Goal: Information Seeking & Learning: Learn about a topic

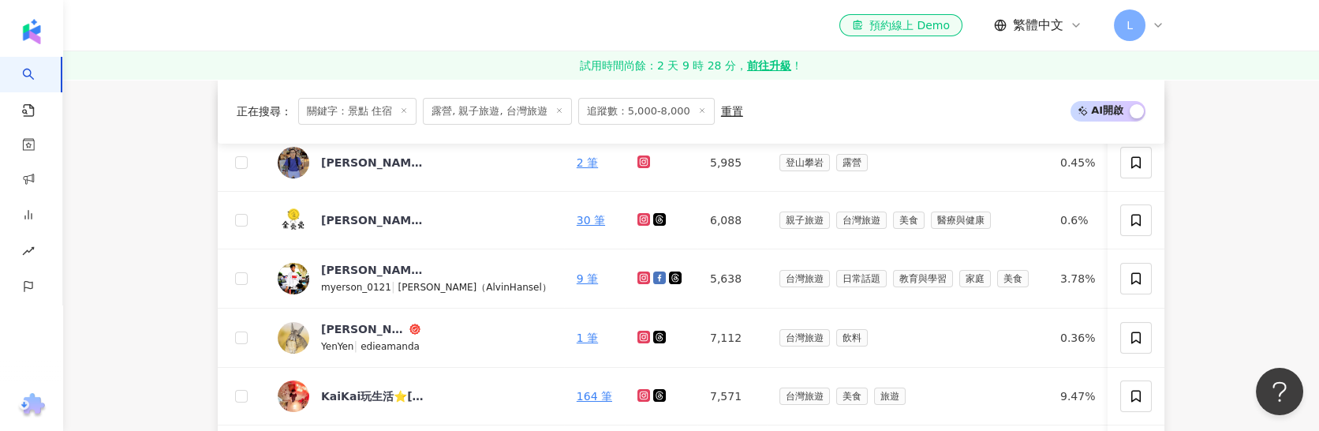
scroll to position [592, 0]
click at [370, 402] on div "KaiKai玩生活⭐️[GEOGRAPHIC_DATA]美食•插畫攝影•打卡景點" at bounding box center [372, 395] width 103 height 16
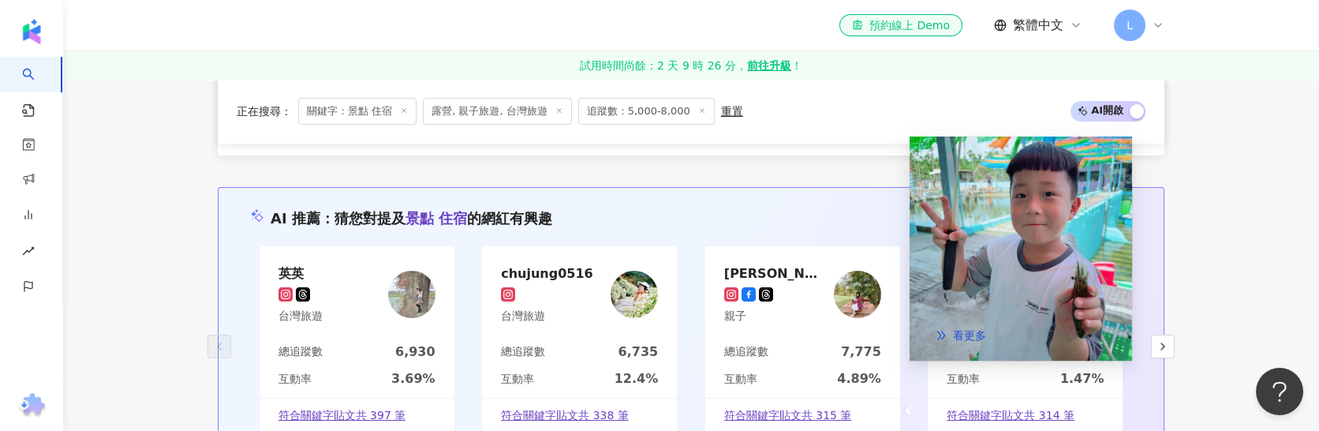
scroll to position [1302, 0]
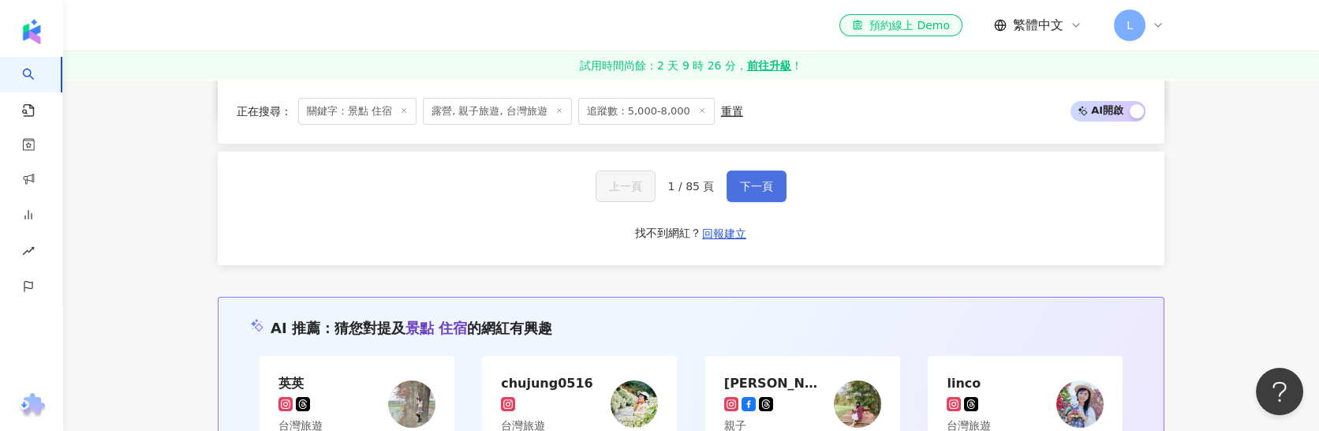
click at [747, 192] on span "下一頁" at bounding box center [756, 186] width 33 height 13
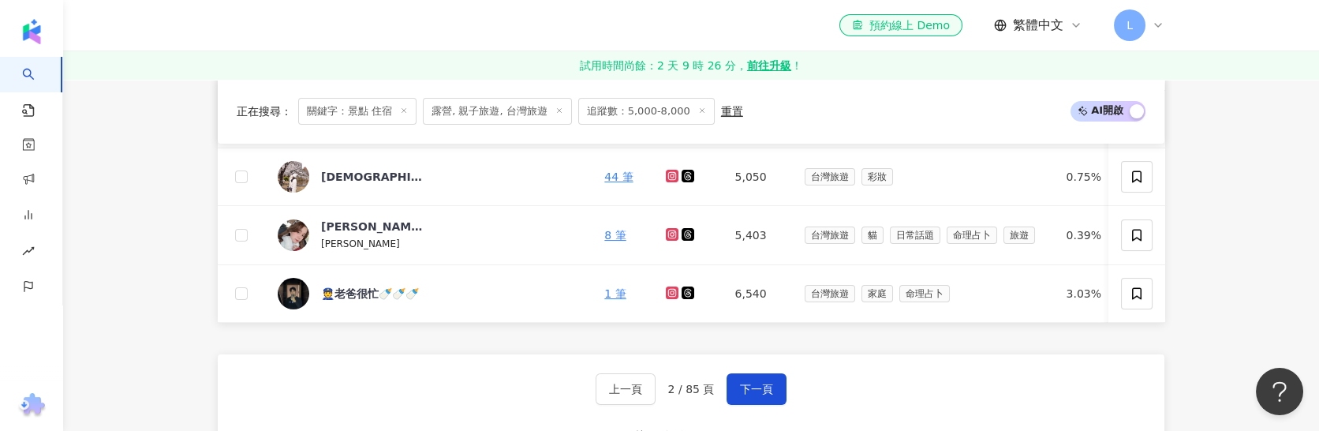
scroll to position [1183, 0]
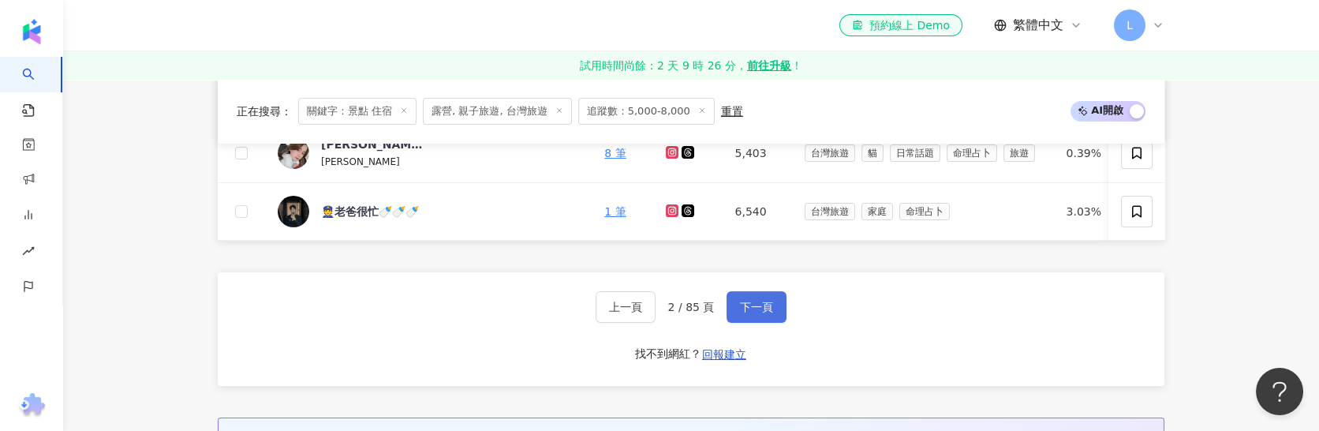
click at [752, 313] on span "下一頁" at bounding box center [756, 307] width 33 height 13
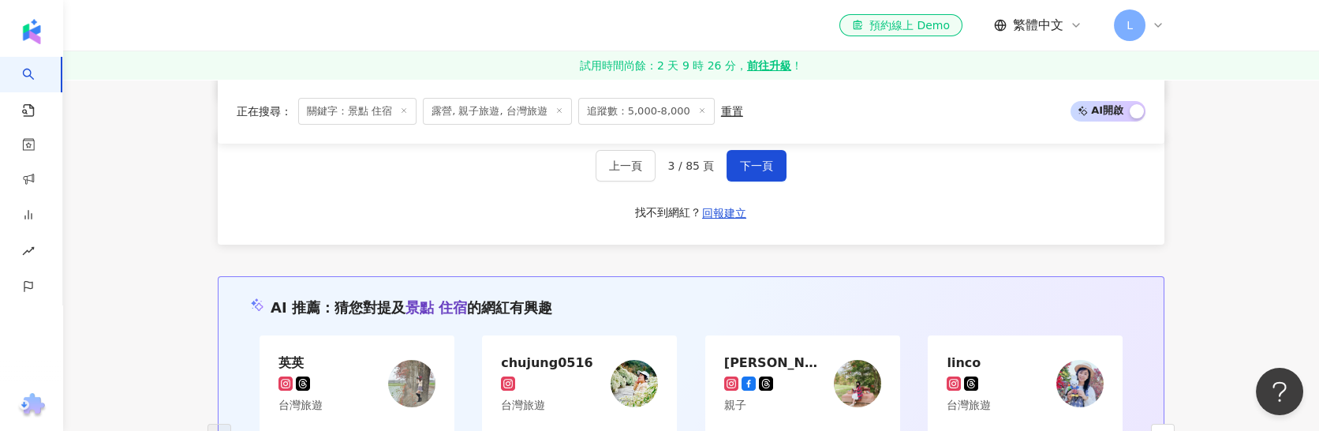
scroll to position [1287, 0]
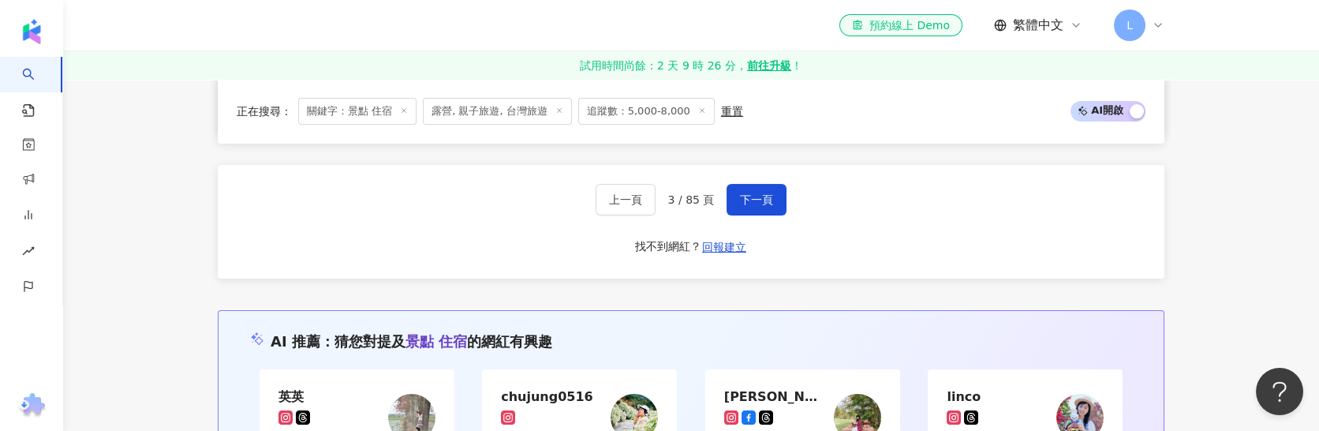
click at [753, 238] on div "上一頁 3 / 85 頁 下一頁 找不到網紅？ 回報建立" at bounding box center [691, 222] width 947 height 114
click at [750, 215] on button "下一頁" at bounding box center [757, 200] width 60 height 32
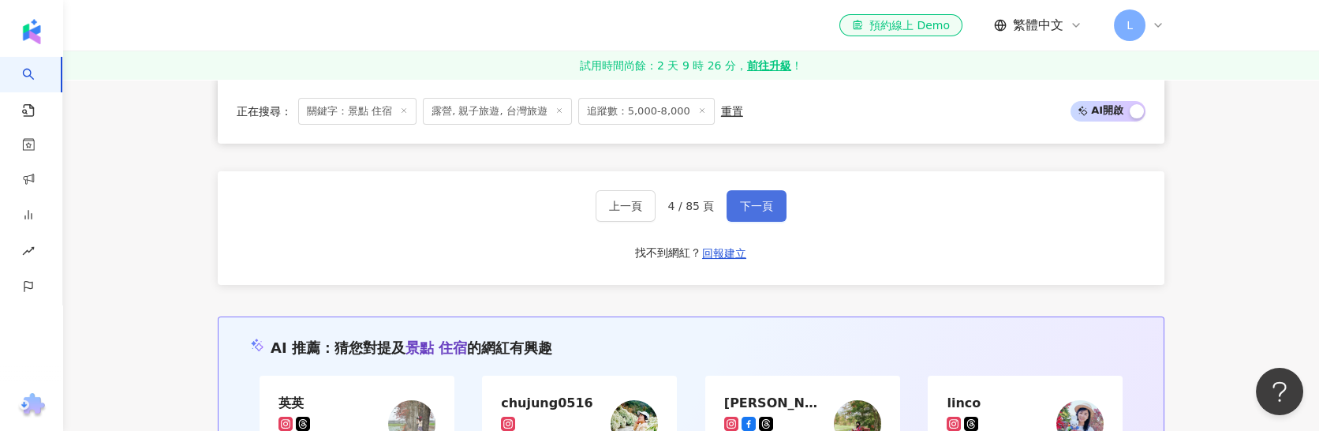
click at [749, 212] on span "下一頁" at bounding box center [756, 206] width 33 height 13
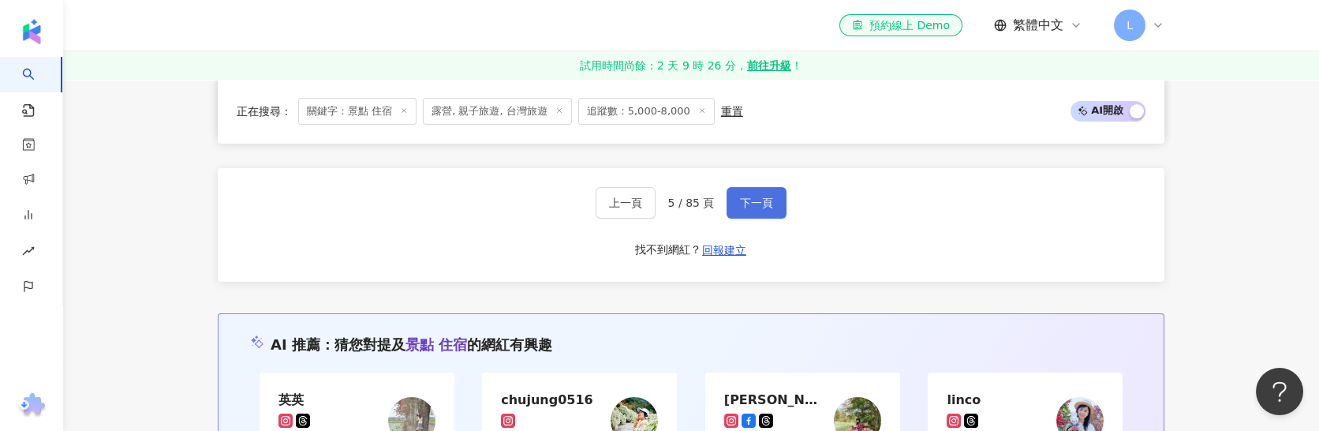
click at [749, 209] on span "下一頁" at bounding box center [756, 202] width 33 height 13
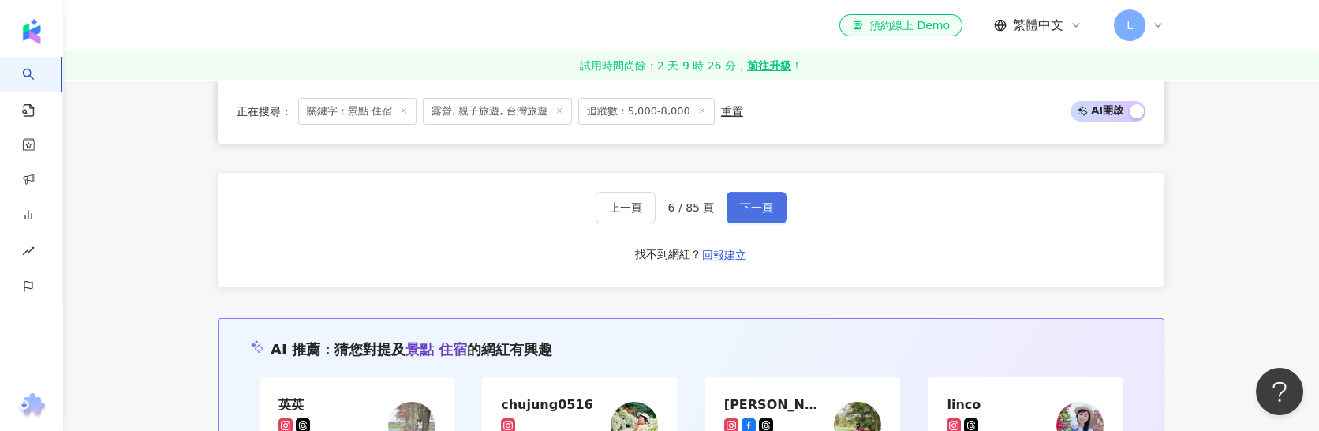
click at [749, 214] on span "下一頁" at bounding box center [756, 207] width 33 height 13
click at [755, 212] on span "下一頁" at bounding box center [756, 206] width 33 height 13
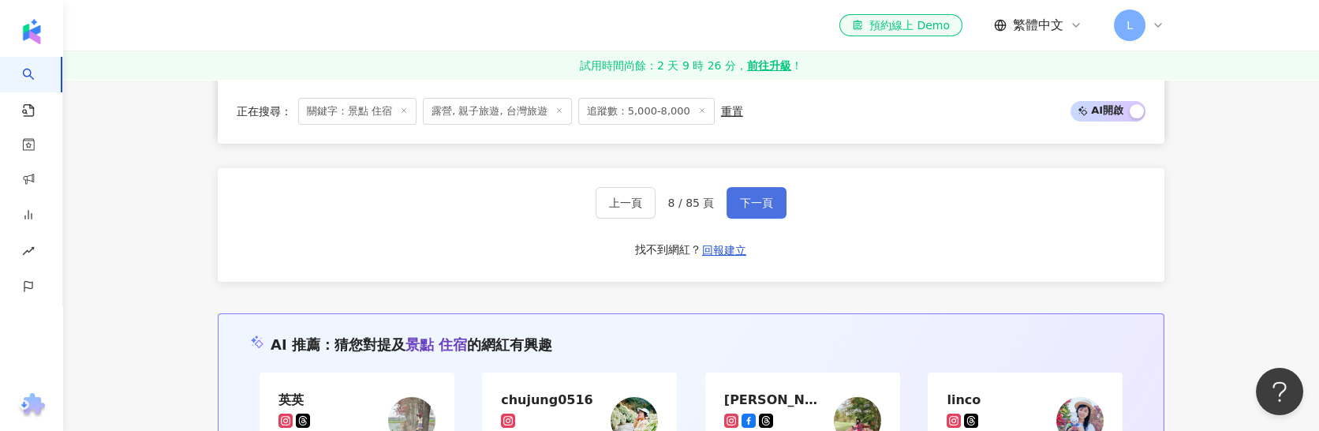
click at [755, 209] on span "下一頁" at bounding box center [756, 202] width 33 height 13
click at [755, 211] on span "下一頁" at bounding box center [756, 204] width 33 height 13
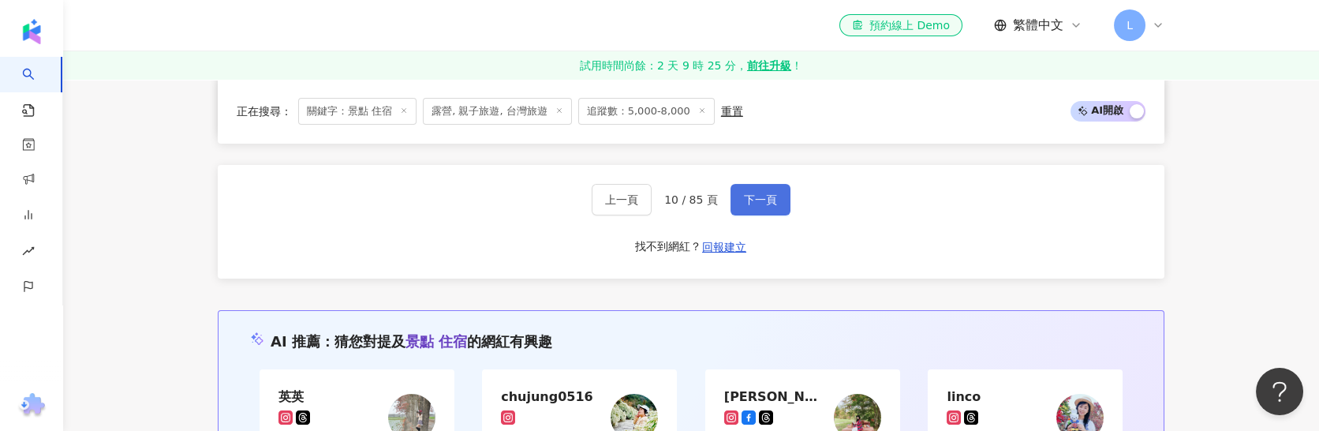
click at [755, 206] on span "下一頁" at bounding box center [760, 199] width 33 height 13
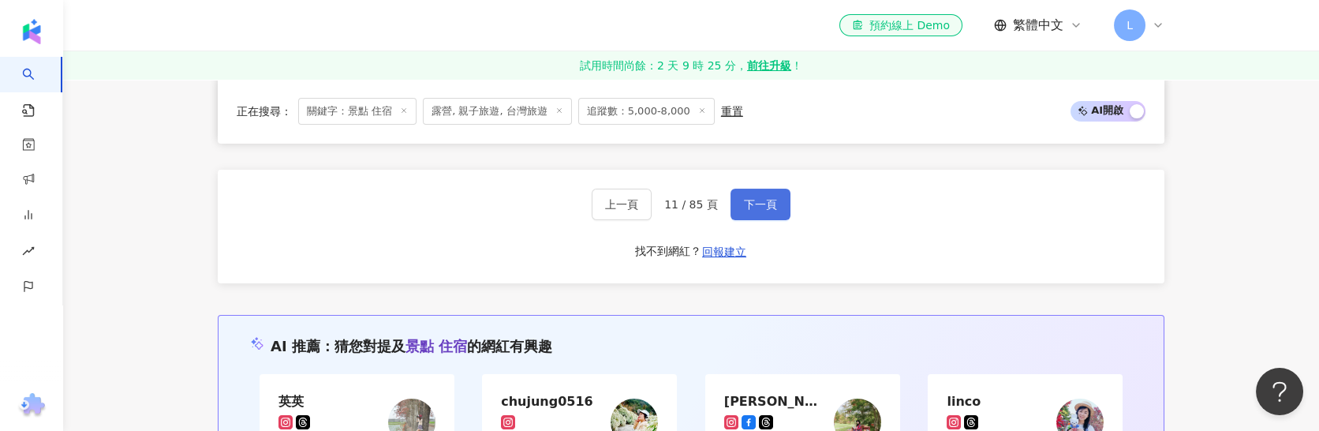
click at [755, 211] on span "下一頁" at bounding box center [760, 204] width 33 height 13
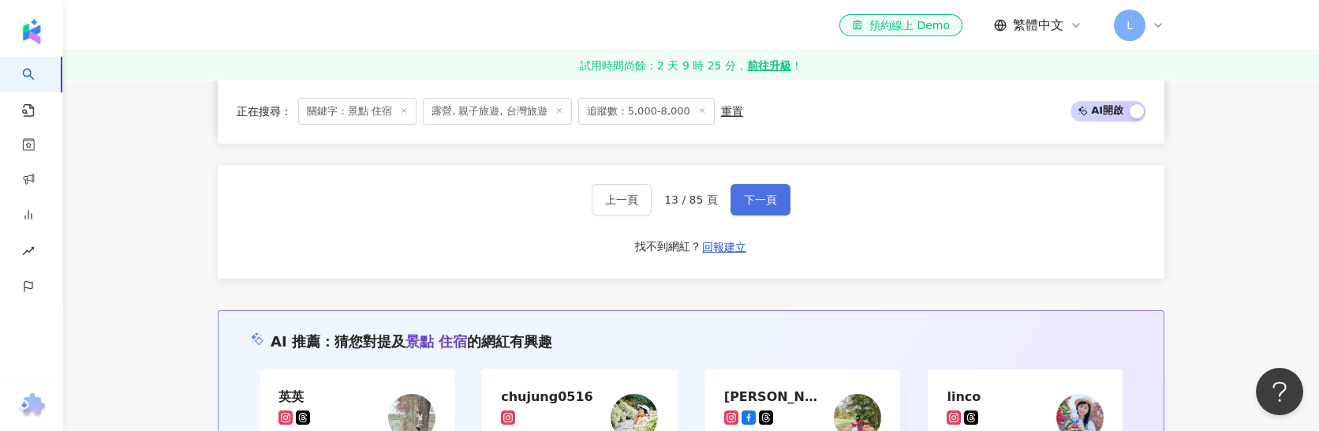
click at [755, 206] on span "下一頁" at bounding box center [760, 199] width 33 height 13
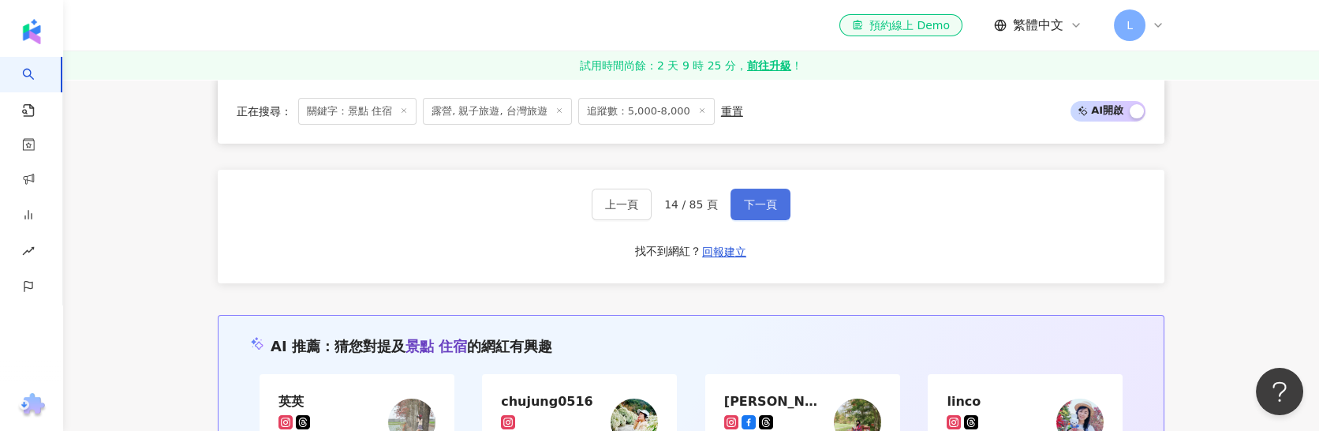
click at [755, 211] on span "下一頁" at bounding box center [760, 204] width 33 height 13
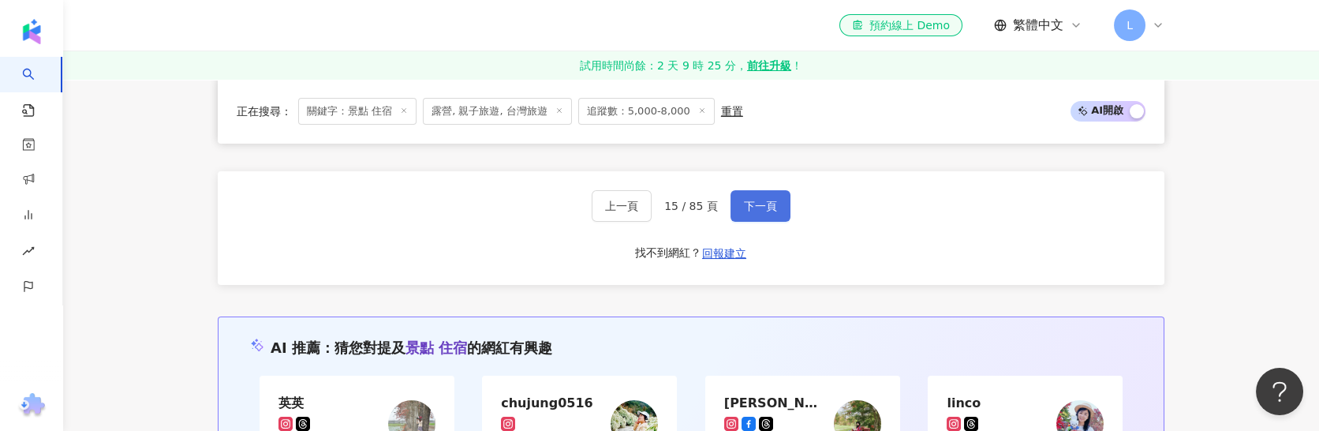
click at [755, 212] on span "下一頁" at bounding box center [760, 206] width 33 height 13
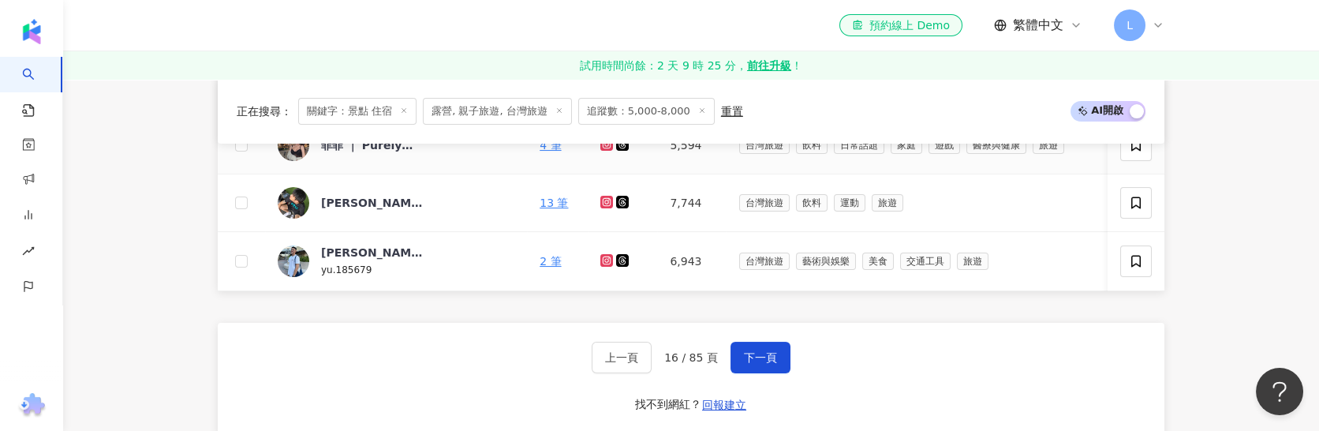
scroll to position [1168, 0]
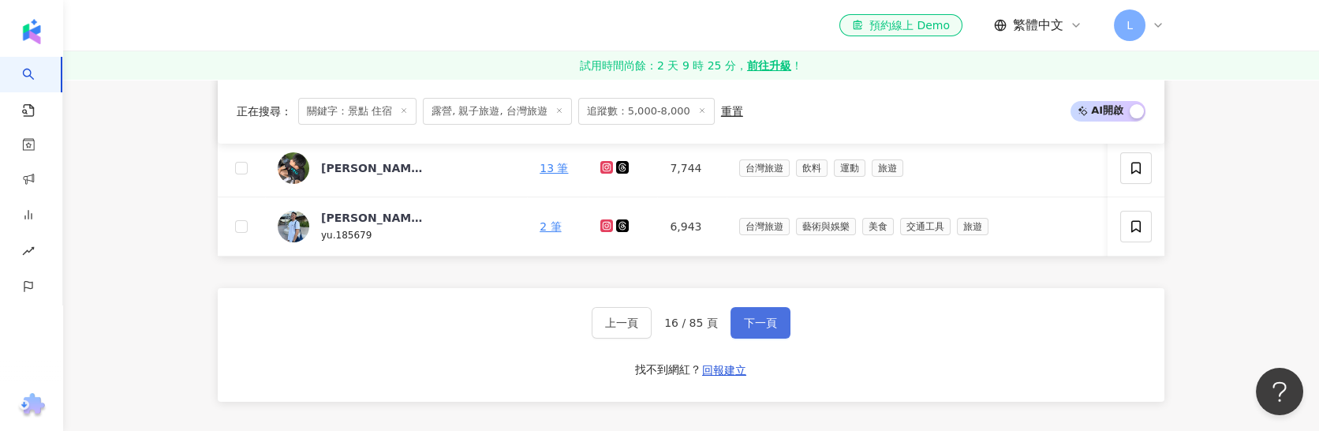
click at [766, 329] on span "下一頁" at bounding box center [760, 322] width 33 height 13
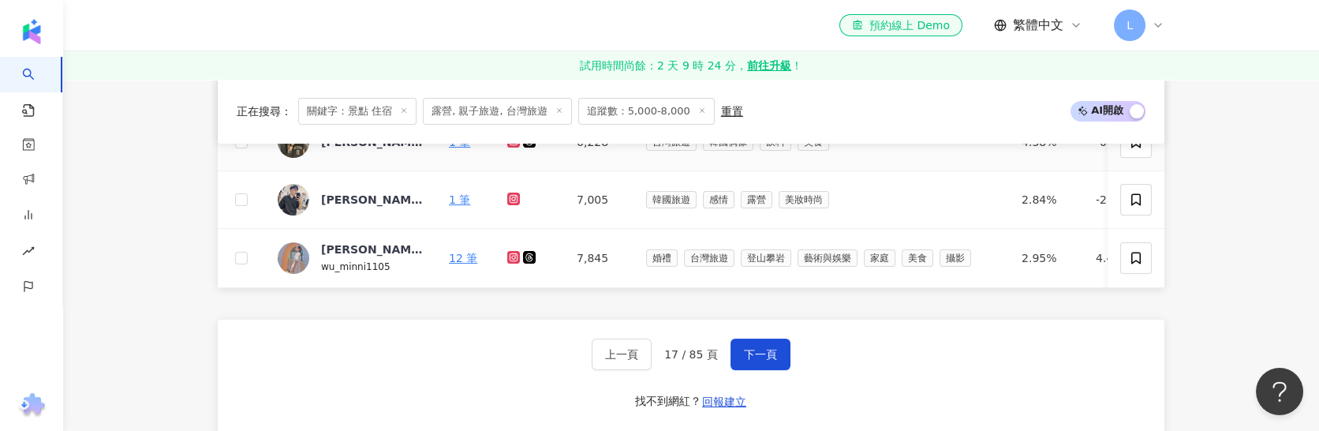
scroll to position [1143, 0]
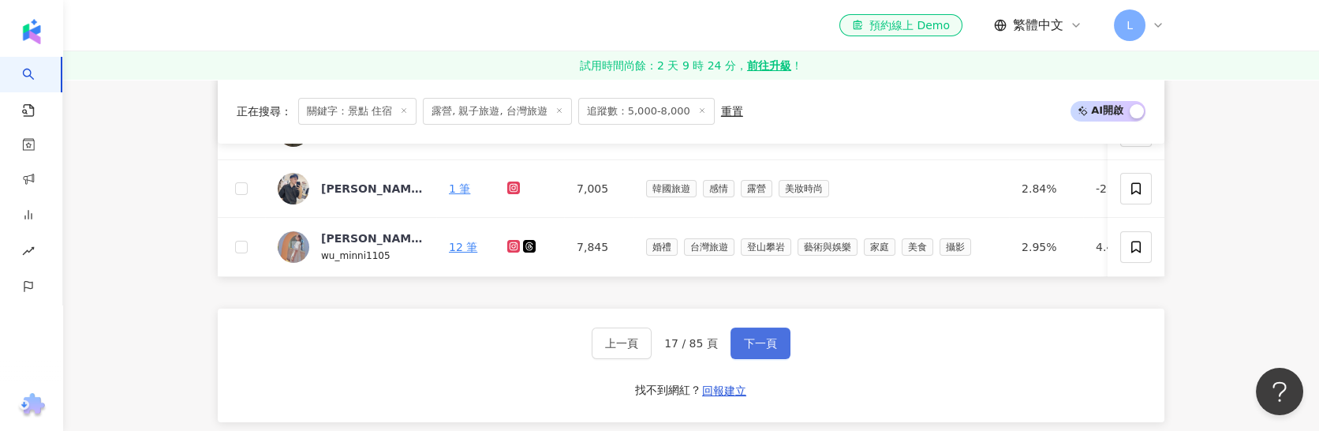
click at [772, 349] on span "下一頁" at bounding box center [760, 343] width 33 height 13
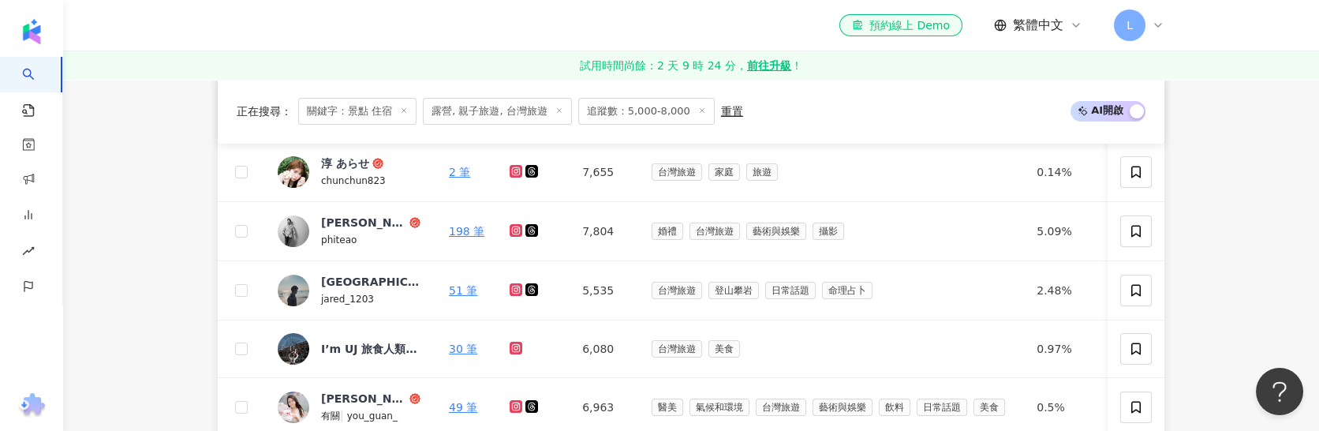
scroll to position [906, 0]
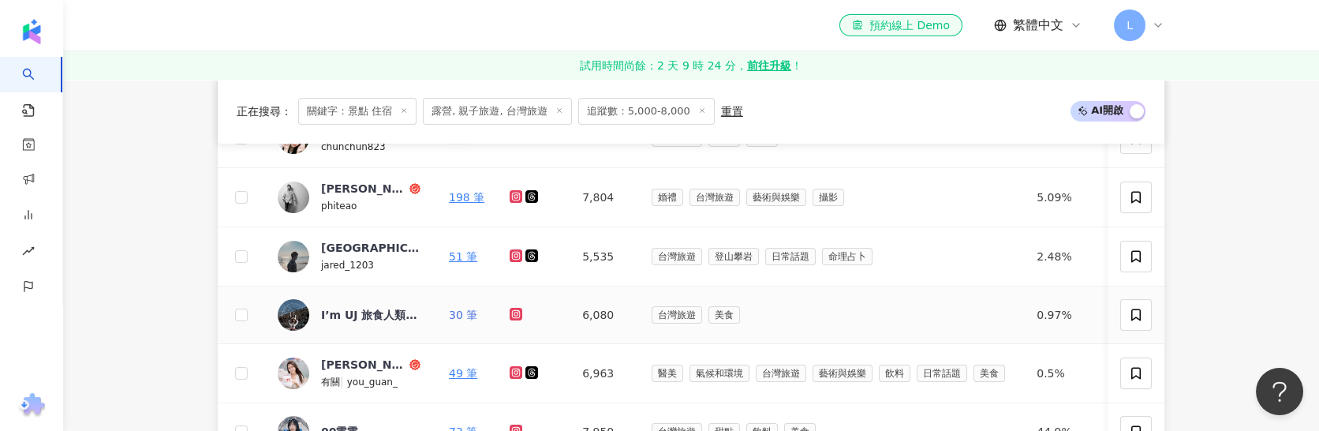
click at [464, 320] on link "30 筆" at bounding box center [463, 314] width 28 height 13
click at [462, 377] on link "49 筆" at bounding box center [463, 373] width 28 height 13
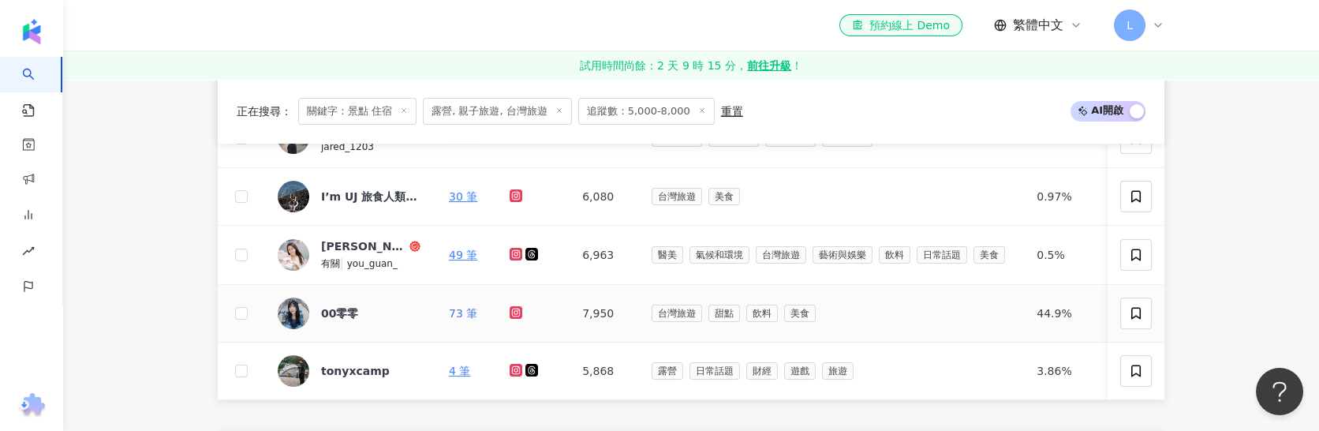
click at [459, 320] on link "73 筆" at bounding box center [463, 313] width 28 height 13
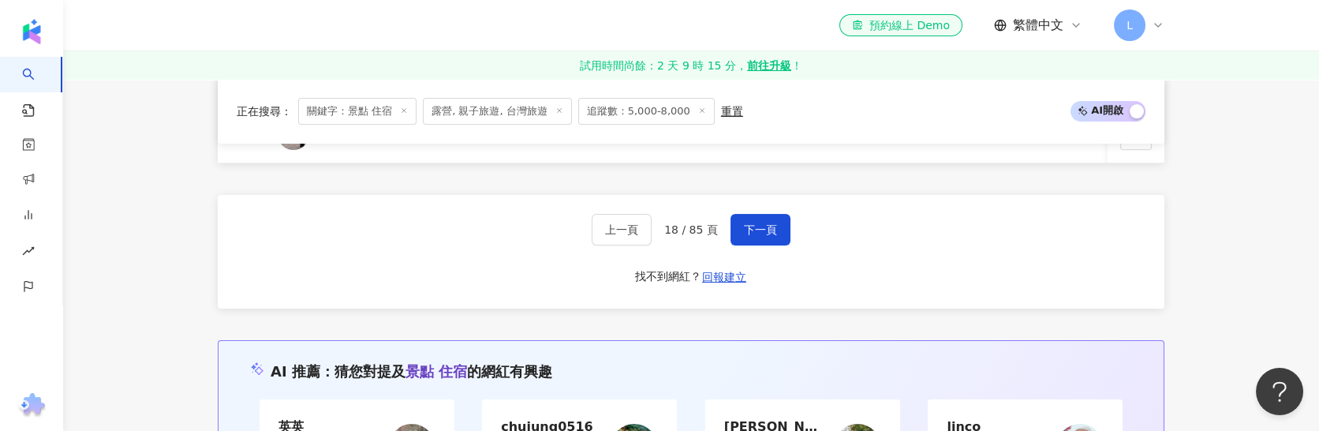
scroll to position [1143, 0]
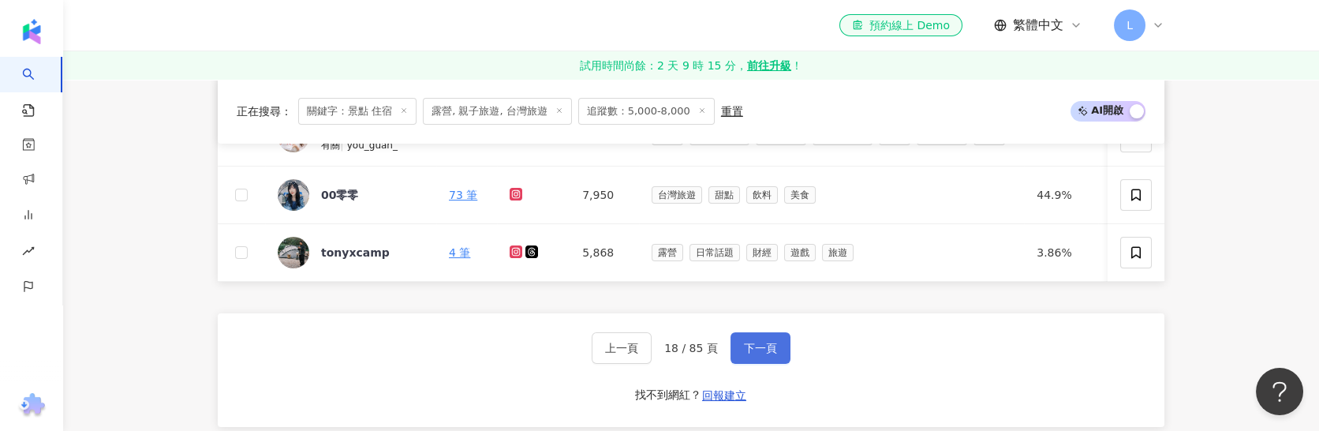
click at [770, 354] on span "下一頁" at bounding box center [760, 348] width 33 height 13
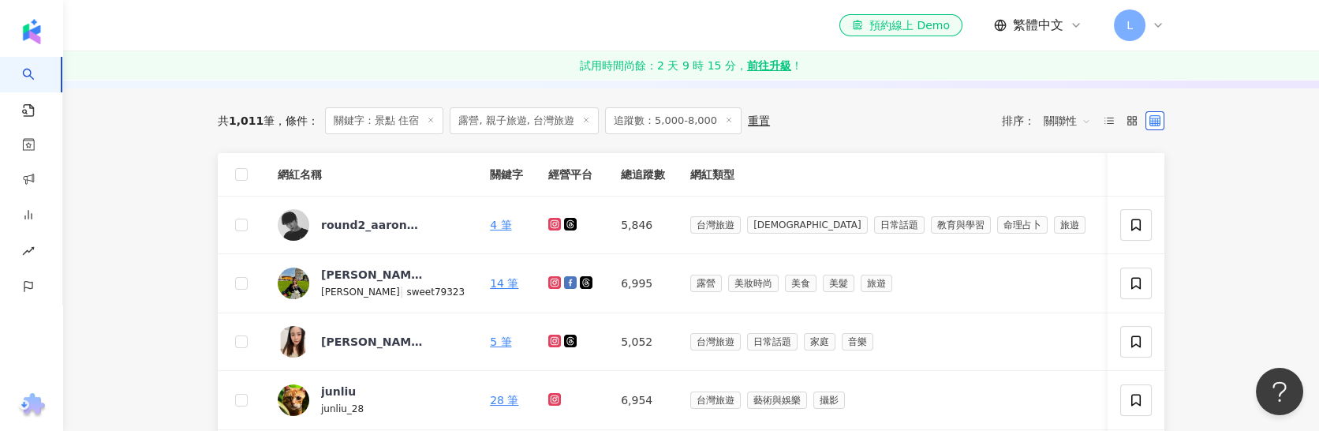
scroll to position [670, 0]
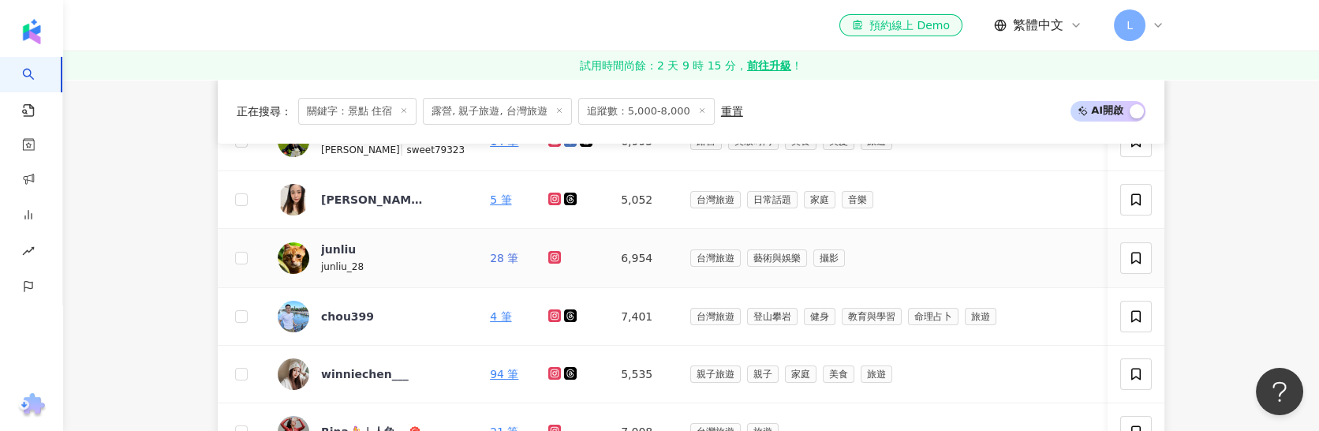
click at [490, 260] on link "28 筆" at bounding box center [504, 258] width 28 height 13
click at [490, 378] on link "94 筆" at bounding box center [504, 374] width 28 height 13
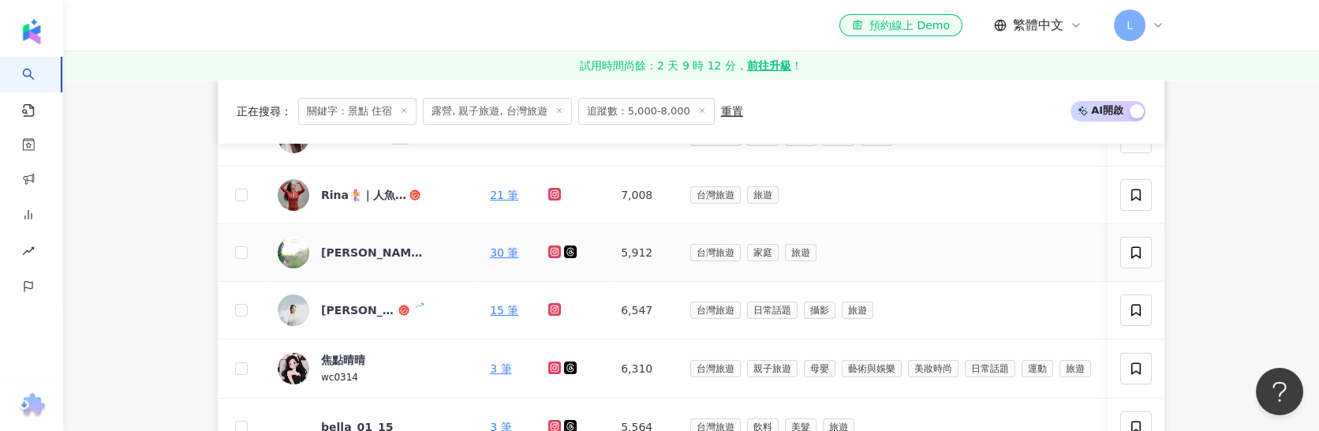
scroll to position [1143, 0]
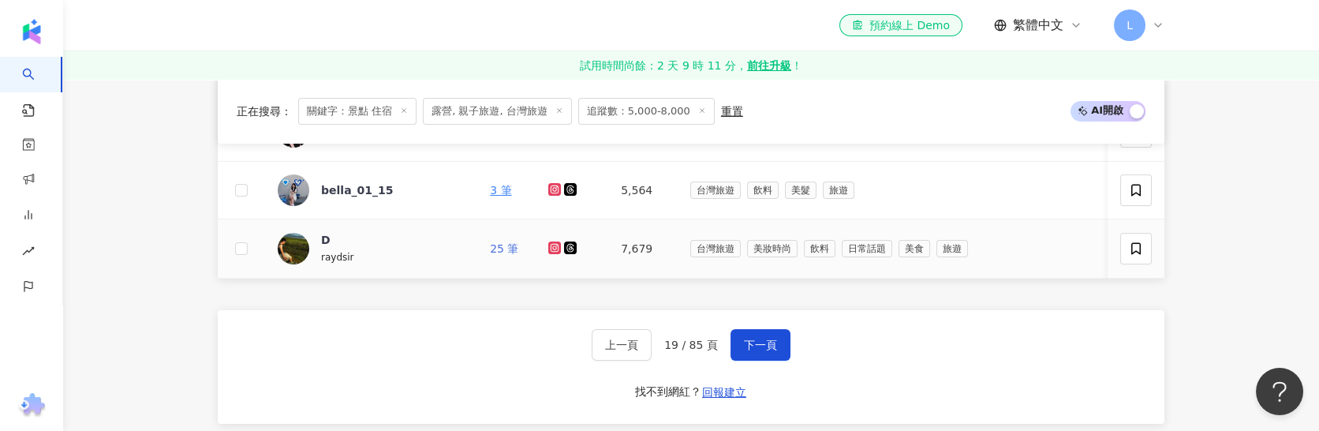
click at [490, 252] on link "25 筆" at bounding box center [504, 248] width 28 height 13
click at [751, 351] on span "下一頁" at bounding box center [760, 344] width 33 height 13
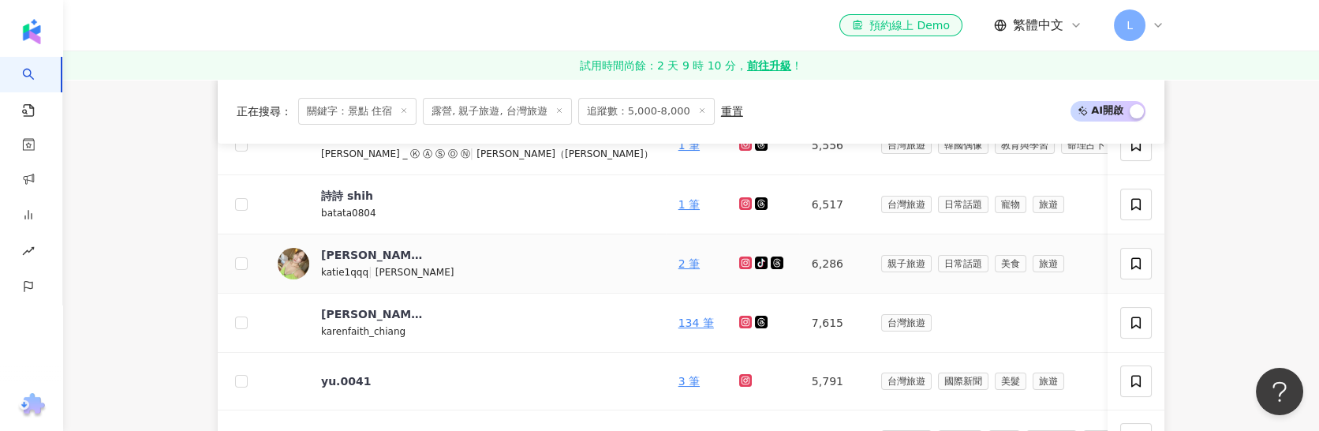
scroll to position [670, 0]
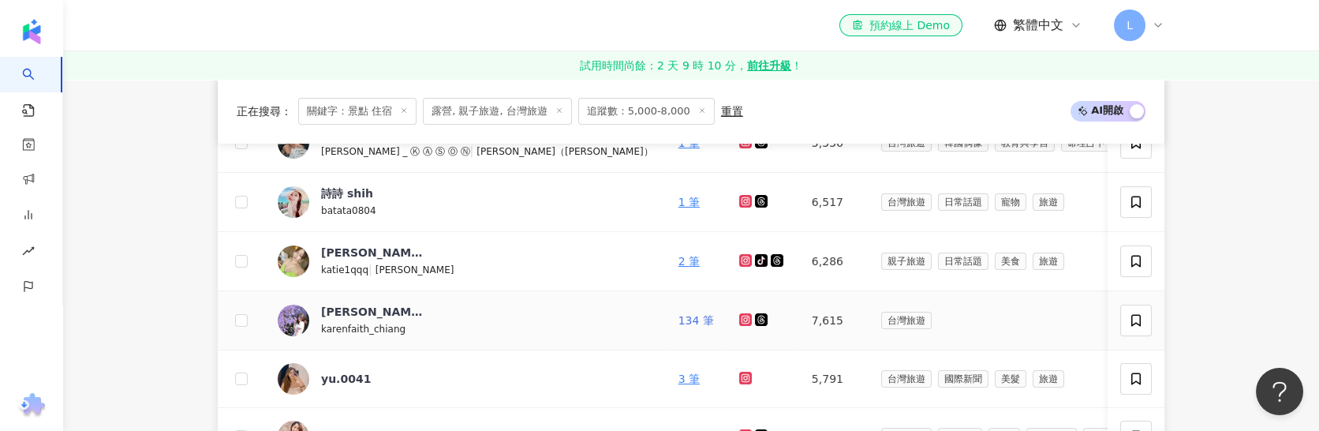
click at [678, 327] on link "134 筆" at bounding box center [696, 320] width 36 height 13
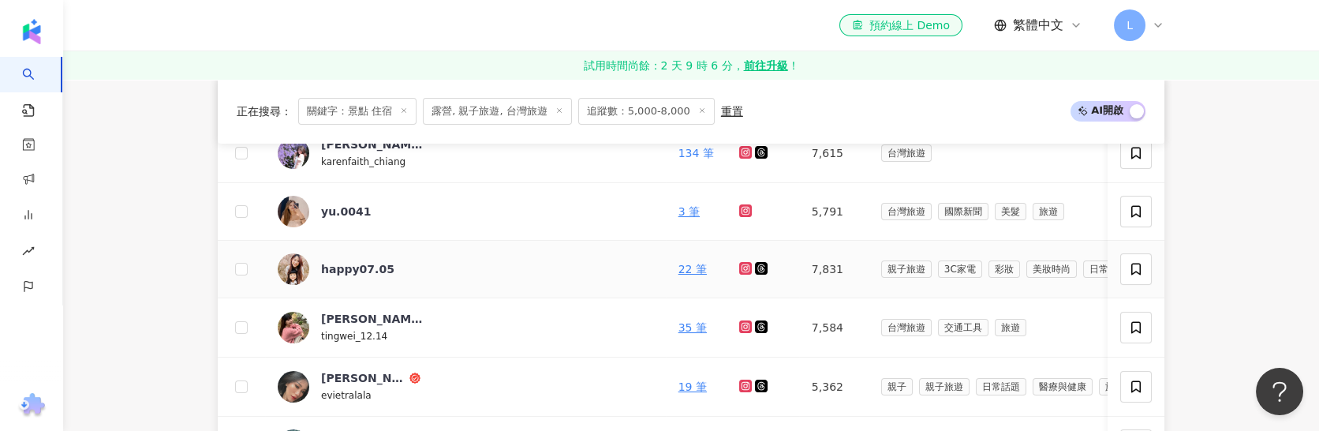
scroll to position [906, 0]
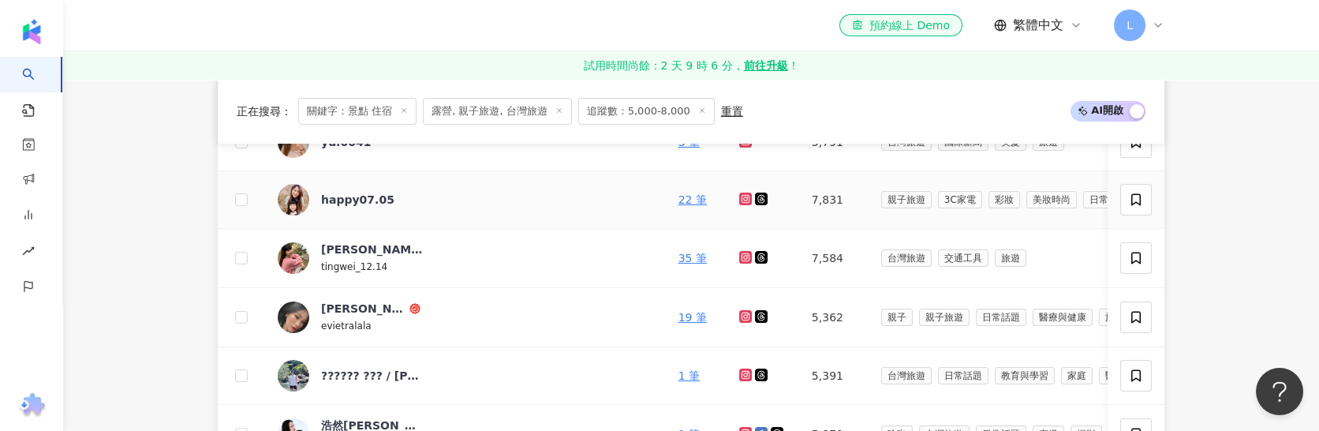
click at [666, 192] on td "22 筆" at bounding box center [696, 200] width 61 height 58
click at [678, 198] on link "22 筆" at bounding box center [692, 199] width 28 height 13
click at [678, 262] on link "35 筆" at bounding box center [692, 258] width 28 height 13
click at [678, 316] on link "19 筆" at bounding box center [692, 317] width 28 height 13
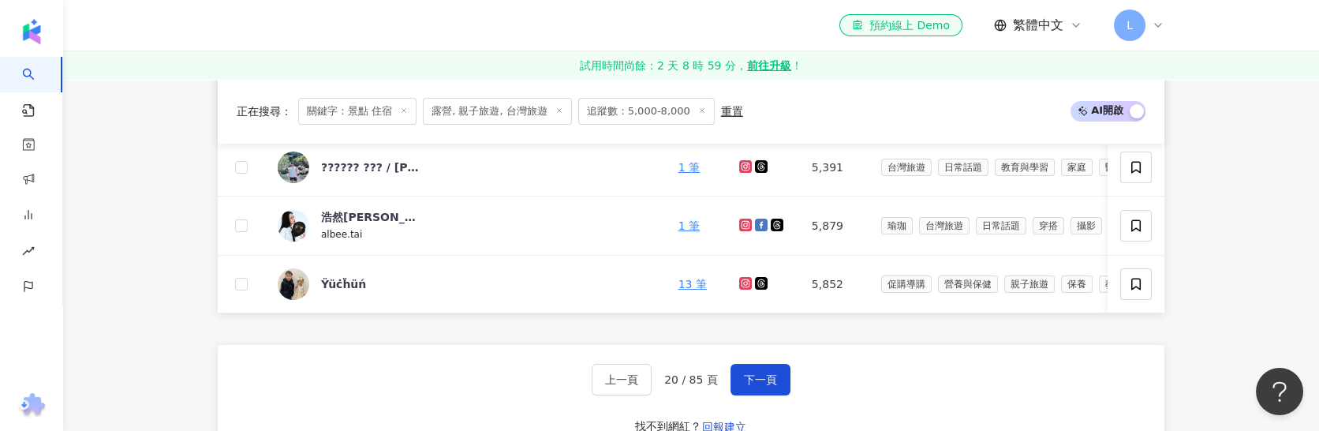
scroll to position [1143, 0]
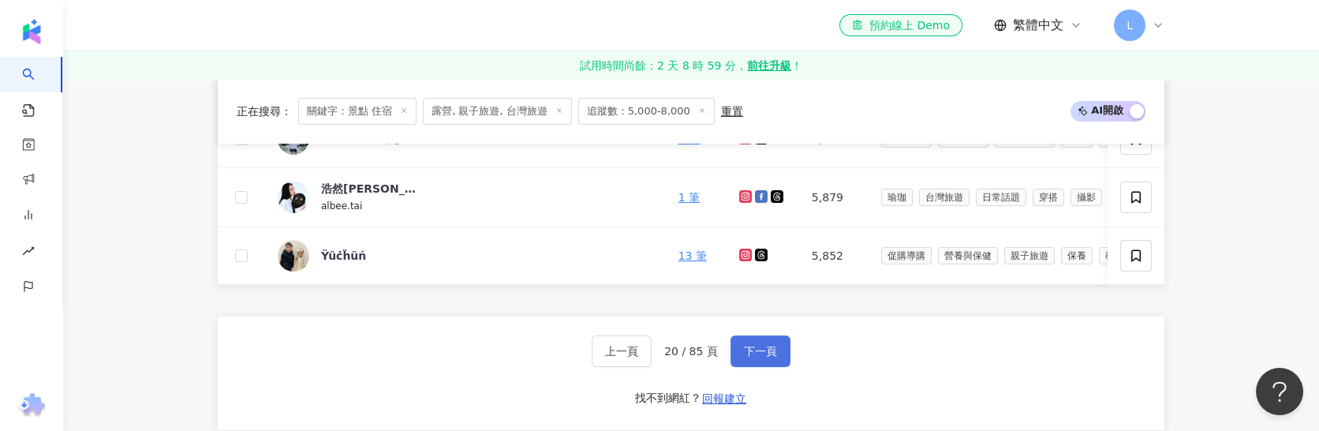
click at [749, 357] on span "下一頁" at bounding box center [760, 351] width 33 height 13
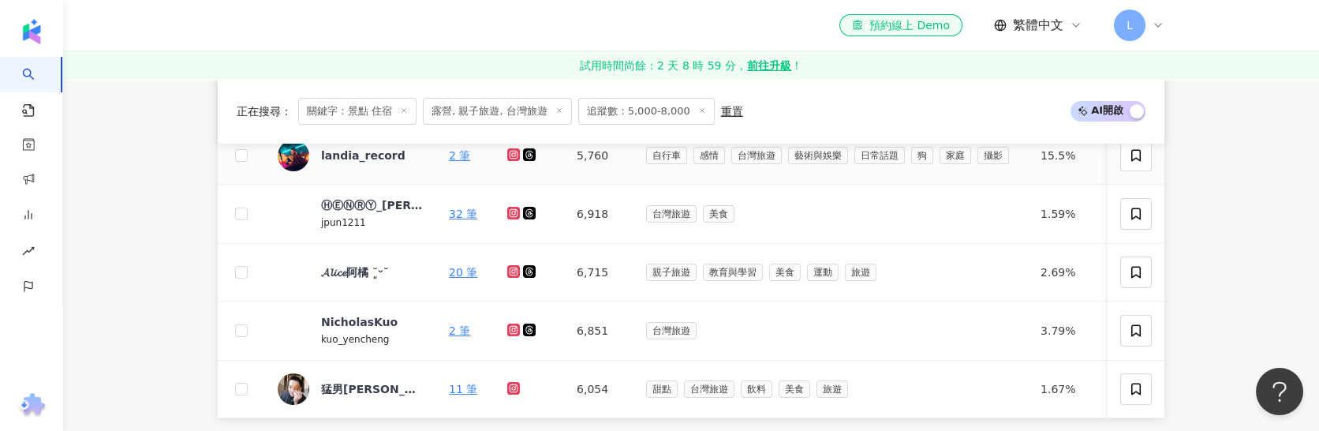
scroll to position [1025, 0]
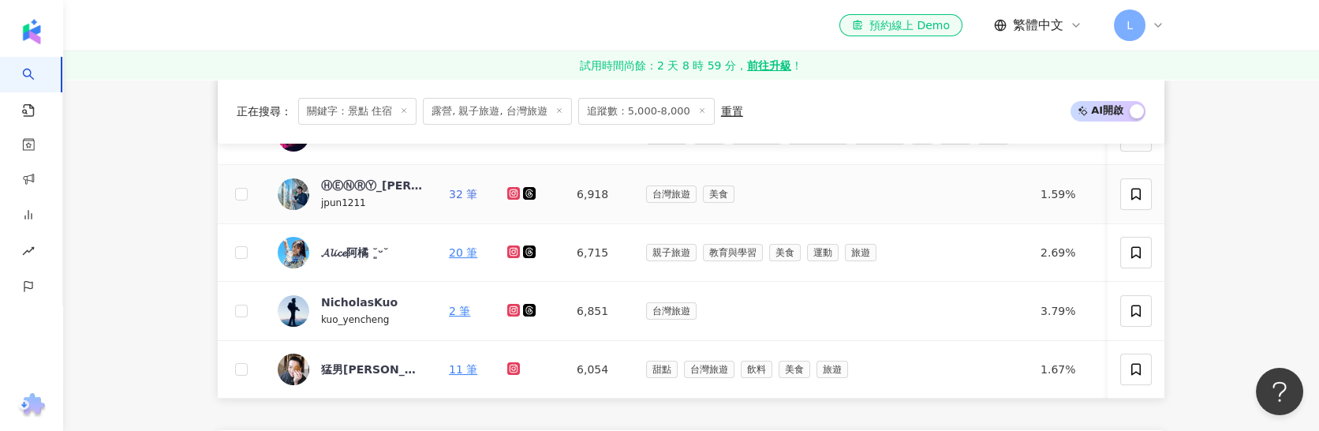
click at [460, 194] on link "32 筆" at bounding box center [463, 194] width 28 height 13
click at [465, 256] on link "20 筆" at bounding box center [463, 252] width 28 height 13
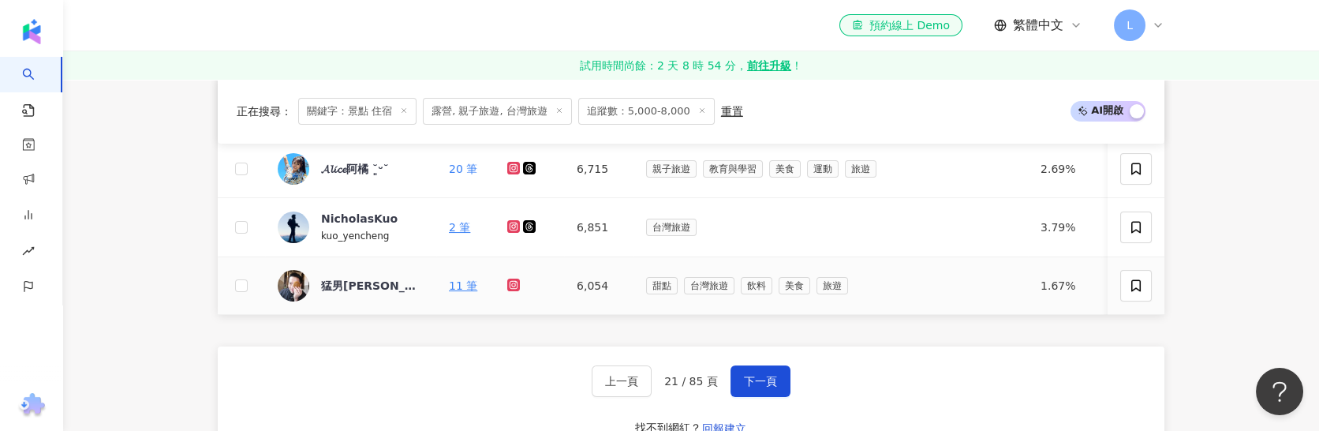
scroll to position [1143, 0]
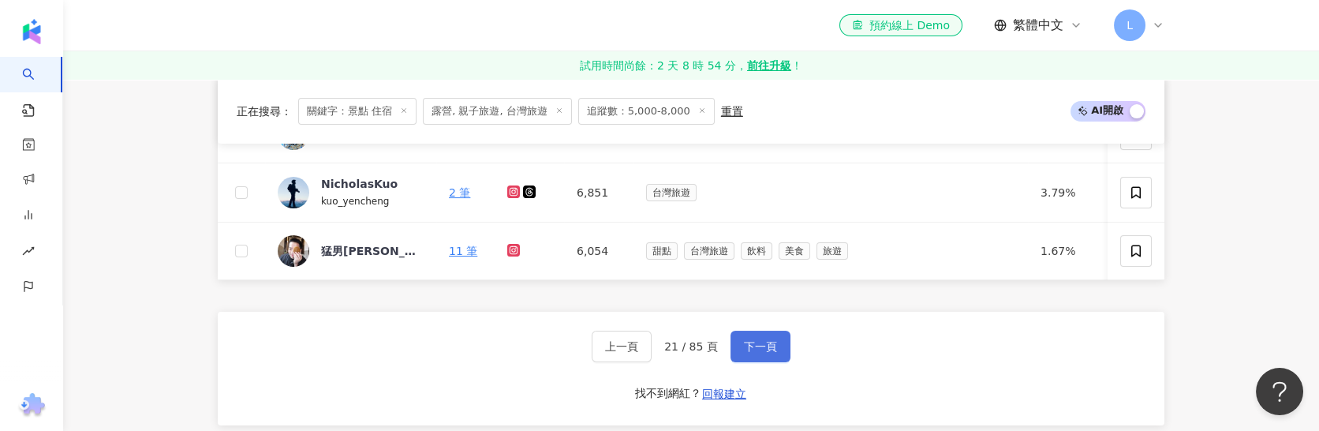
click at [765, 353] on span "下一頁" at bounding box center [760, 346] width 33 height 13
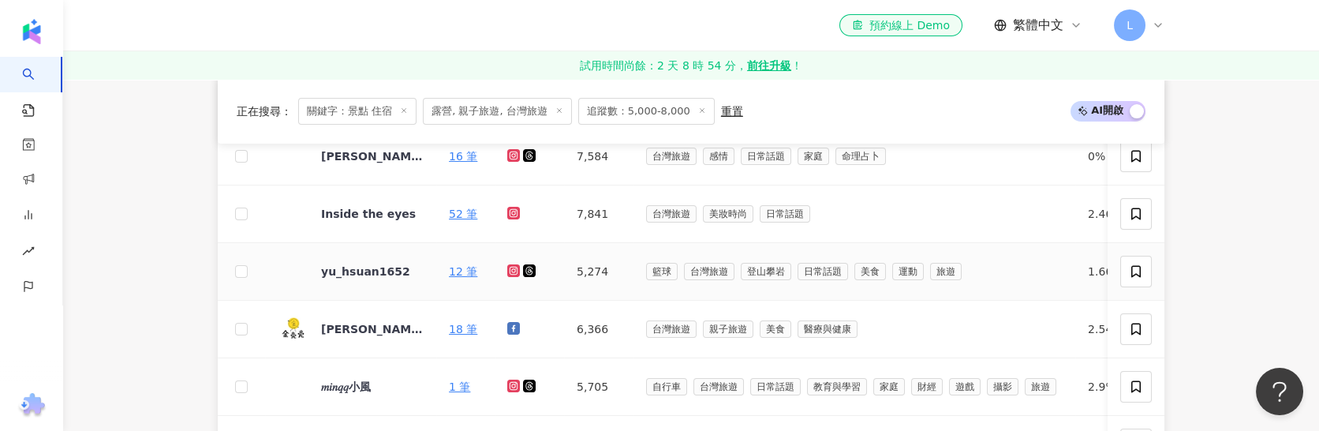
scroll to position [592, 0]
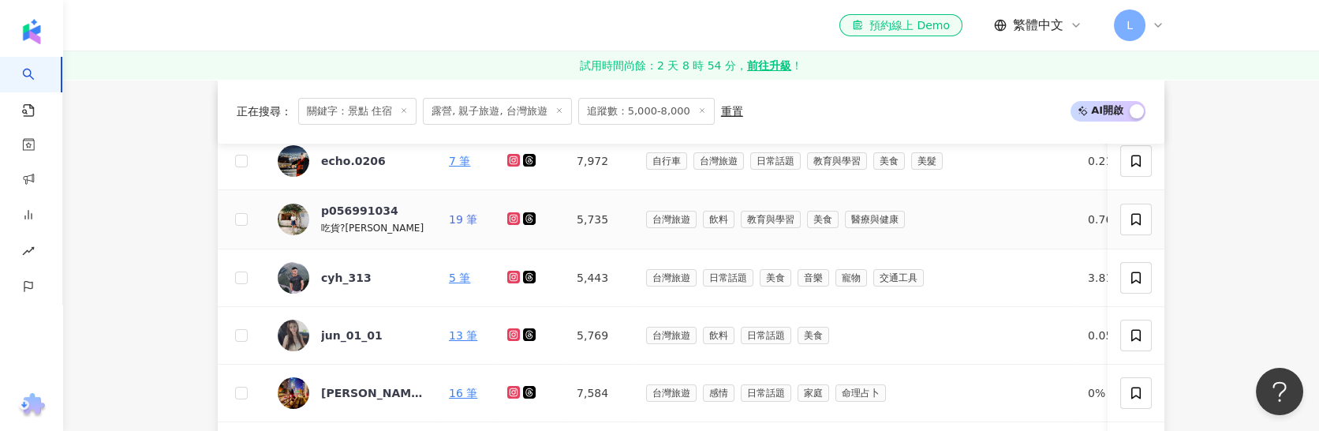
click at [460, 218] on link "19 筆" at bounding box center [463, 219] width 28 height 13
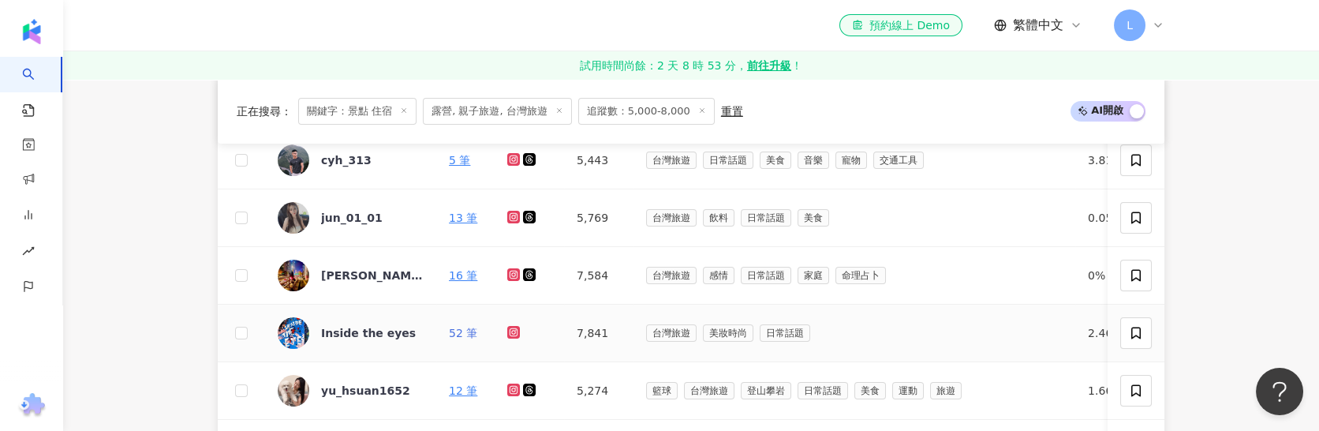
click at [468, 338] on link "52 筆" at bounding box center [463, 333] width 28 height 13
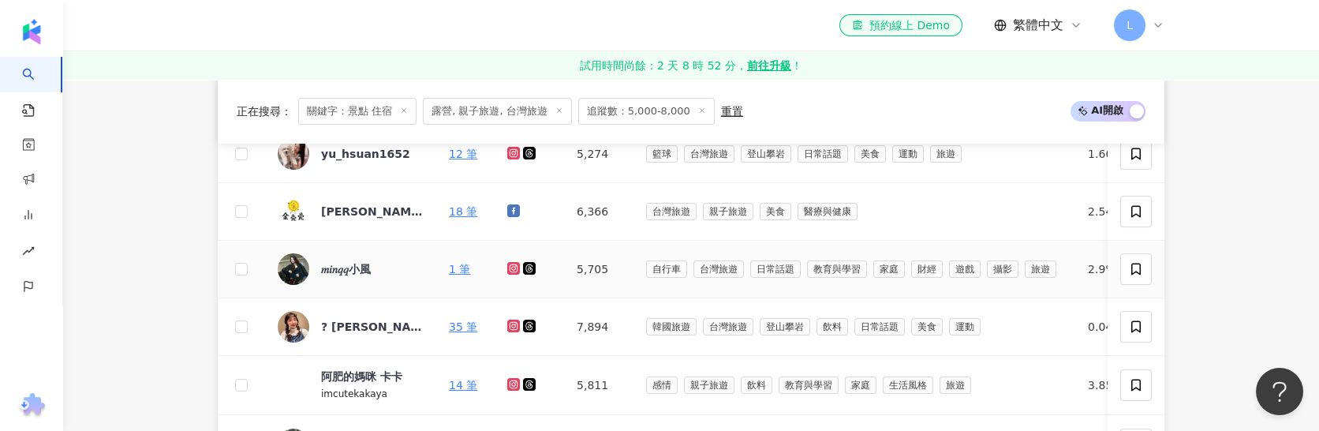
scroll to position [1065, 0]
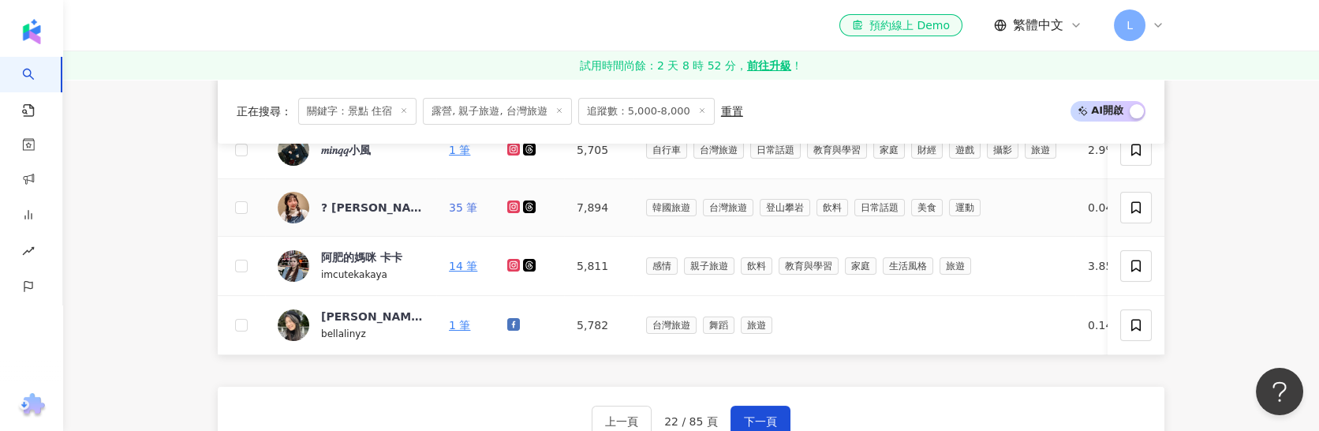
click at [450, 203] on link "35 筆" at bounding box center [463, 207] width 28 height 13
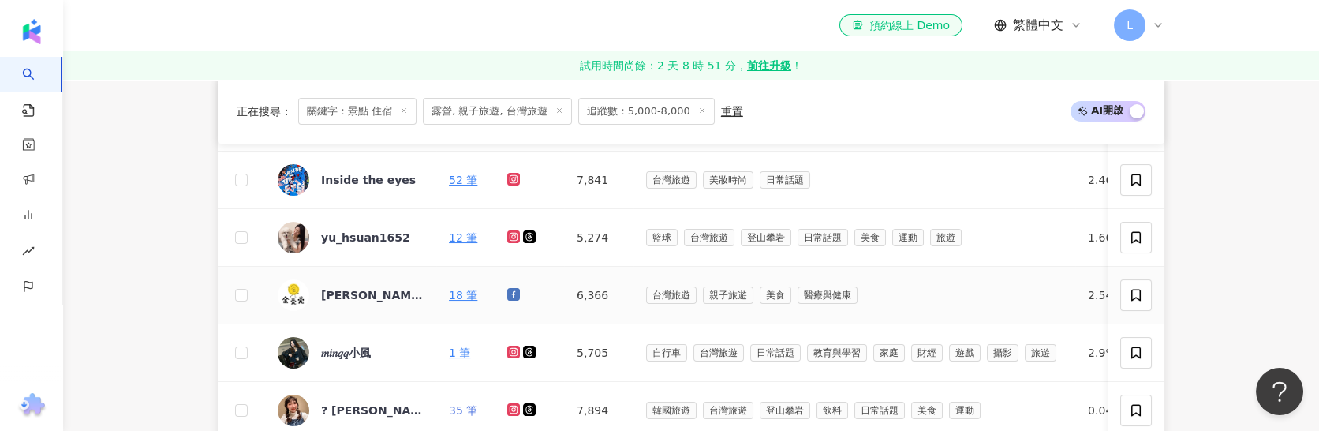
scroll to position [828, 0]
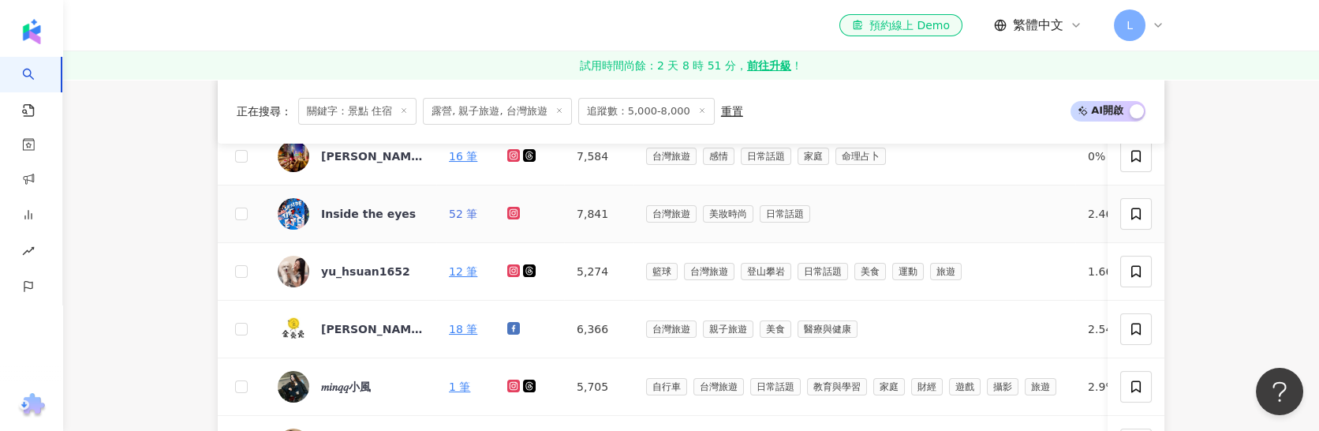
click at [461, 215] on link "52 筆" at bounding box center [463, 213] width 28 height 13
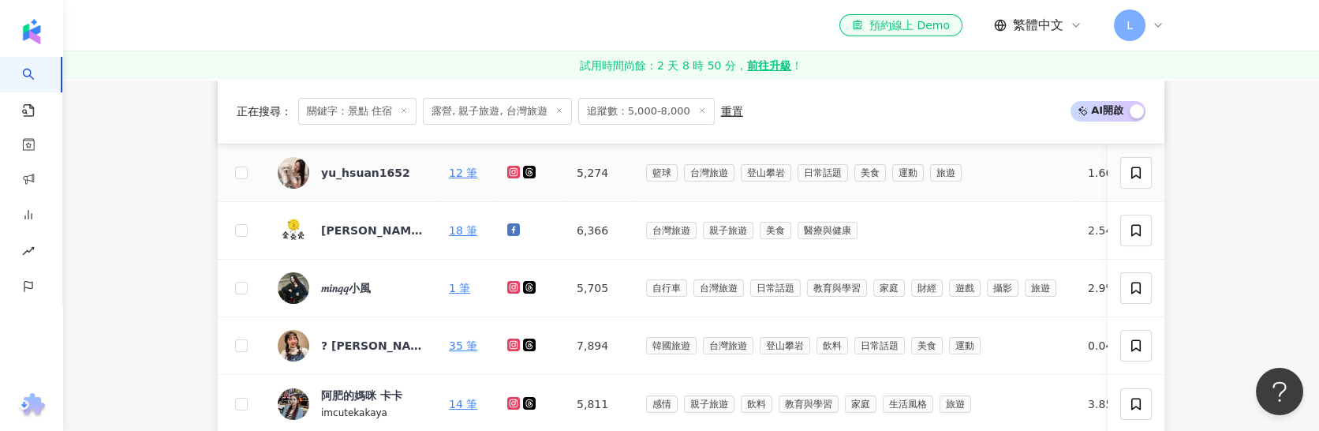
scroll to position [946, 0]
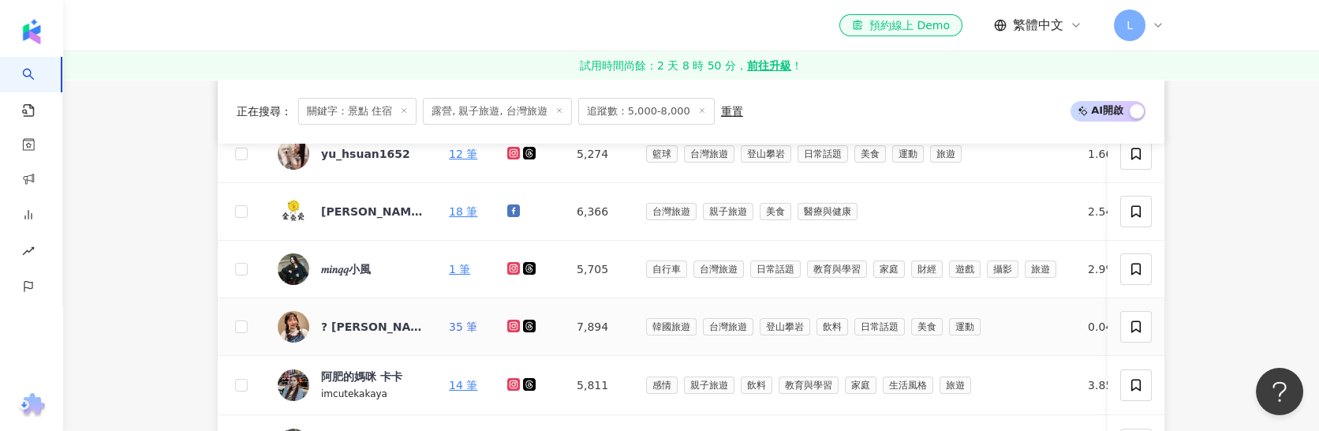
click at [456, 327] on link "35 筆" at bounding box center [463, 326] width 28 height 13
drag, startPoint x: 486, startPoint y: 327, endPoint x: 317, endPoint y: 322, distance: 168.9
click at [317, 322] on tr "? 嘿娜 ? ℍ???? ? 35 筆 7,894 韓國旅遊 台灣旅遊 登山攀岩 飲料 日常話題 美食 運動 0.04% -0.78% 40.3% 找相似" at bounding box center [823, 327] width 1211 height 58
copy tr "? 嘿娜 ? ℍ???? ? 35 筆"
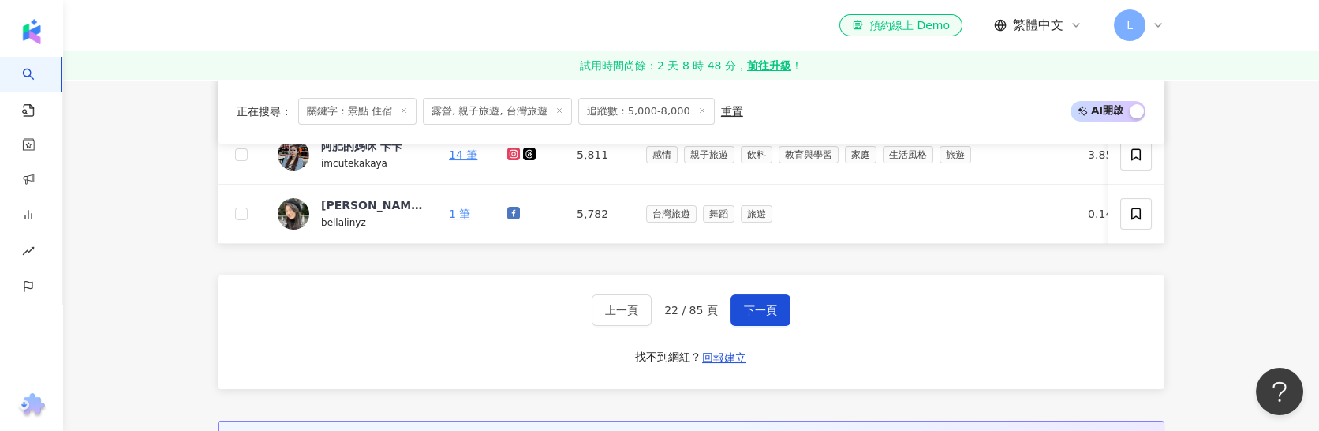
scroll to position [1183, 0]
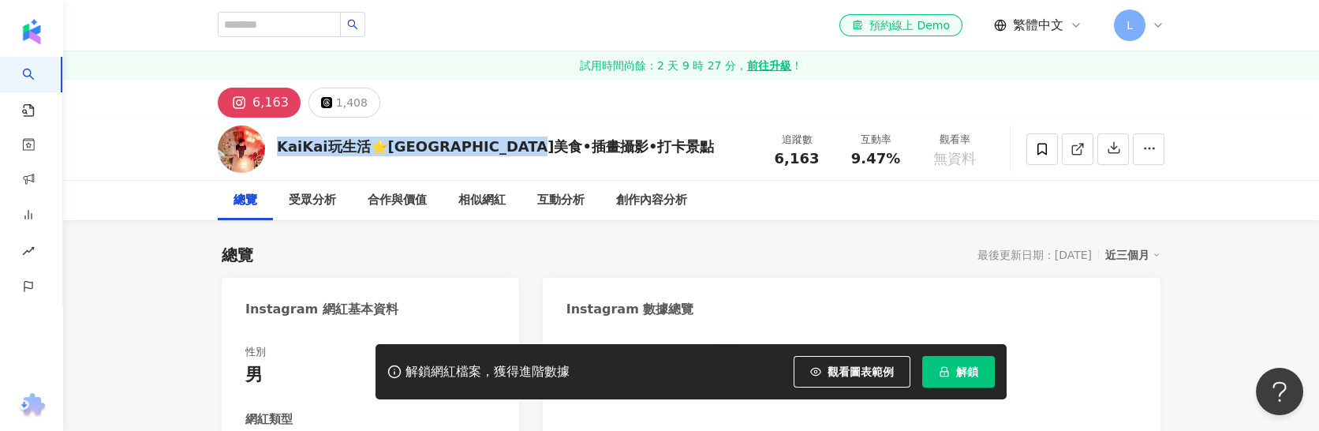
drag, startPoint x: 281, startPoint y: 138, endPoint x: 648, endPoint y: 144, distance: 367.7
click at [648, 144] on div "KaiKai玩生活⭐️台北台中美食•插畫攝影•打卡景點 追蹤數 6,163 互動率 9.47% 觀看率 無資料" at bounding box center [691, 149] width 1010 height 62
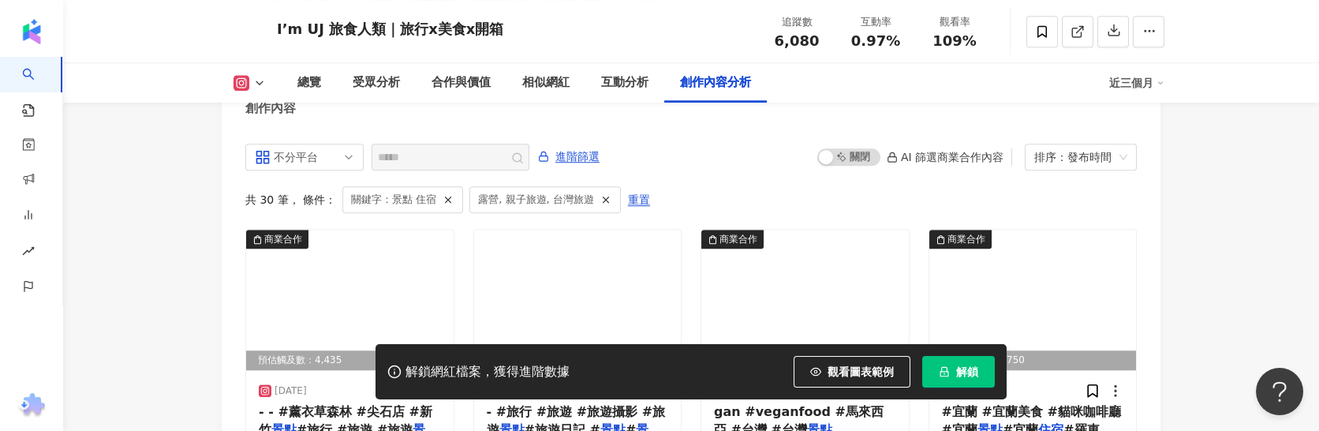
scroll to position [4901, 0]
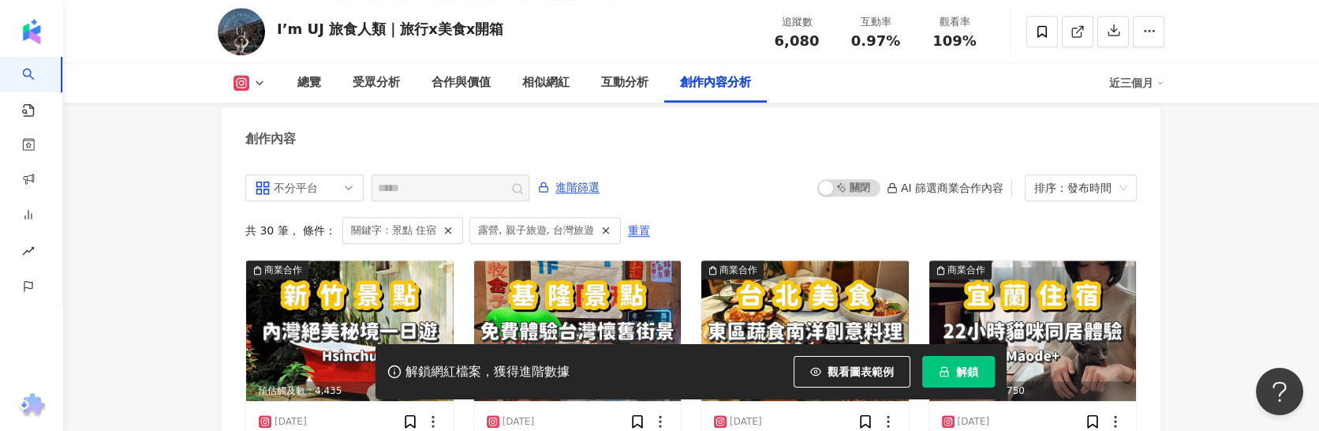
click at [278, 24] on div "I’m UJ 旅食人類｜旅行x美食x開箱" at bounding box center [390, 29] width 226 height 20
click at [277, 26] on div "I’m UJ 旅食人類｜旅行x美食x開箱 追蹤數 6,080 互動率 0.97% 觀看率 109%" at bounding box center [691, 31] width 1010 height 62
click at [282, 23] on div "I’m UJ 旅食人類｜旅行x美食x開箱" at bounding box center [390, 29] width 226 height 20
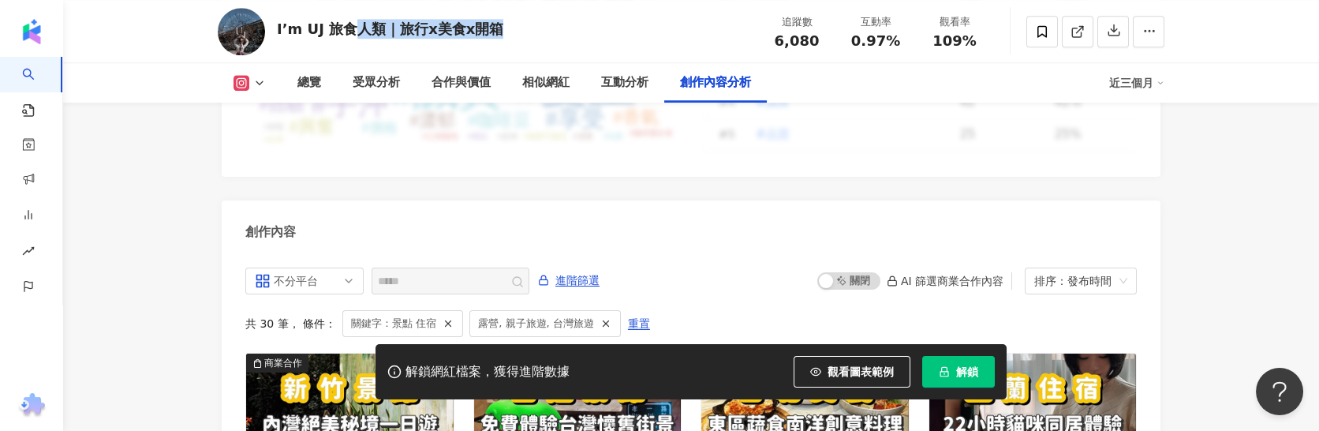
scroll to position [4791, 0]
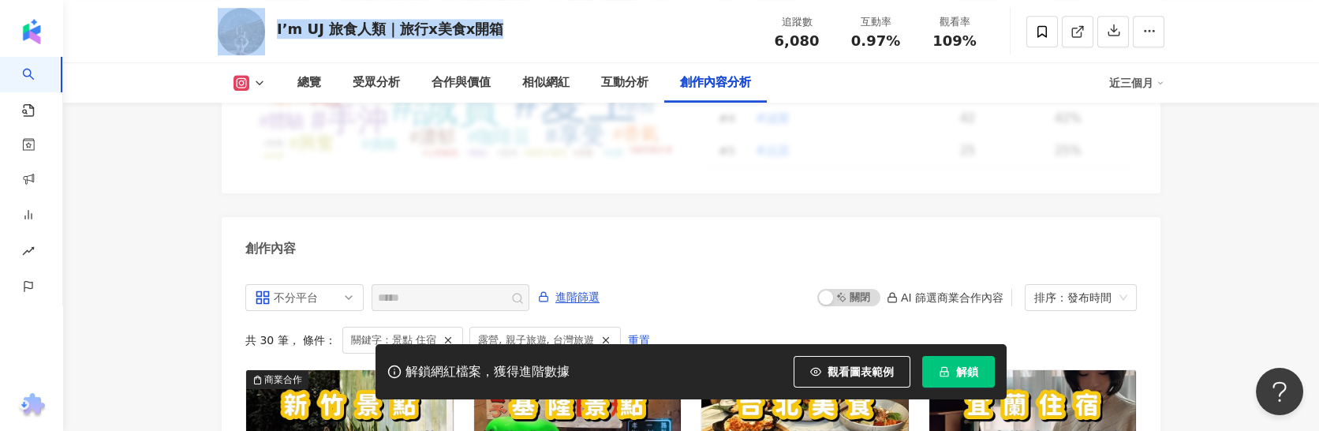
drag, startPoint x: 515, startPoint y: 28, endPoint x: 264, endPoint y: 22, distance: 250.9
click at [264, 22] on div "I’m UJ 旅食人類｜旅行x美食x開箱 追蹤數 6,080 互動率 0.97% 觀看率 109%" at bounding box center [691, 31] width 1010 height 62
copy div "I’m UJ 旅食人類｜旅行x美食x開箱"
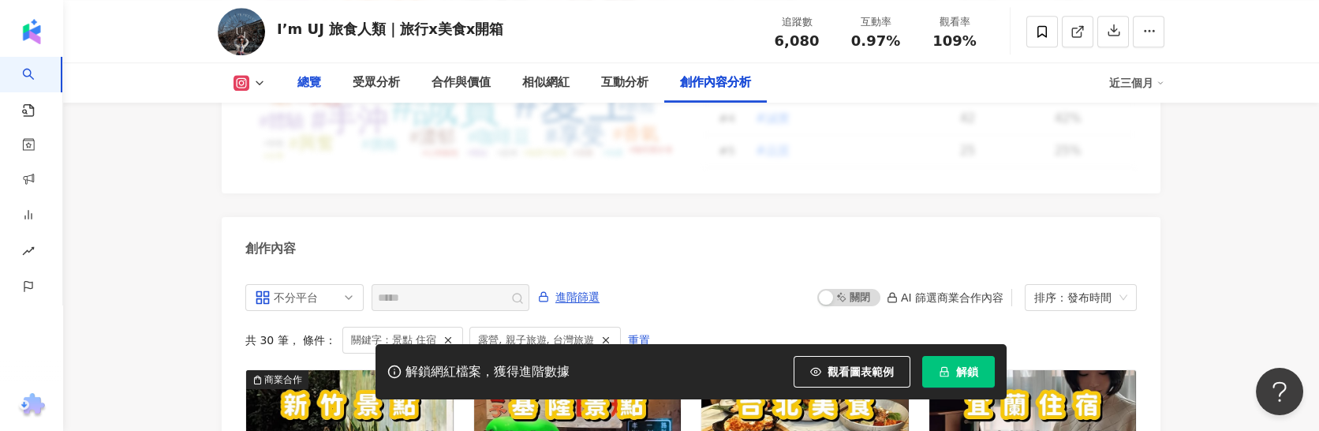
click at [312, 84] on div "總覽" at bounding box center [309, 82] width 24 height 19
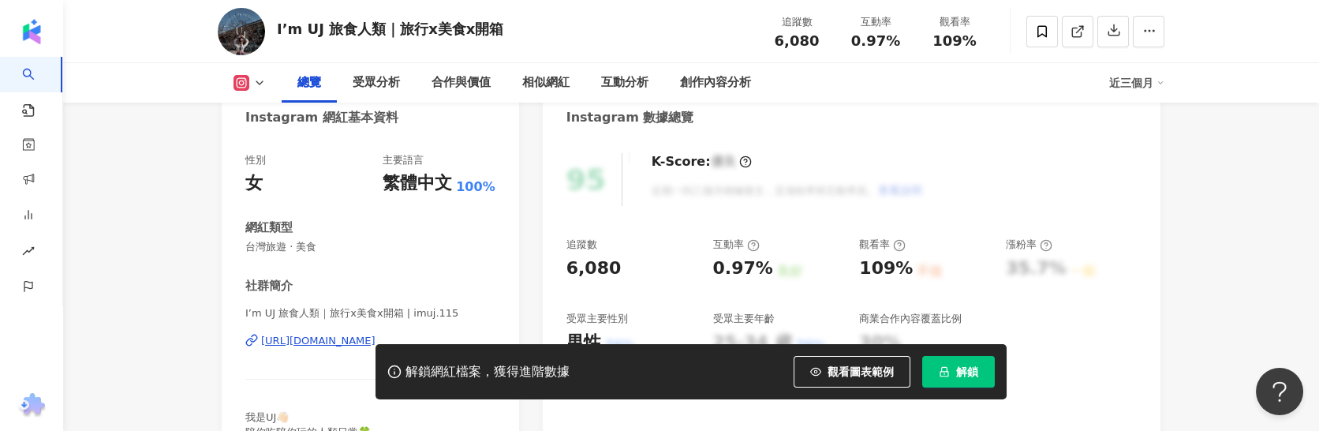
scroll to position [243, 0]
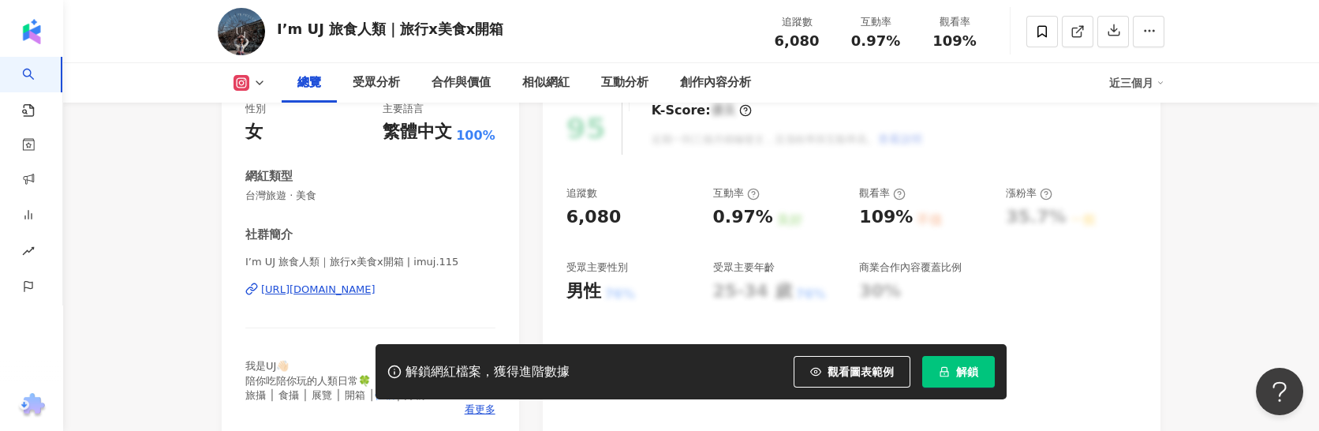
click at [376, 293] on div "https://www.instagram.com/imuj.115/" at bounding box center [318, 289] width 114 height 14
click at [951, 365] on button "解鎖" at bounding box center [958, 372] width 73 height 32
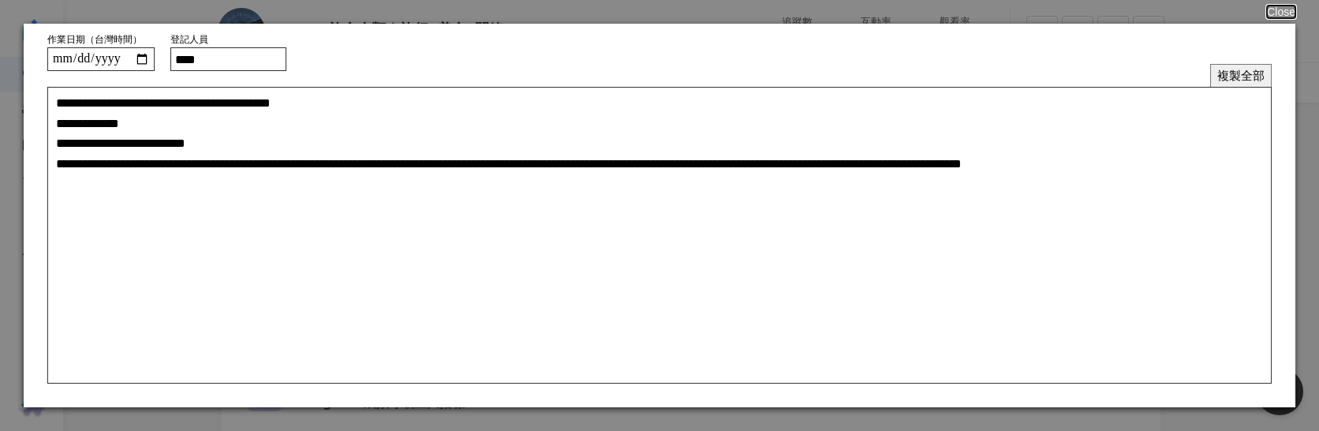
scroll to position [375, 0]
click at [1237, 74] on button "複製全部" at bounding box center [1241, 75] width 62 height 23
click at [1279, 15] on button "Close" at bounding box center [1281, 12] width 28 height 13
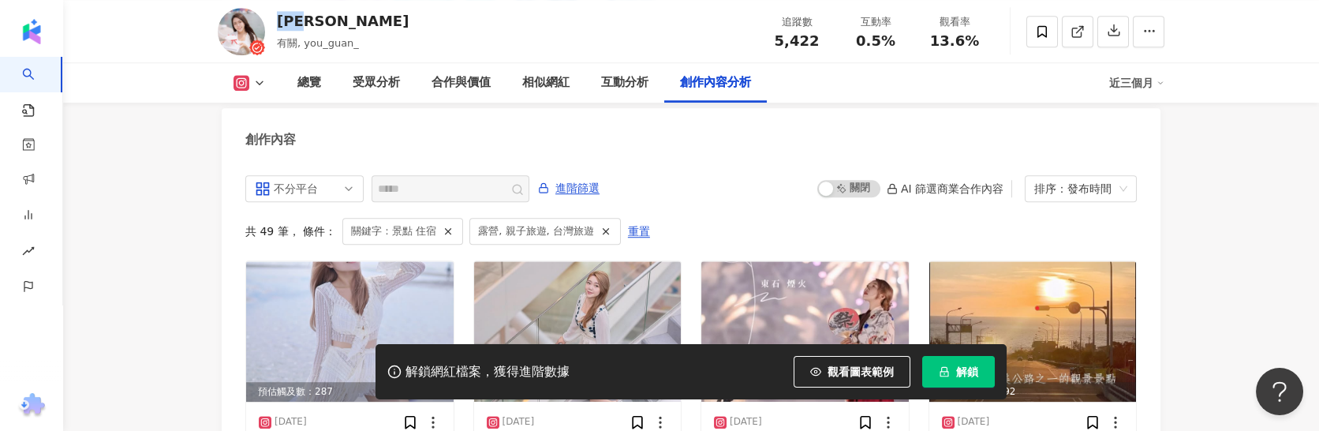
click at [320, 15] on div "林玉娟" at bounding box center [343, 21] width 132 height 20
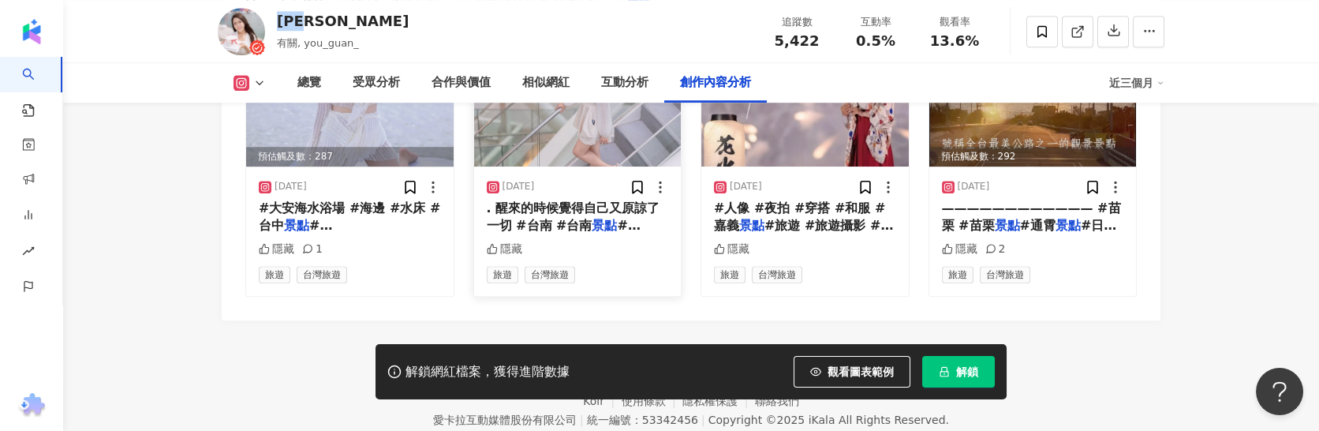
scroll to position [5093, 0]
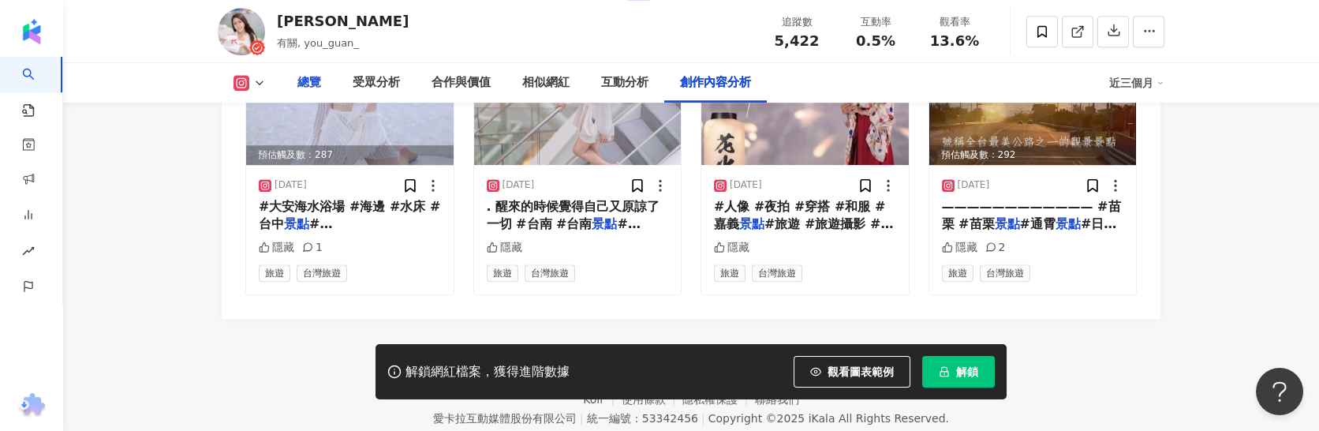
click at [306, 83] on div "總覽" at bounding box center [309, 82] width 24 height 19
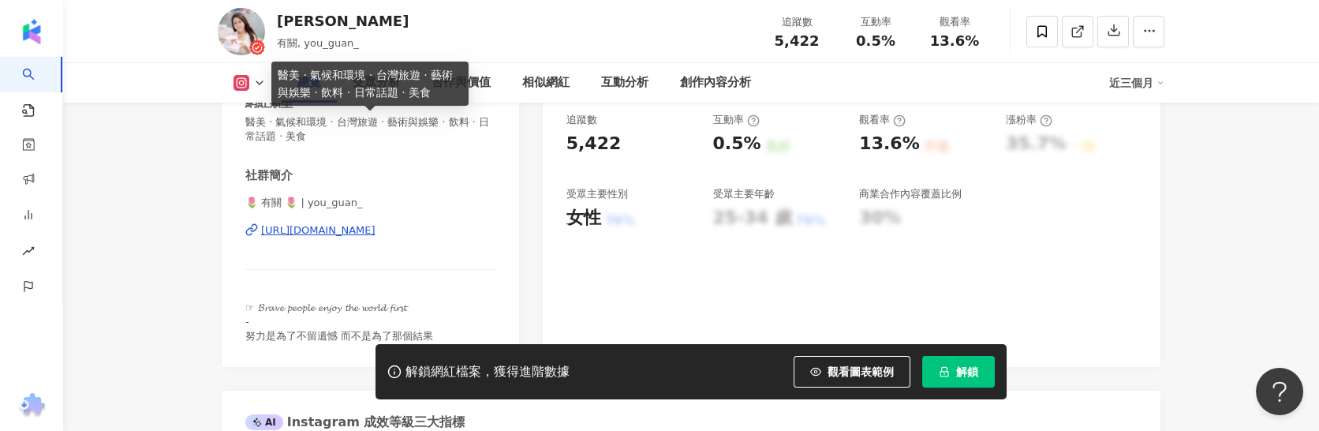
scroll to position [361, 0]
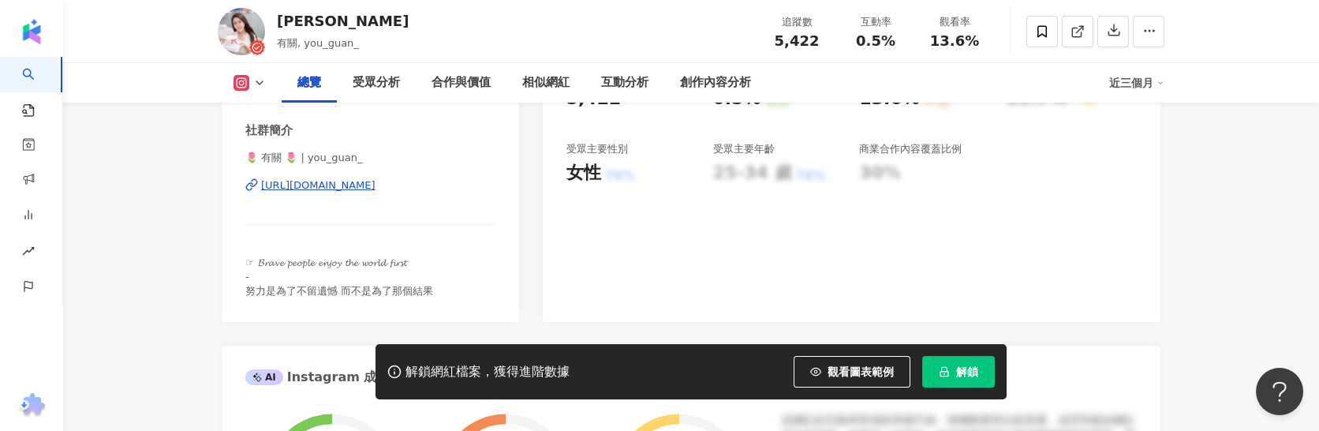
click at [364, 188] on div "https://www.instagram.com/you_guan_/" at bounding box center [318, 185] width 114 height 14
click at [947, 373] on icon "lock" at bounding box center [944, 372] width 9 height 10
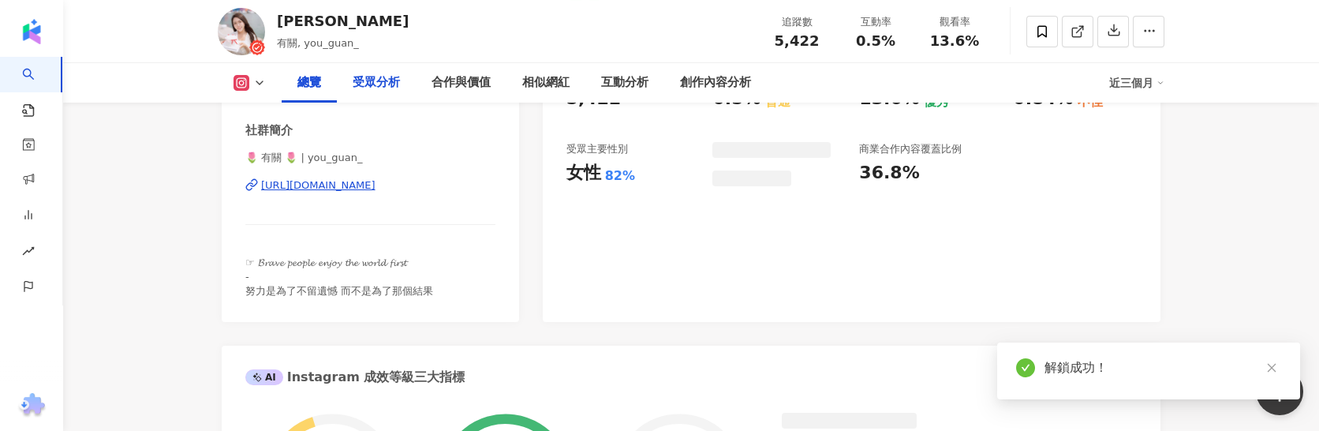
click at [321, 81] on div "總覽" at bounding box center [309, 82] width 55 height 39
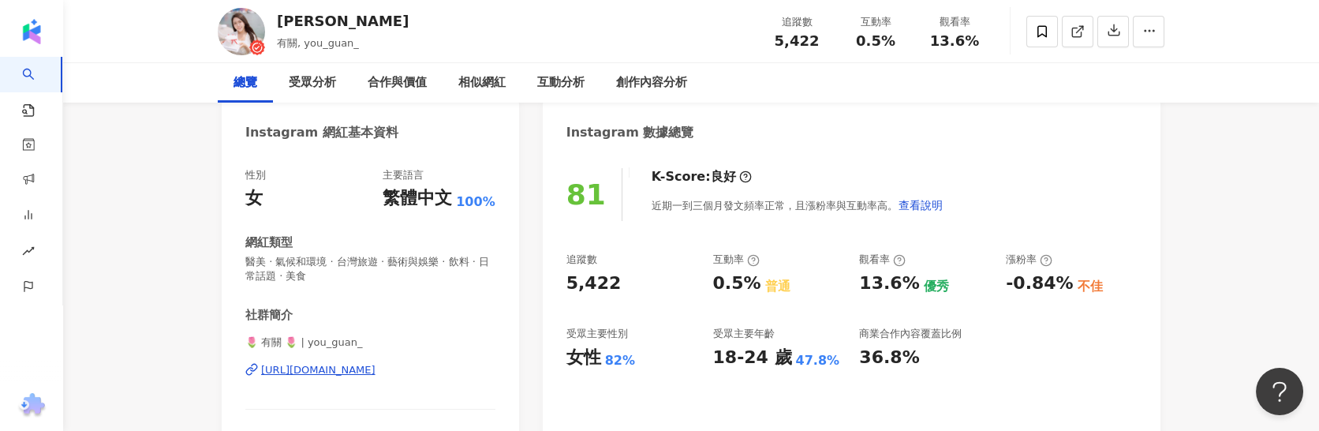
scroll to position [355, 0]
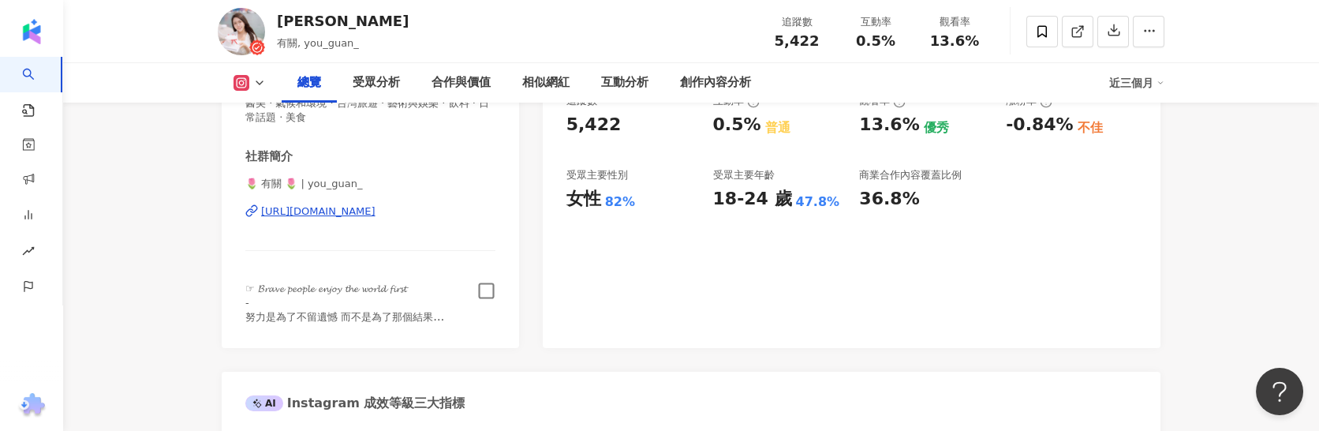
click at [486, 279] on div "社群簡介 🌷 有關 🌷 | you_guan_ https://www.instagram.com/you_guan_/ ☞ 𝓑𝓻𝓪𝓿𝓮 𝓹𝓮𝓸𝓹𝓵𝓮 𝓮𝓷𝓳…" at bounding box center [370, 236] width 250 height 176
click at [480, 285] on icon "button" at bounding box center [486, 291] width 18 height 18
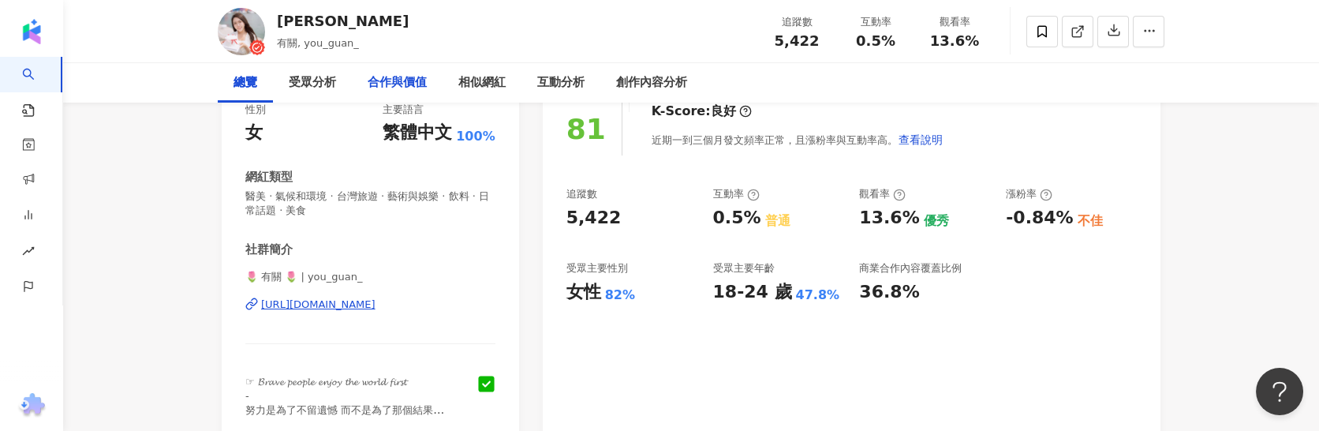
scroll to position [0, 0]
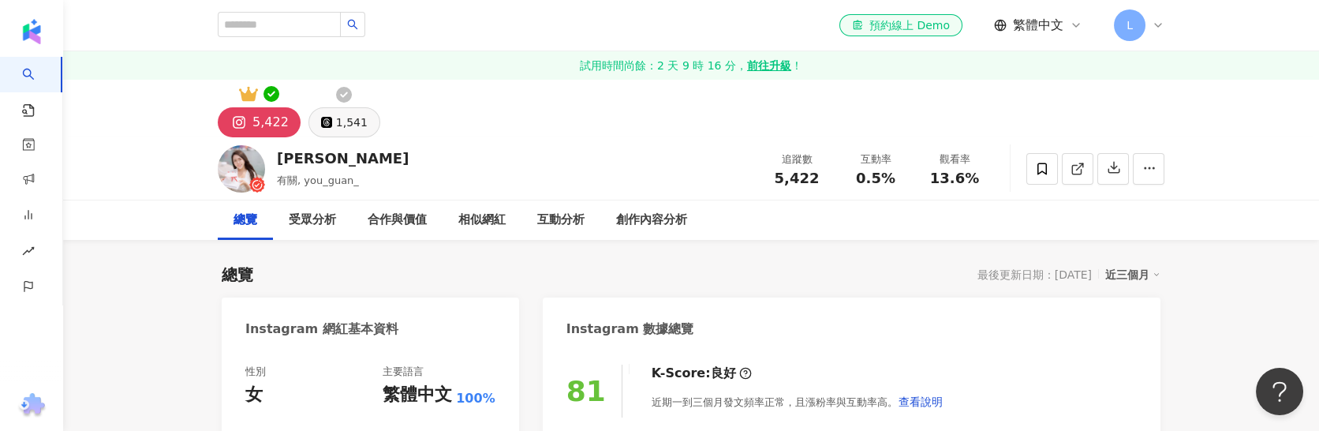
click at [326, 116] on button "1,541" at bounding box center [344, 122] width 72 height 30
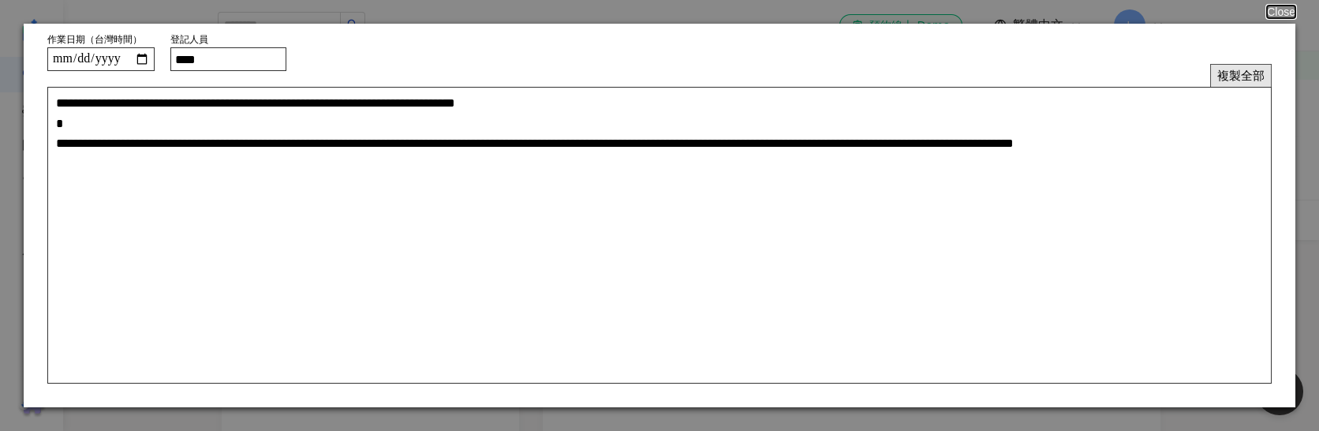
click at [1230, 71] on button "複製全部" at bounding box center [1241, 75] width 62 height 23
click at [1277, 10] on button "Close" at bounding box center [1281, 12] width 28 height 13
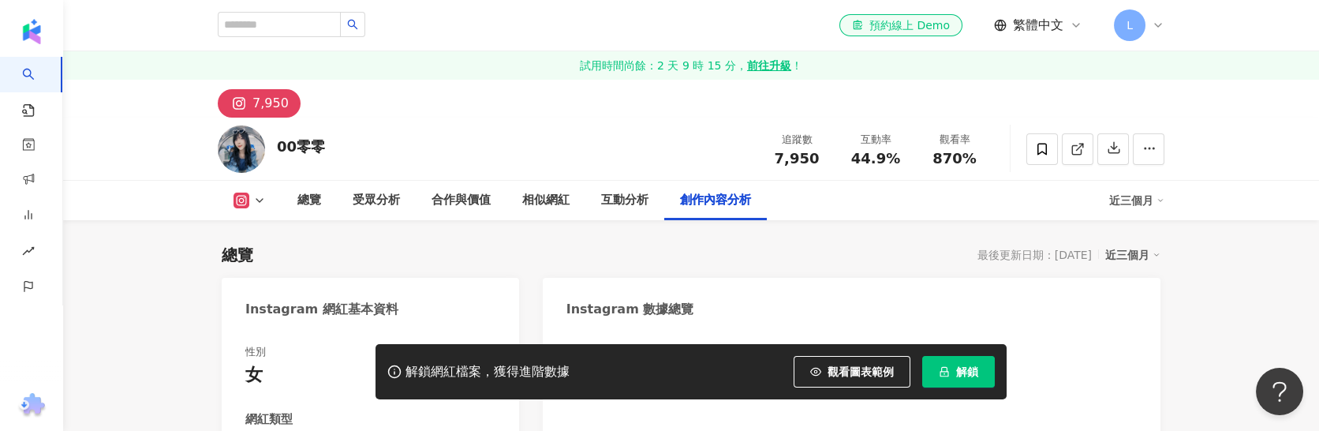
scroll to position [4695, 0]
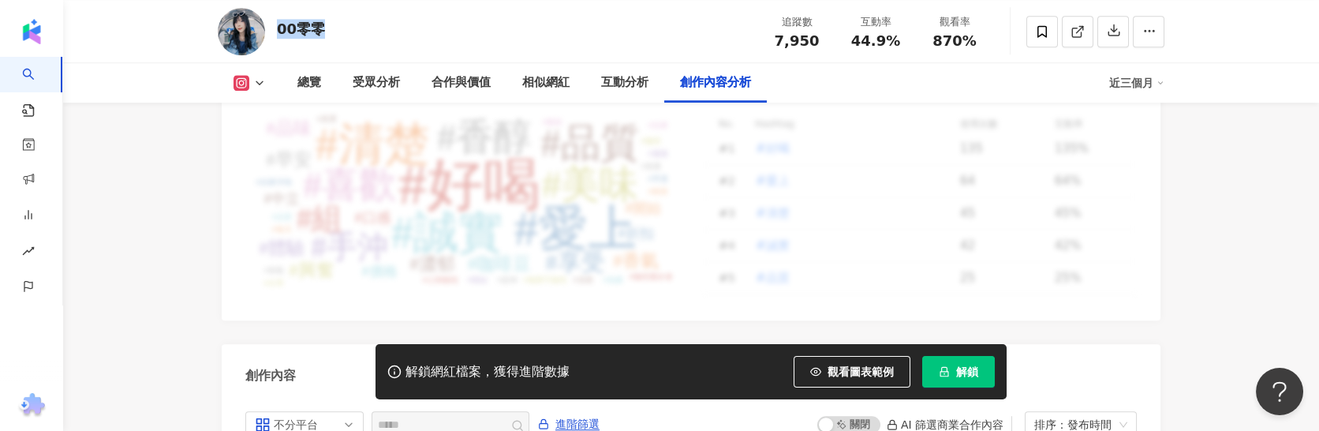
drag, startPoint x: 277, startPoint y: 23, endPoint x: 321, endPoint y: 28, distance: 44.4
click at [321, 28] on div "00零零" at bounding box center [301, 29] width 48 height 20
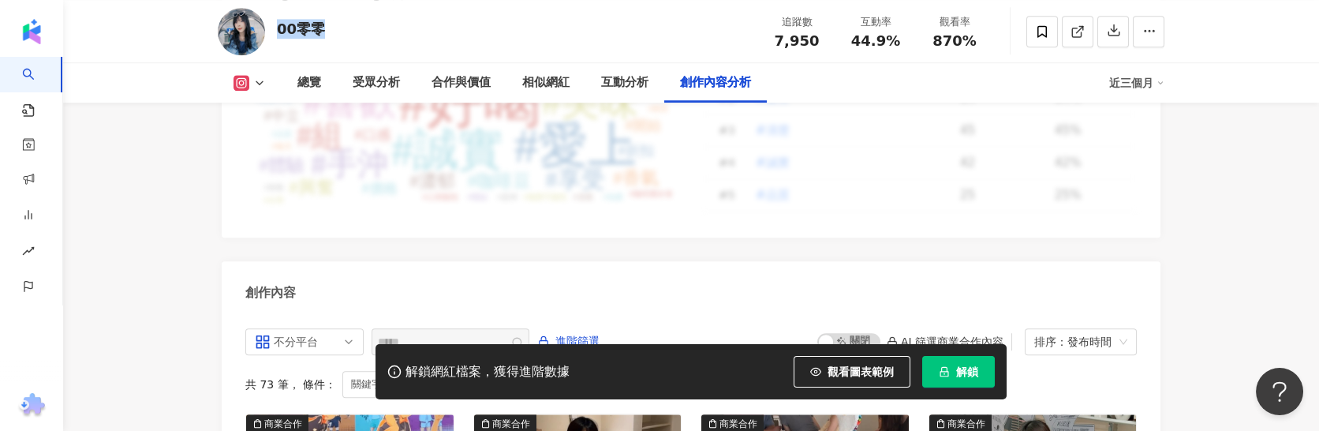
scroll to position [4613, 0]
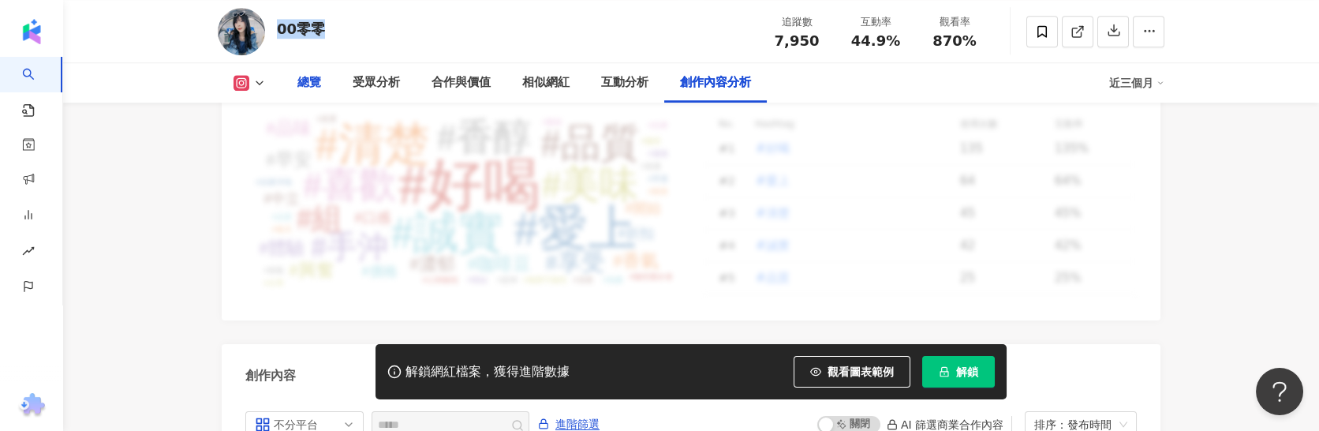
click at [305, 80] on div "總覽" at bounding box center [309, 82] width 24 height 19
click at [310, 88] on div "總覽" at bounding box center [309, 82] width 24 height 19
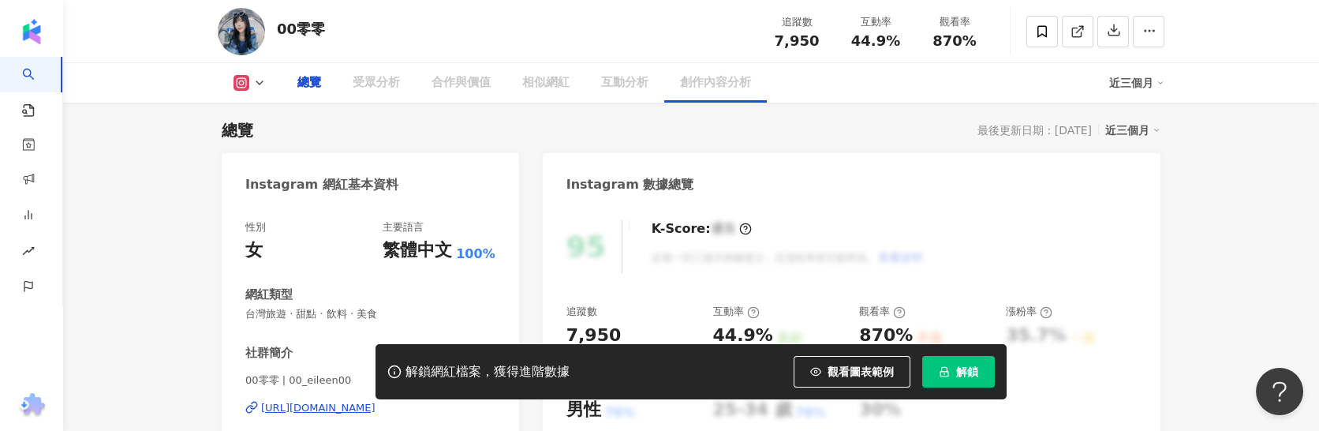
click at [312, 86] on div "總覽" at bounding box center [309, 82] width 24 height 19
click at [354, 64] on div "受眾分析" at bounding box center [376, 82] width 79 height 39
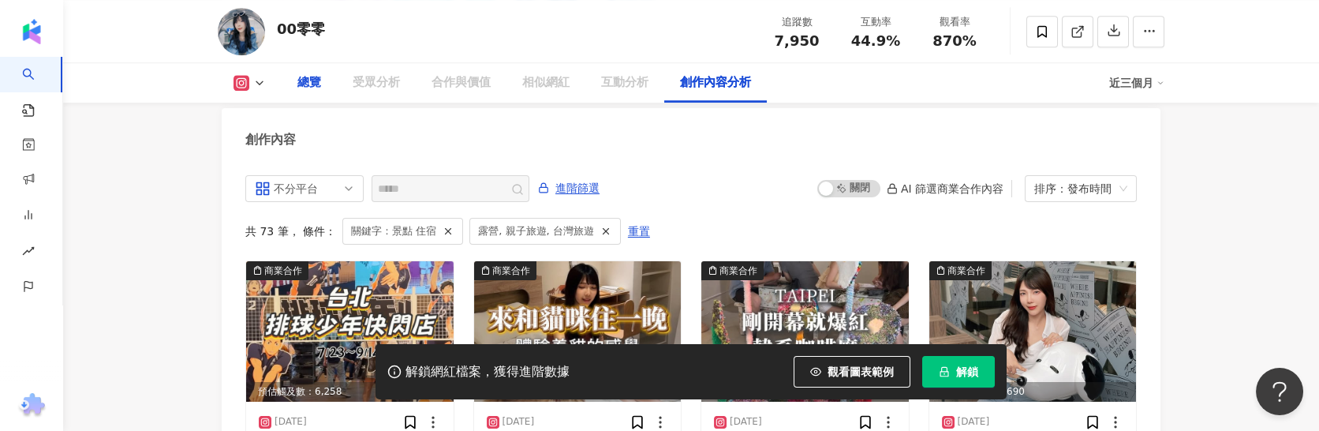
click at [313, 88] on div "總覽" at bounding box center [309, 82] width 24 height 19
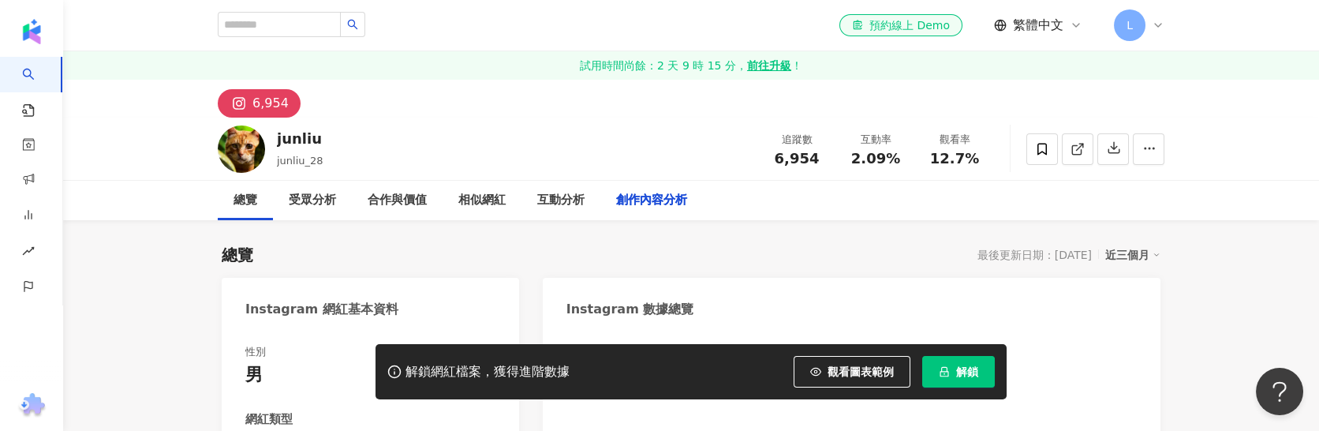
click at [318, 118] on div "junliu junliu_28 追蹤數 6,954 互動率 2.09% 觀看率 12.7%" at bounding box center [691, 149] width 1010 height 62
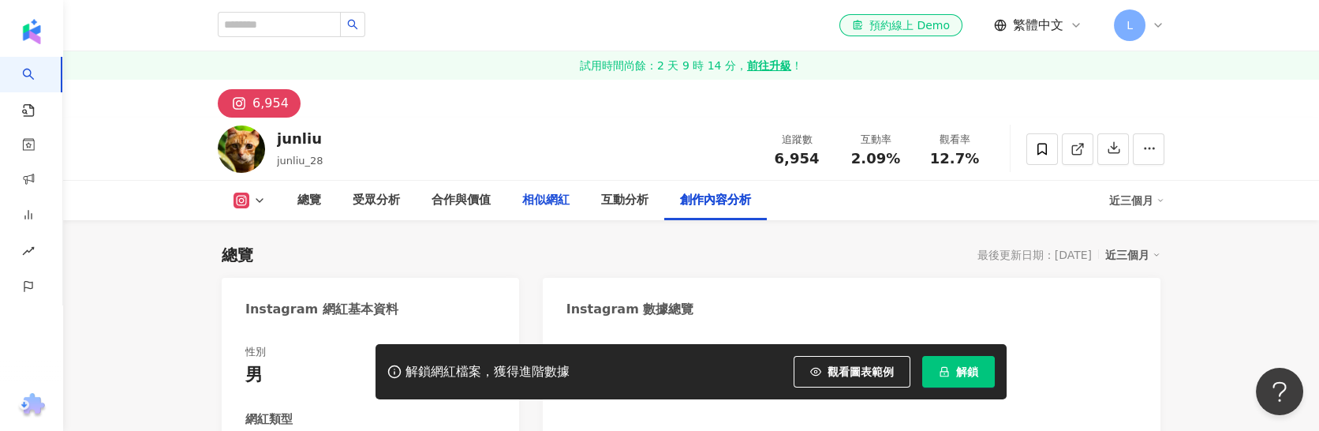
scroll to position [4931, 0]
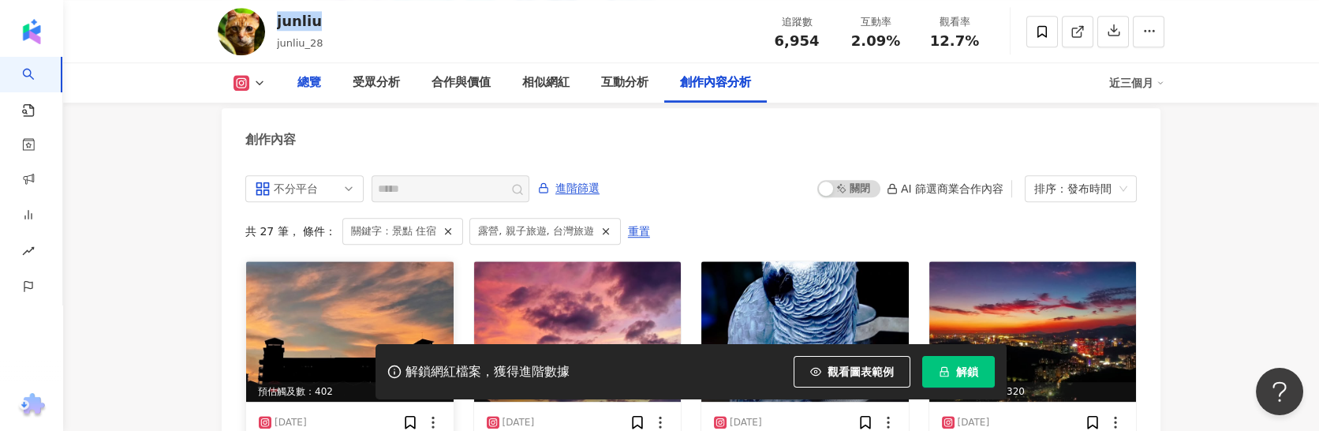
click at [317, 80] on div "總覽" at bounding box center [309, 82] width 24 height 19
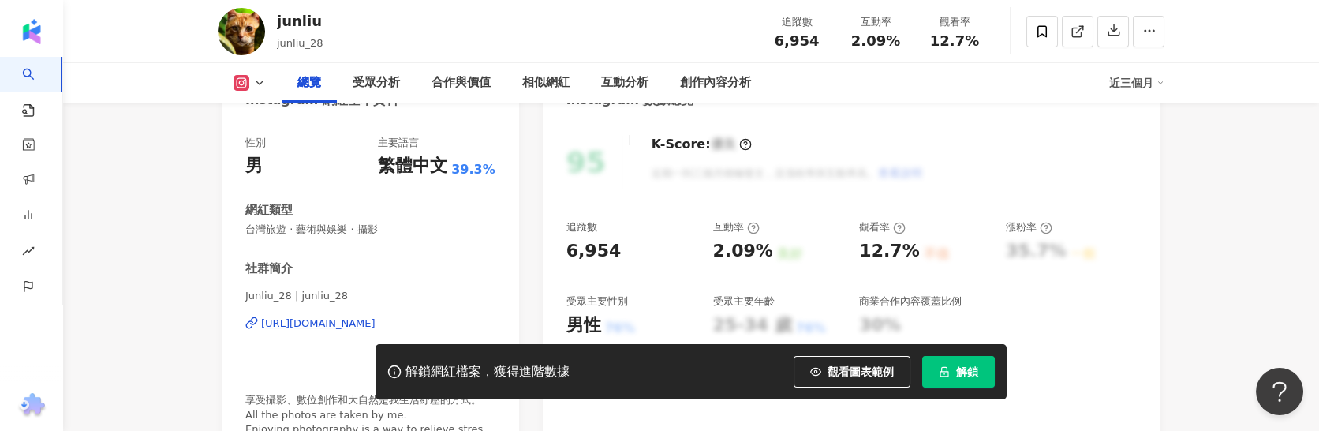
scroll to position [243, 0]
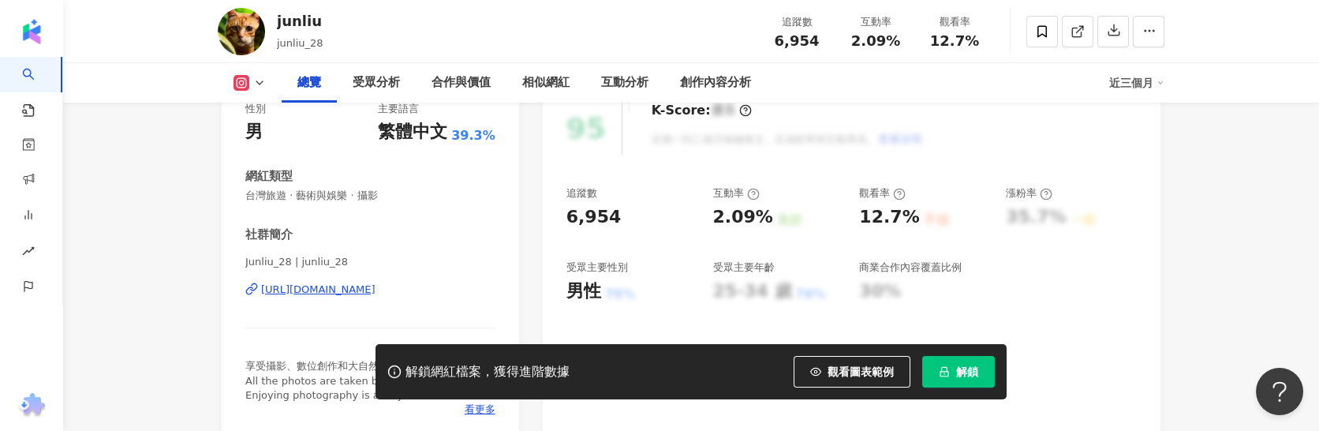
click at [376, 293] on div "https://www.instagram.com/junliu_28/" at bounding box center [318, 289] width 114 height 14
click at [955, 374] on button "解鎖" at bounding box center [958, 372] width 73 height 32
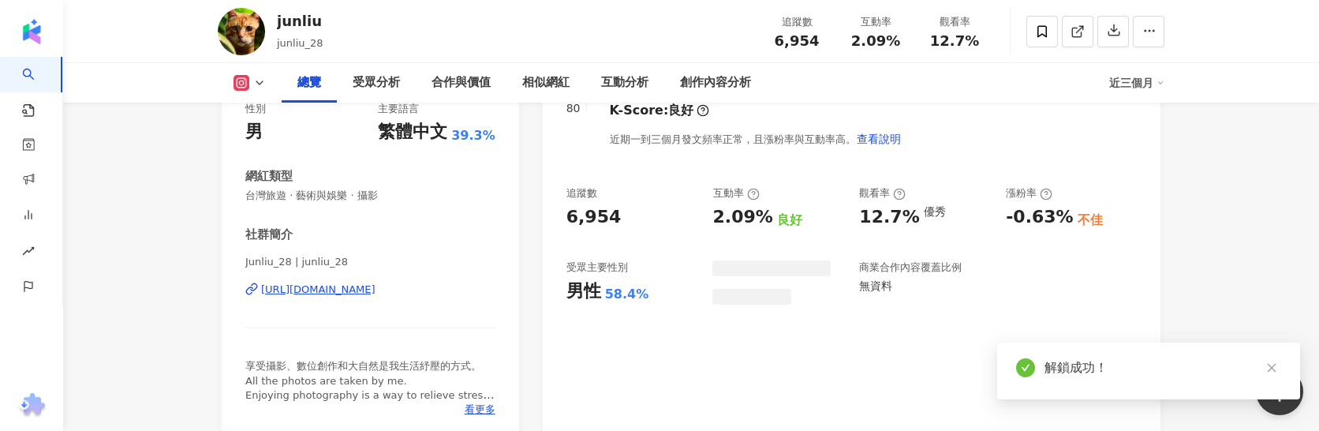
click at [415, 50] on div "junliu junliu_28 追蹤數 6,954 互動率 2.09% 觀看率 12.7%" at bounding box center [691, 31] width 1010 height 62
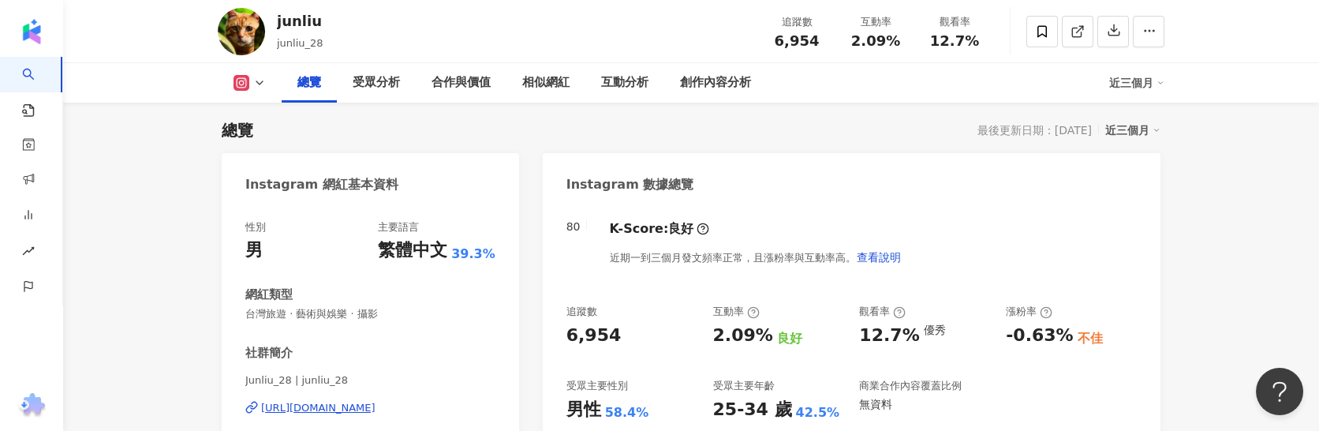
scroll to position [144, 0]
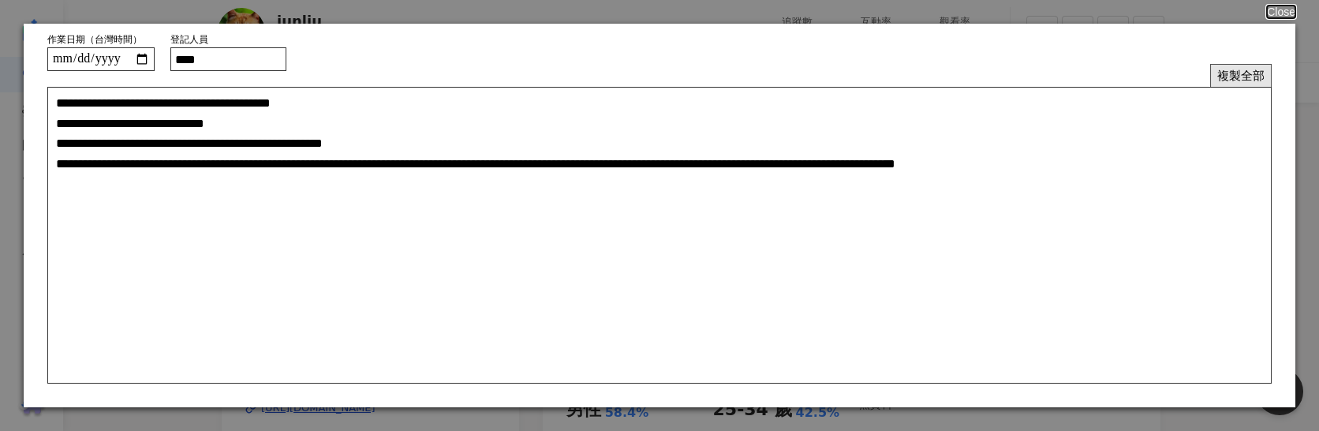
click at [1228, 71] on button "複製全部" at bounding box center [1241, 75] width 62 height 23
click at [1291, 13] on button "Close" at bounding box center [1280, 12] width 30 height 13
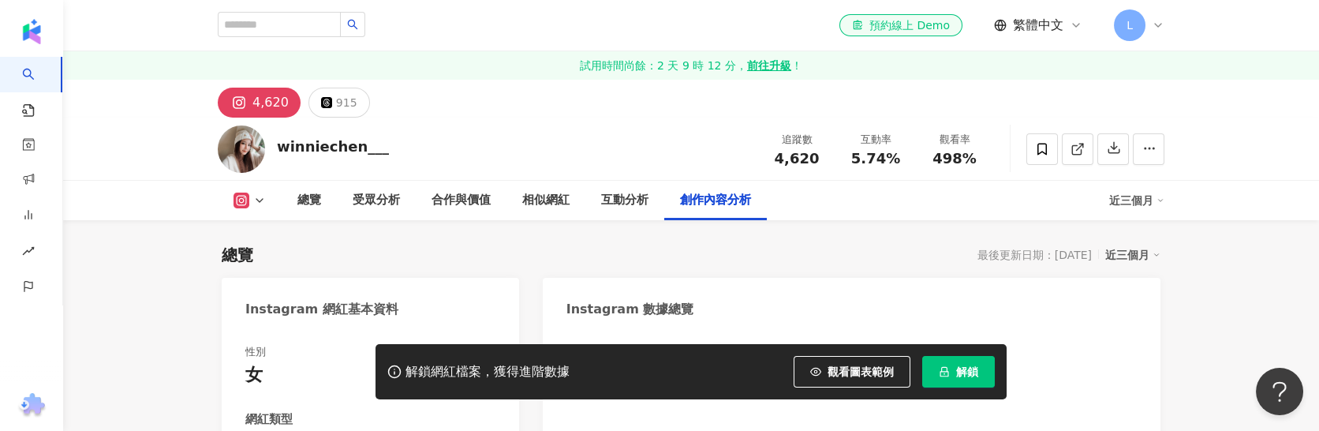
drag, startPoint x: 275, startPoint y: 30, endPoint x: 394, endPoint y: 32, distance: 119.1
click at [394, 118] on div "winniechen___ 追蹤數 4,620 互動率 5.74% 觀看率 498%" at bounding box center [691, 149] width 1010 height 62
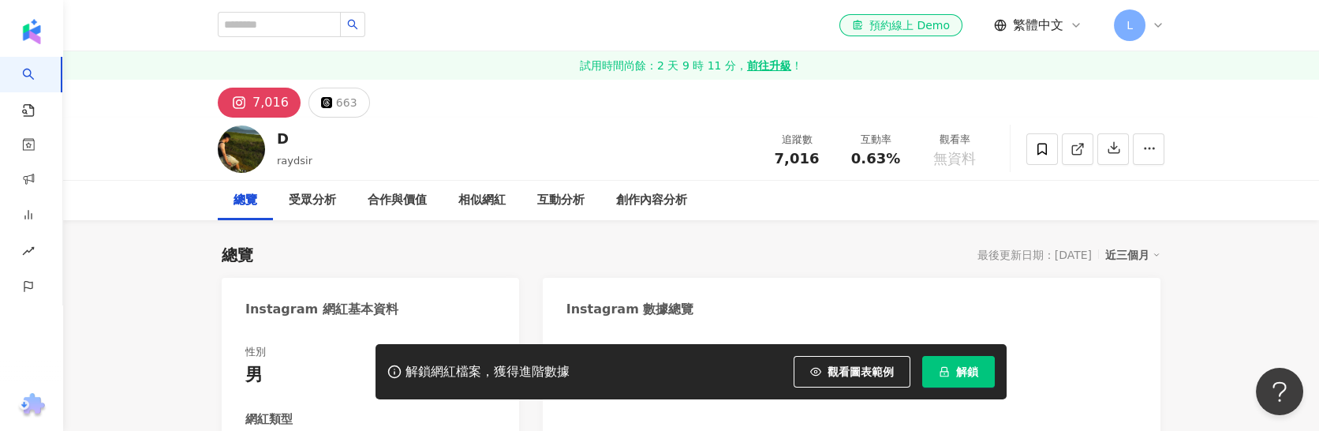
drag, startPoint x: 278, startPoint y: 134, endPoint x: 290, endPoint y: 136, distance: 12.7
click at [291, 129] on div "D" at bounding box center [295, 139] width 36 height 20
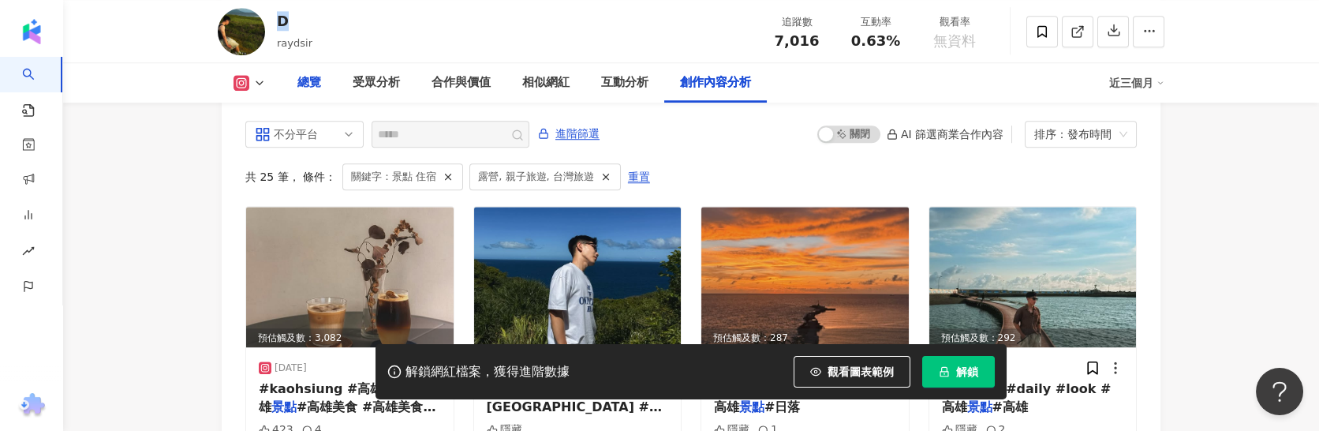
click at [320, 80] on div "總覽" at bounding box center [309, 82] width 24 height 19
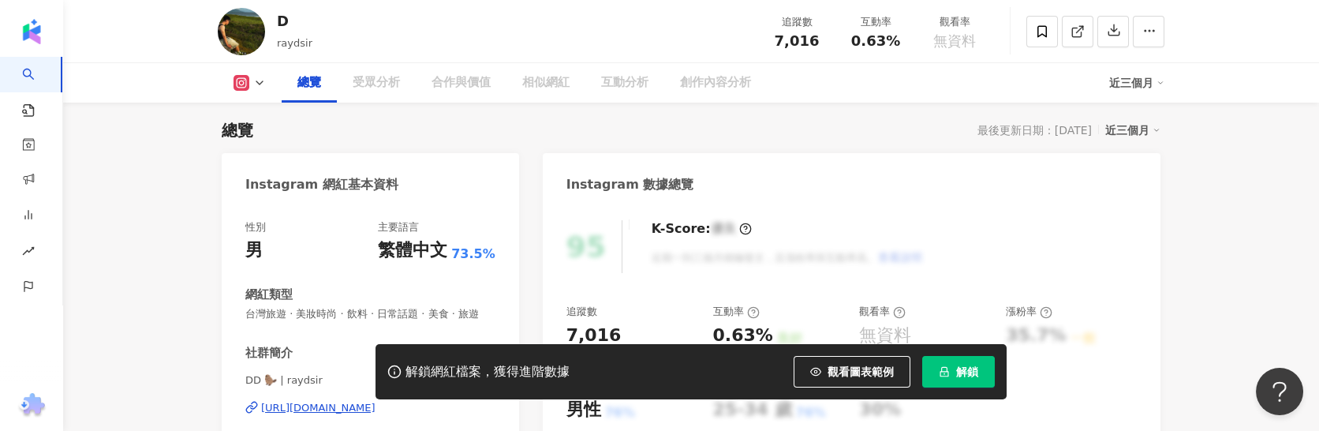
scroll to position [243, 0]
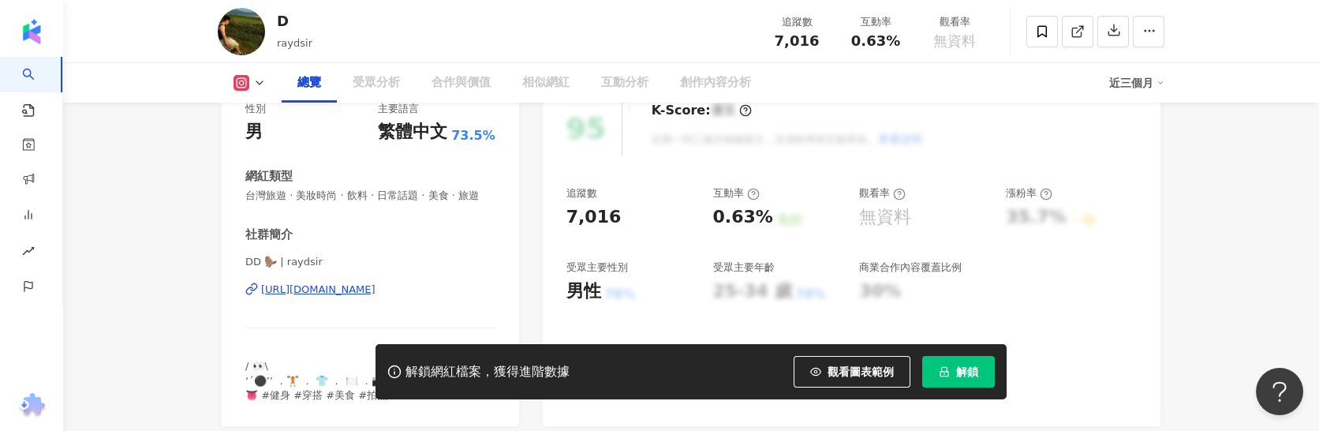
click at [376, 297] on div "https://www.instagram.com/raydsir/" at bounding box center [318, 289] width 114 height 14
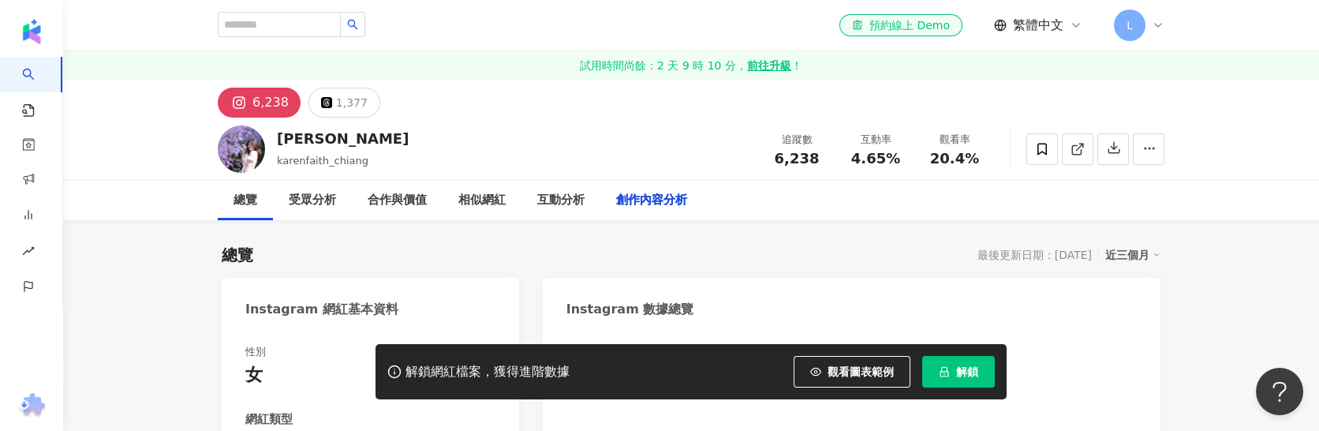
click at [419, 118] on div "[PERSON_NAME] karenfaith_chiang 追蹤數 6,238 互動率 4.65% 觀看率 20.4%" at bounding box center [691, 149] width 1010 height 62
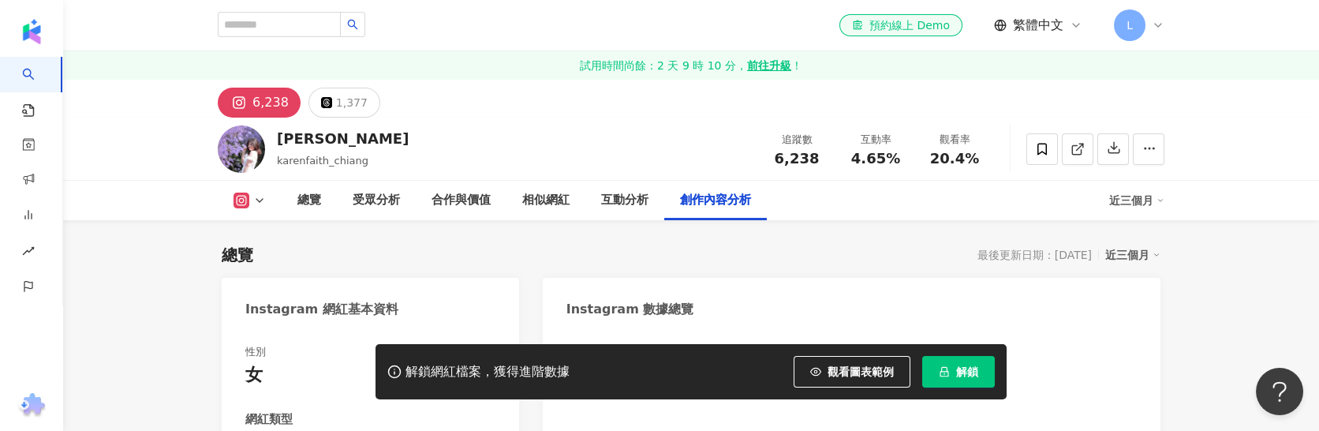
scroll to position [4867, 0]
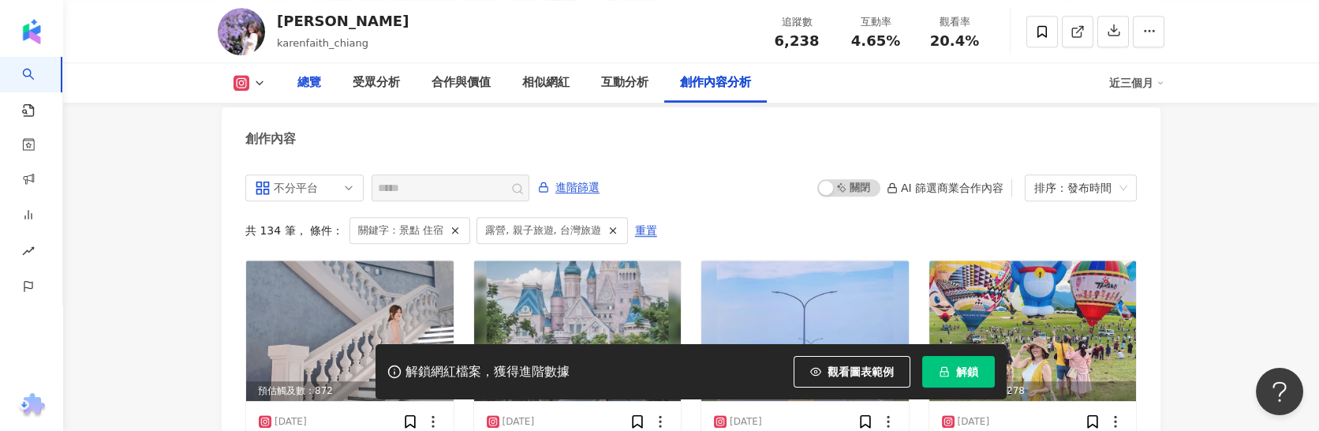
click at [297, 73] on div "總覽" at bounding box center [309, 82] width 24 height 19
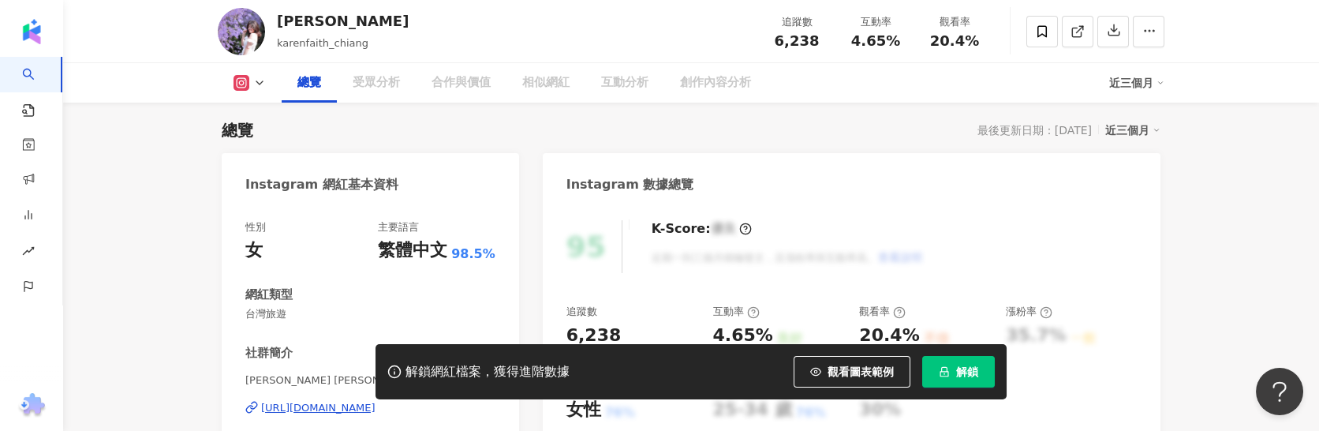
scroll to position [209, 0]
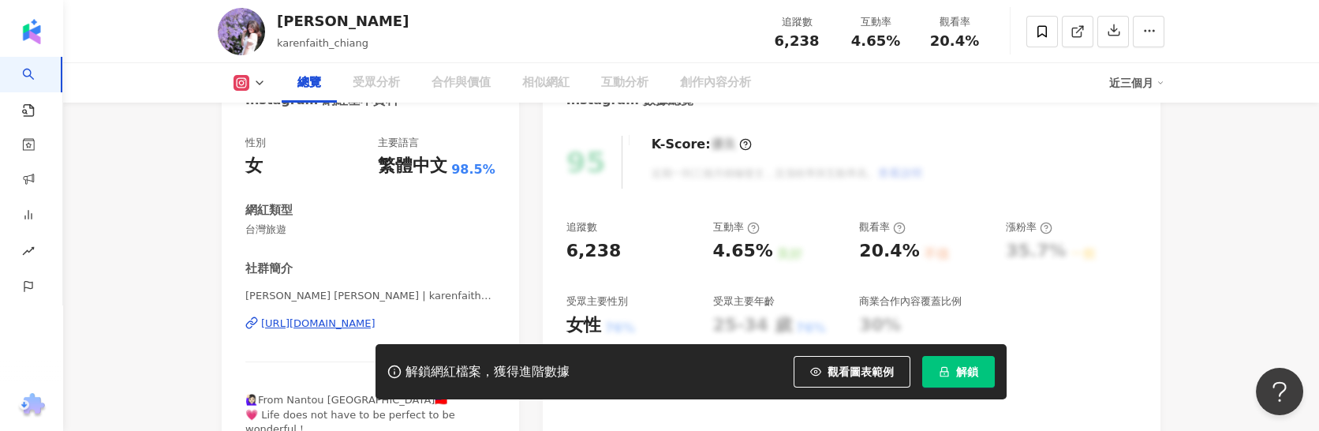
click at [350, 316] on div "[URL][DOMAIN_NAME]" at bounding box center [318, 323] width 114 height 14
click at [967, 366] on span "解鎖" at bounding box center [967, 371] width 22 height 13
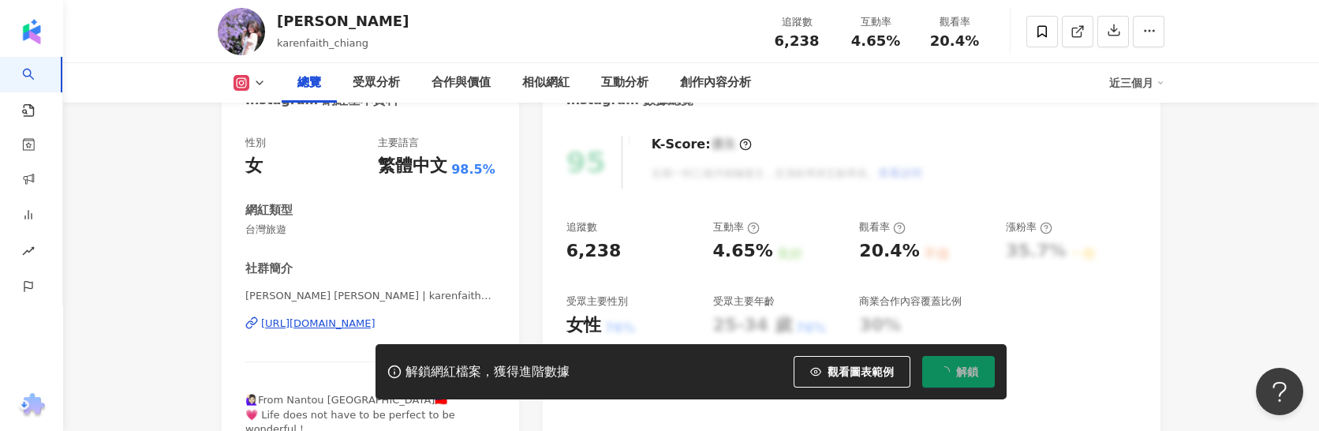
scroll to position [125, 0]
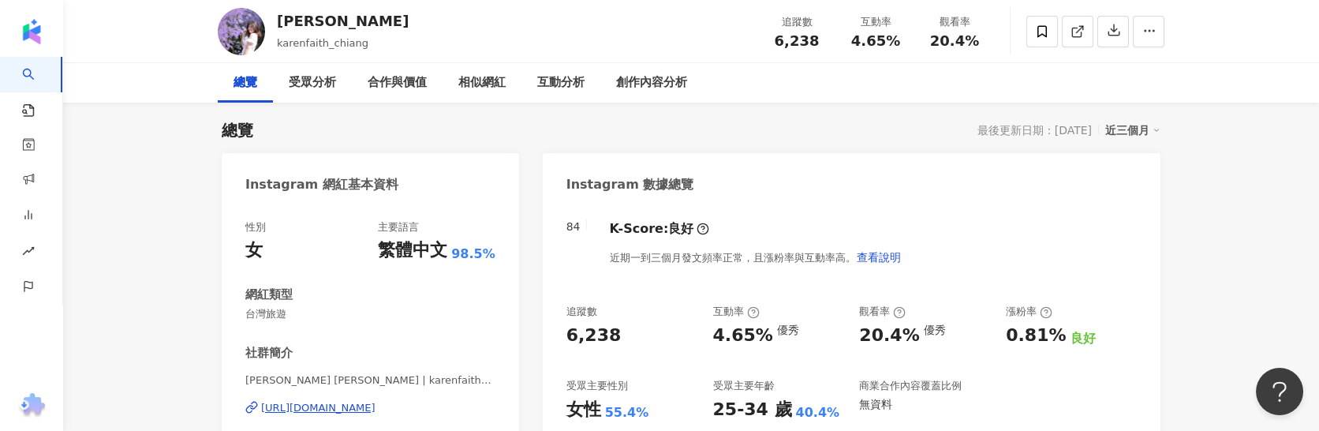
scroll to position [236, 0]
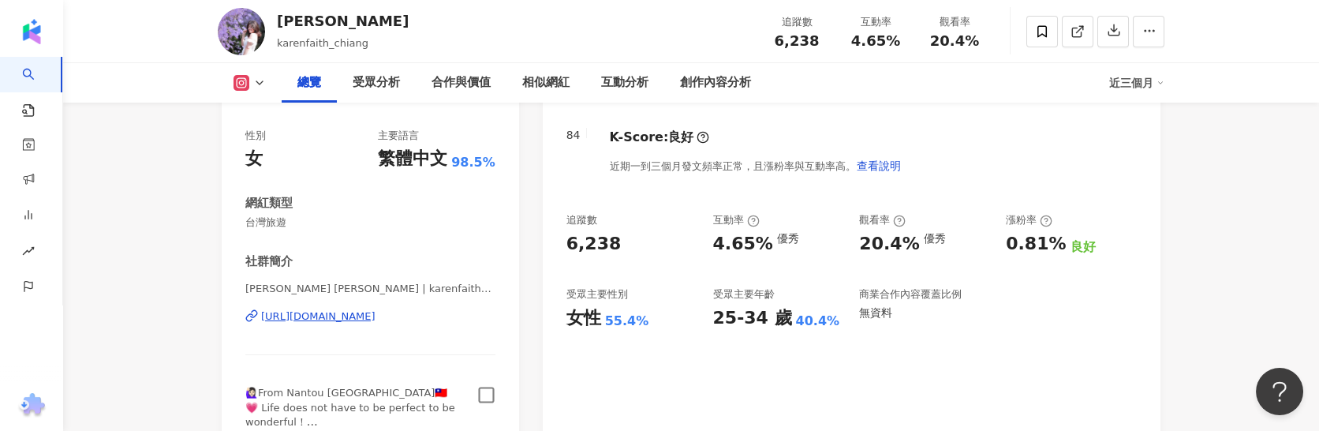
click at [490, 171] on span "98.5%" at bounding box center [473, 162] width 44 height 17
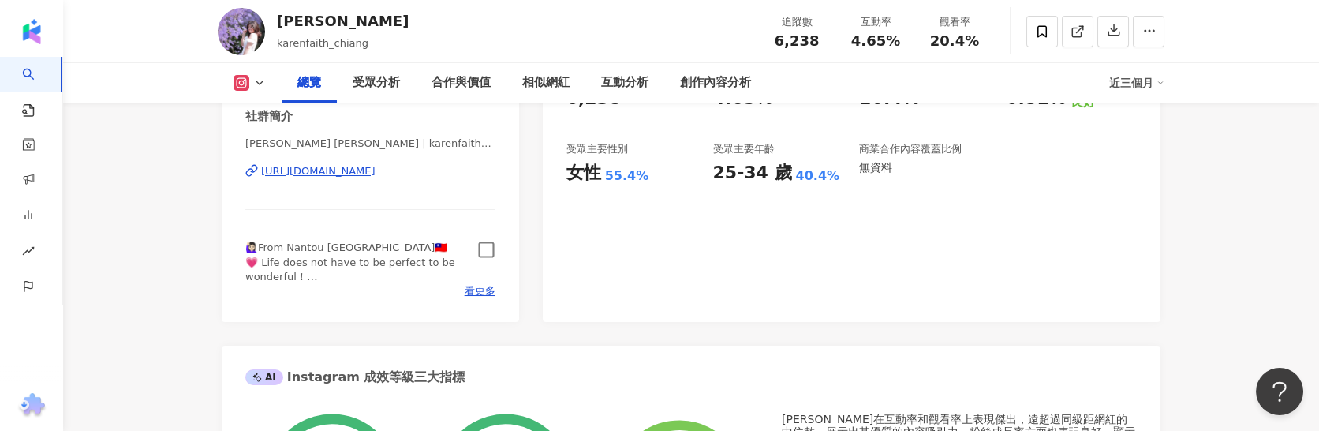
click at [487, 242] on icon "button" at bounding box center [486, 250] width 16 height 16
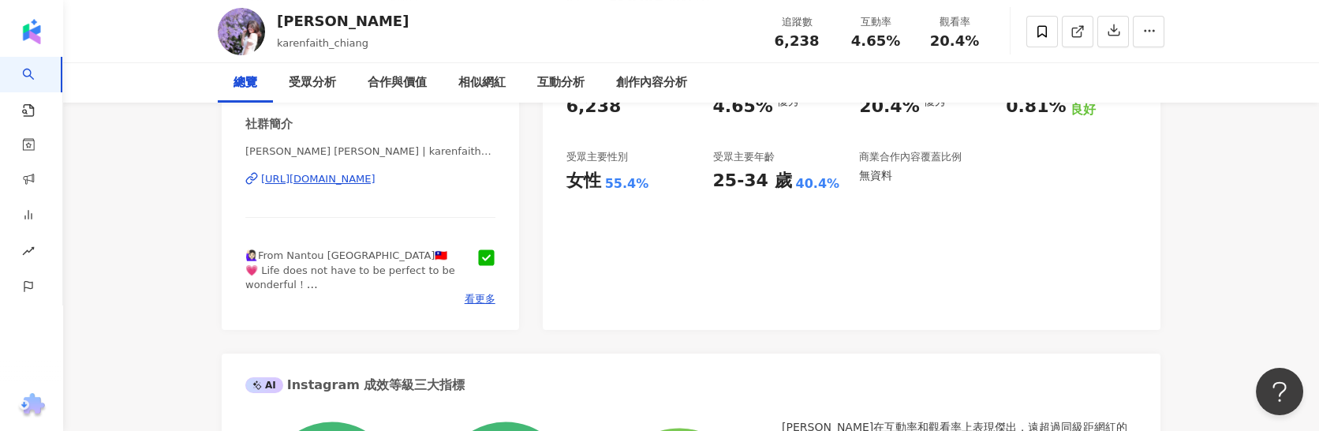
scroll to position [27, 0]
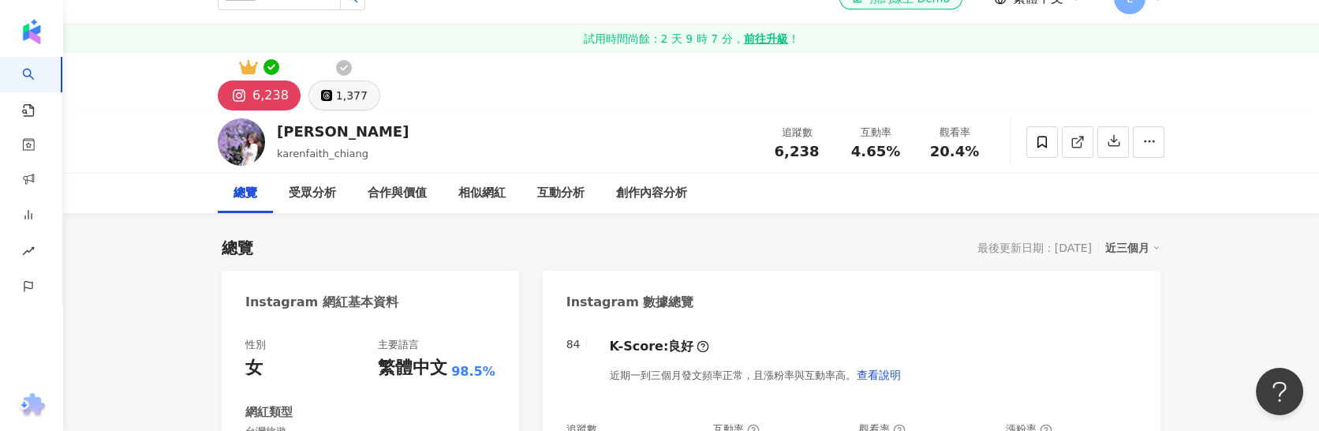
click at [353, 96] on div "1,377" at bounding box center [352, 95] width 32 height 22
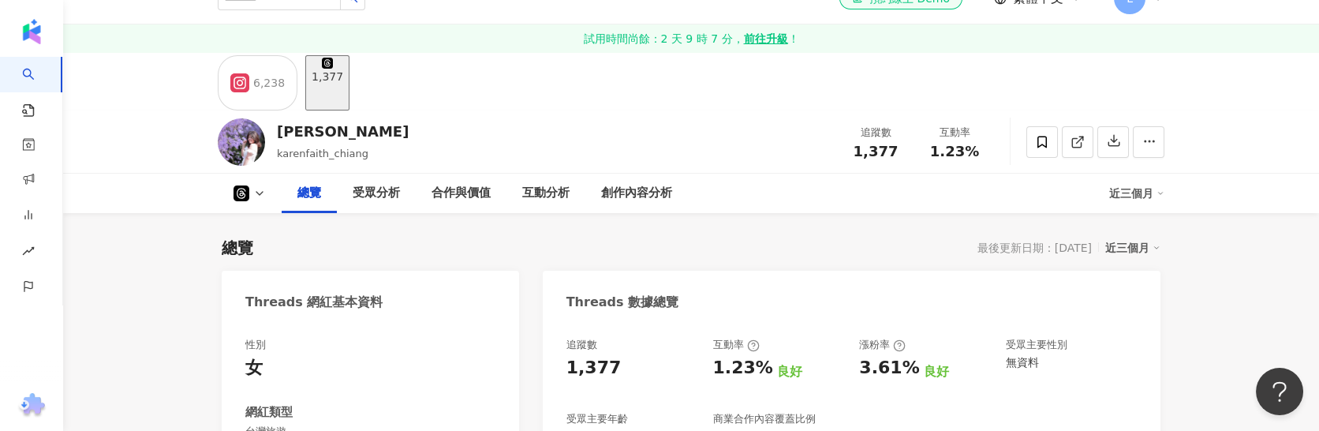
scroll to position [381, 0]
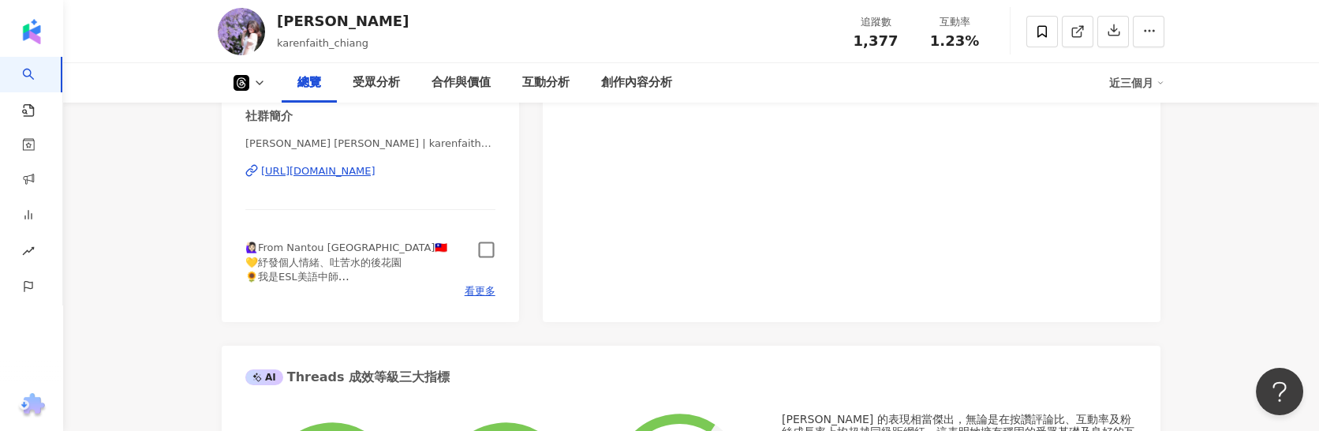
click at [482, 247] on icon "button" at bounding box center [486, 250] width 18 height 18
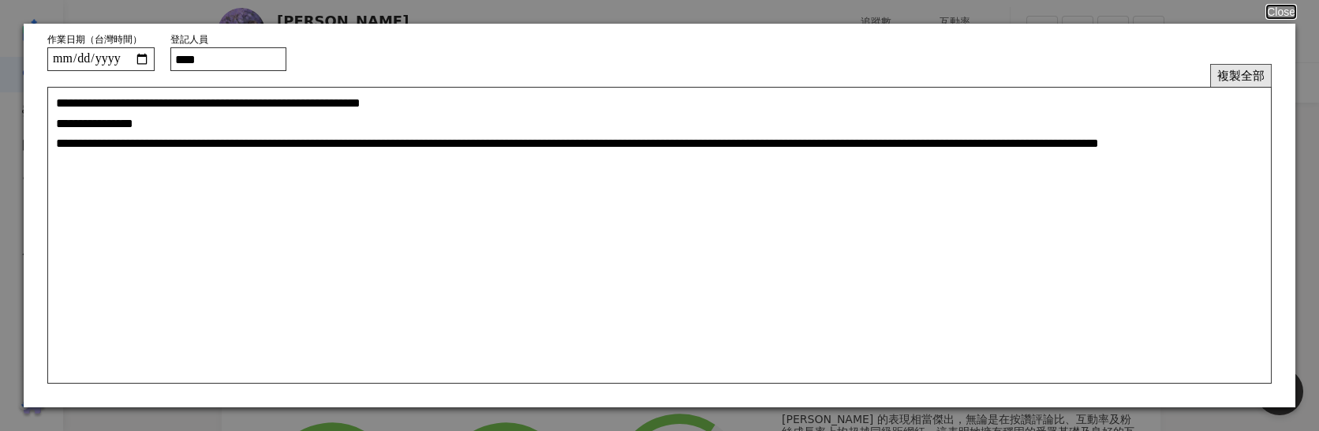
click at [1262, 77] on button "複製全部" at bounding box center [1241, 75] width 62 height 23
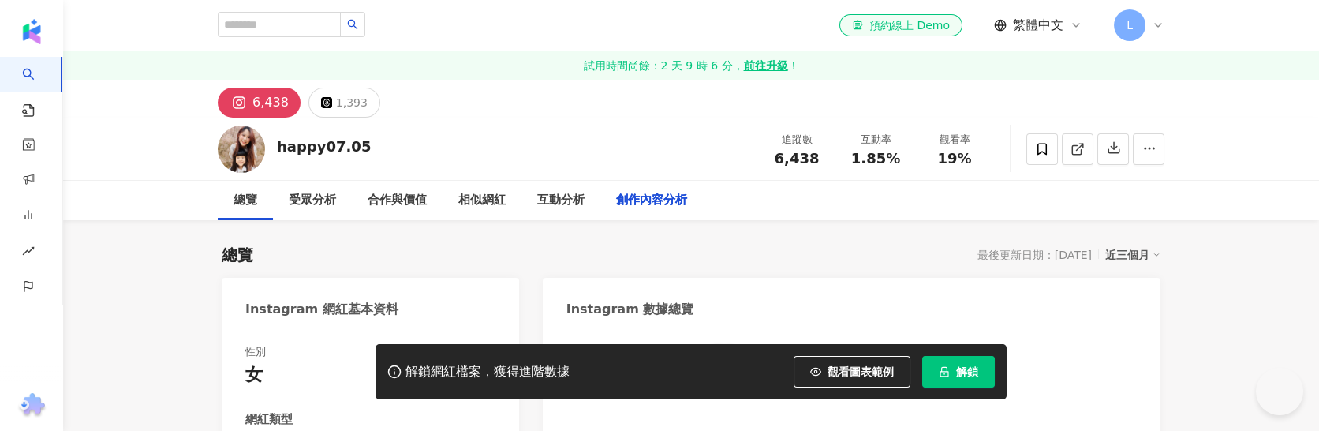
drag, startPoint x: 354, startPoint y: 21, endPoint x: 406, endPoint y: 133, distance: 123.5
click at [358, 118] on div "happy07.05 追蹤數 6,438 互動率 1.85% 觀看率 19%" at bounding box center [691, 149] width 1010 height 62
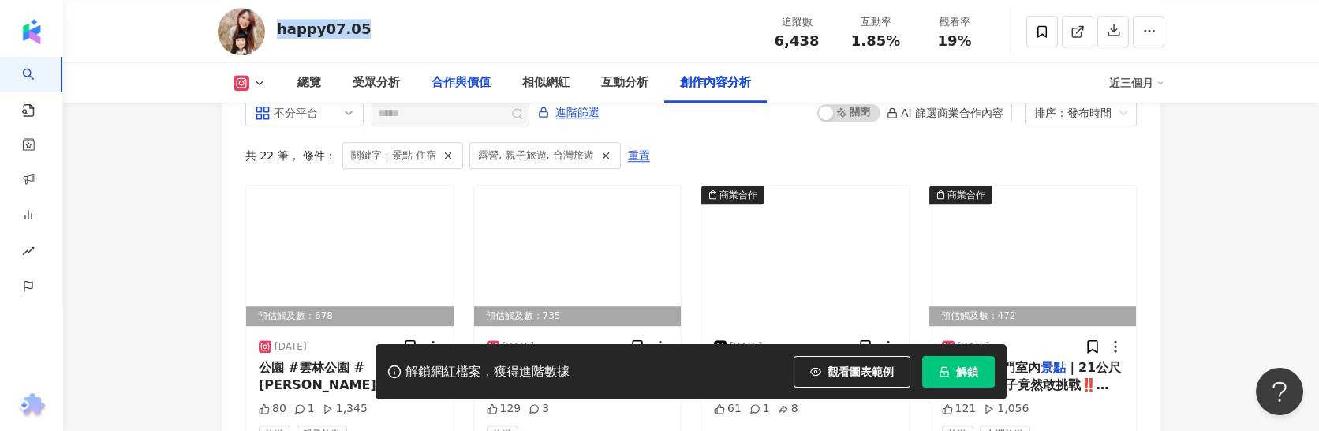
scroll to position [4871, 0]
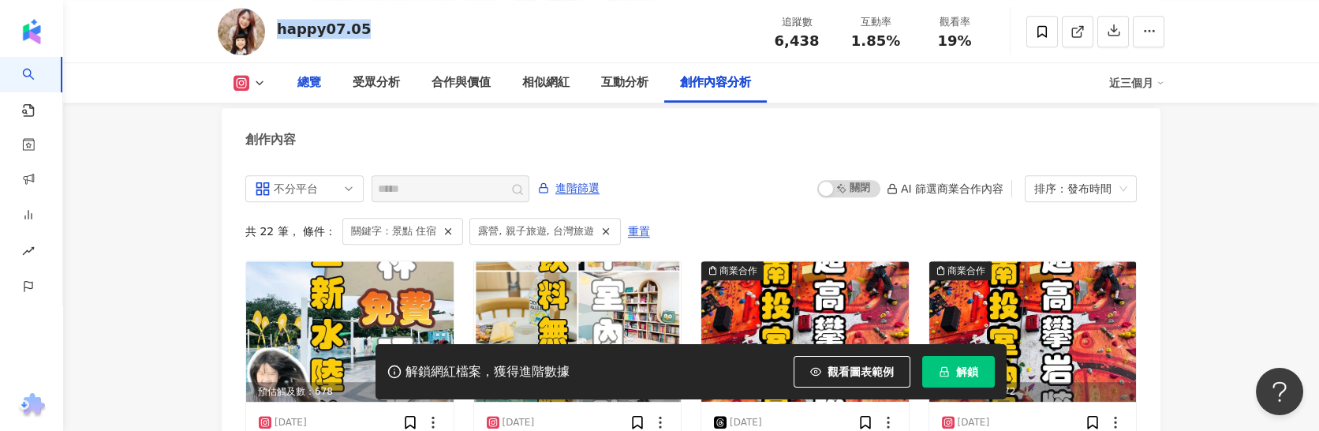
click at [301, 74] on div "總覽" at bounding box center [309, 82] width 24 height 19
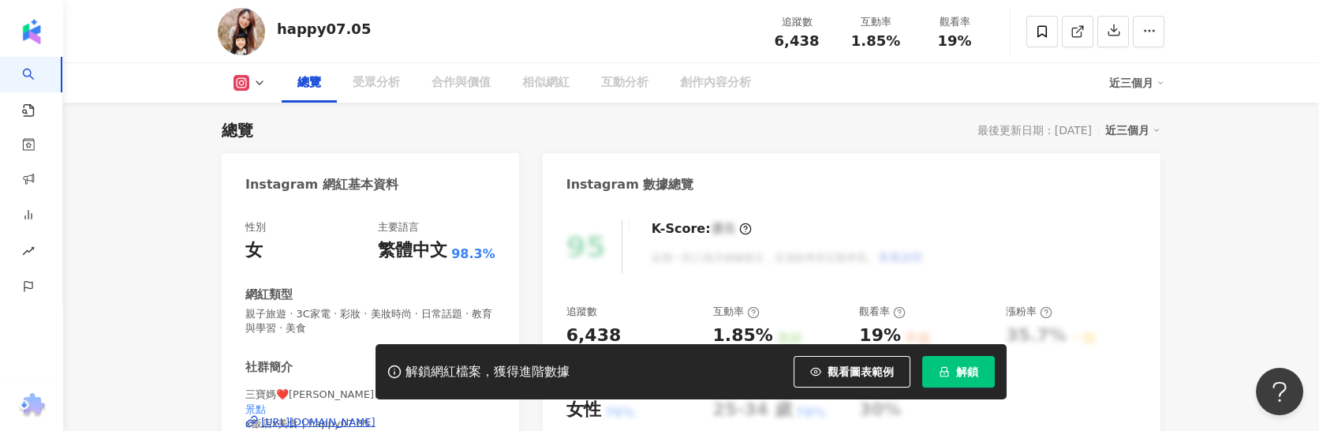
click at [314, 307] on span "親子旅遊 · 3C家電 · 彩妝 · 美妝時尚 · 日常話題 · 教育與學習 · 美食" at bounding box center [370, 321] width 250 height 28
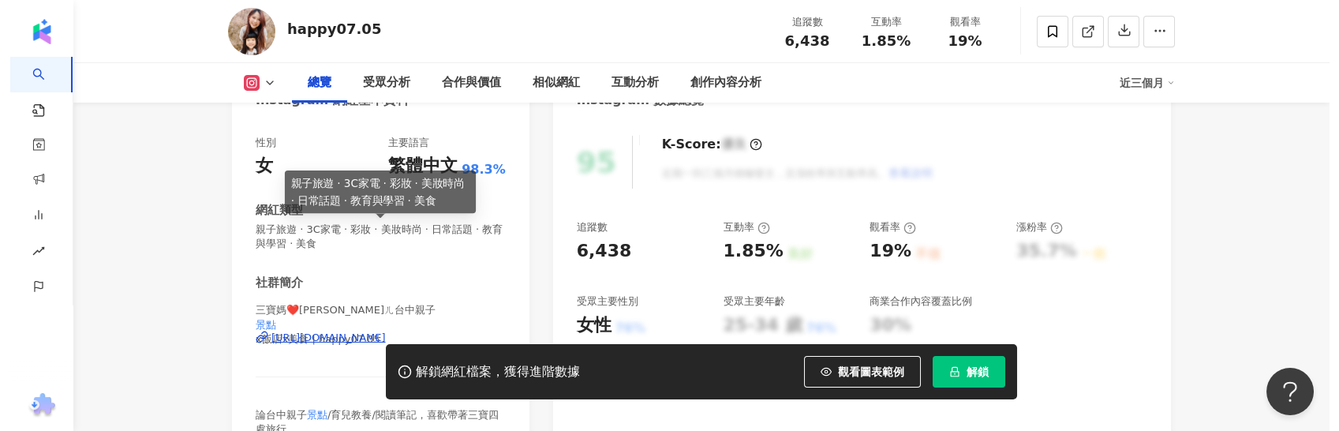
scroll to position [243, 0]
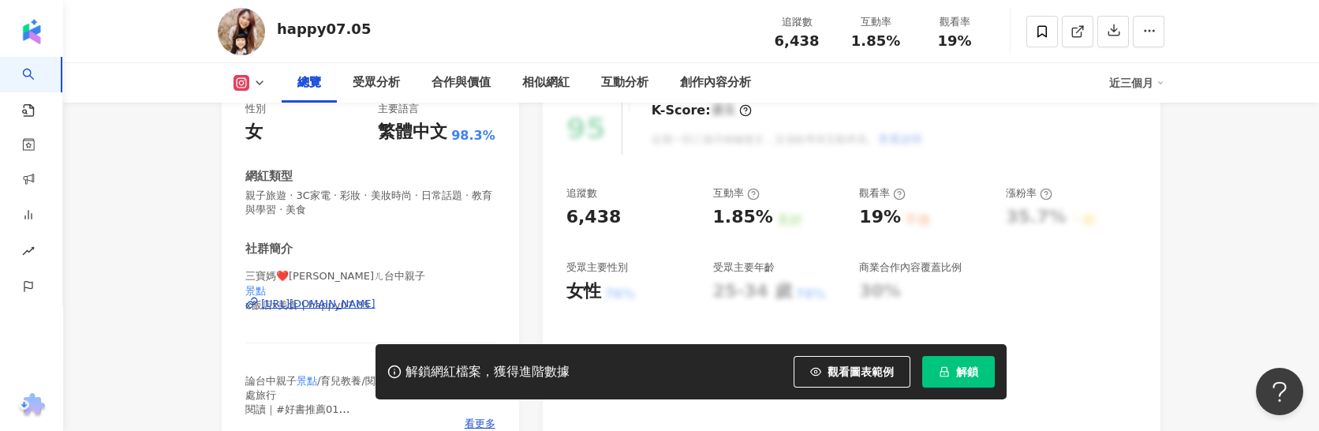
click at [376, 308] on div "https://www.instagram.com/happy07.05/" at bounding box center [318, 304] width 114 height 14
click at [974, 371] on span "解鎖" at bounding box center [967, 371] width 22 height 13
click at [968, 378] on span "解鎖" at bounding box center [967, 371] width 22 height 13
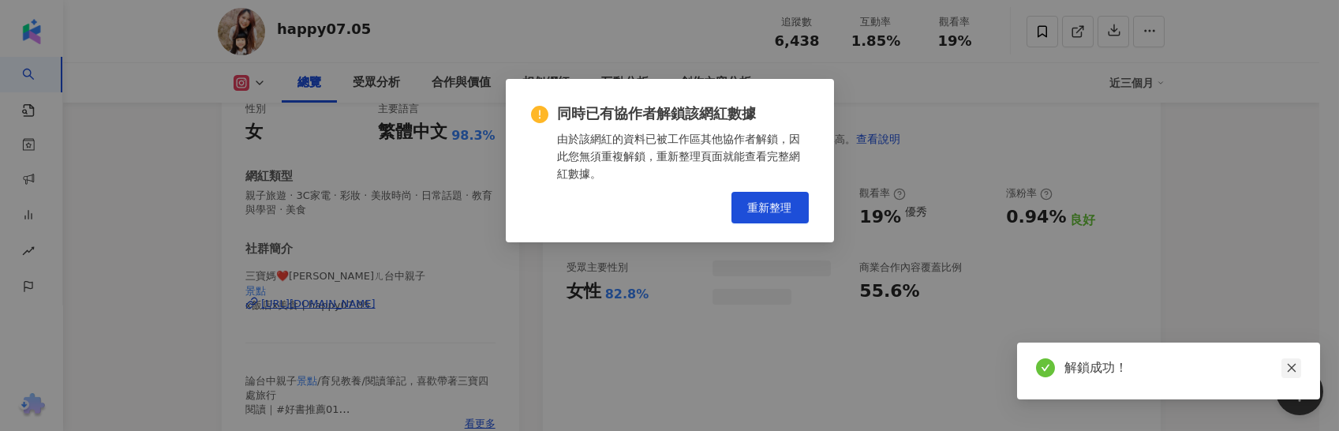
click at [965, 137] on div "同時已有協作者解鎖該網紅數據 由於該網紅的資料已被工作區其他協作者解鎖，因此您無須重複解鎖，重新整理頁面就能查看完整網紅數據。 重新整理" at bounding box center [669, 215] width 1339 height 431
click at [1291, 368] on icon "close" at bounding box center [1291, 368] width 9 height 9
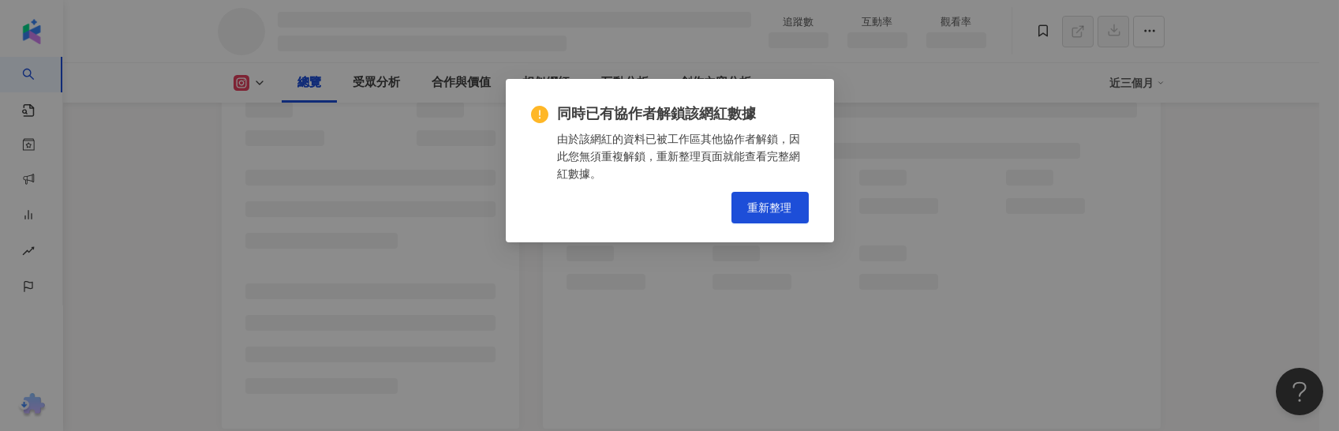
click at [763, 208] on div "同時已有協作者解鎖該網紅數據 由於該網紅的資料已被工作區其他協作者解鎖，因此您無須重複解鎖，重新整理頁面就能查看完整網紅數據。 重新整理" at bounding box center [669, 215] width 1339 height 431
click at [757, 207] on div "同時已有協作者解鎖該網紅數據 由於該網紅的資料已被工作區其他協作者解鎖，因此您無須重複解鎖，重新整理頁面就能查看完整網紅數據。 重新整理" at bounding box center [669, 215] width 1339 height 431
click at [459, 172] on div "同時已有協作者解鎖該網紅數據 由於該網紅的資料已被工作區其他協作者解鎖，因此您無須重複解鎖，重新整理頁面就能查看完整網紅數據。 重新整理" at bounding box center [669, 215] width 1339 height 431
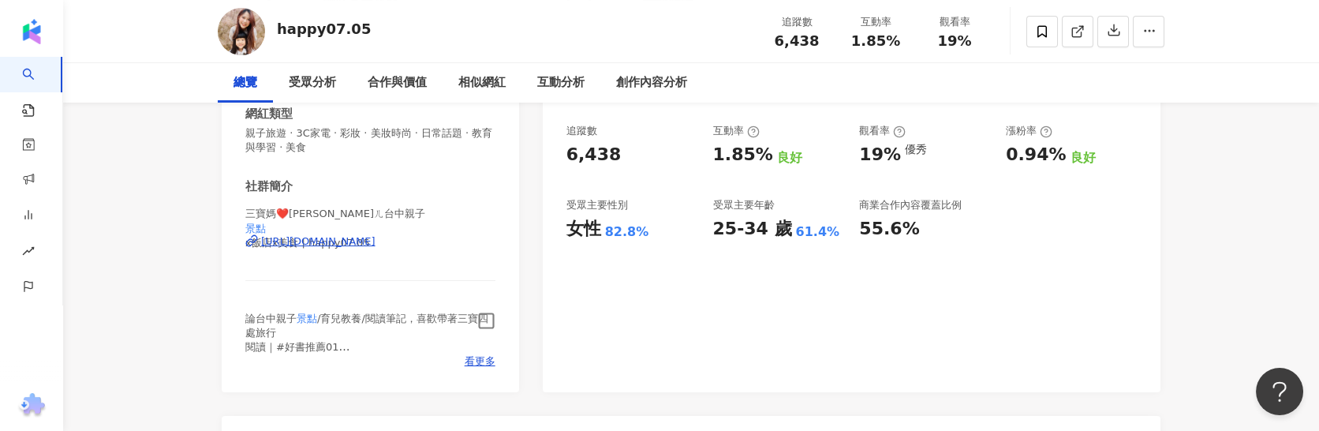
scroll to position [355, 0]
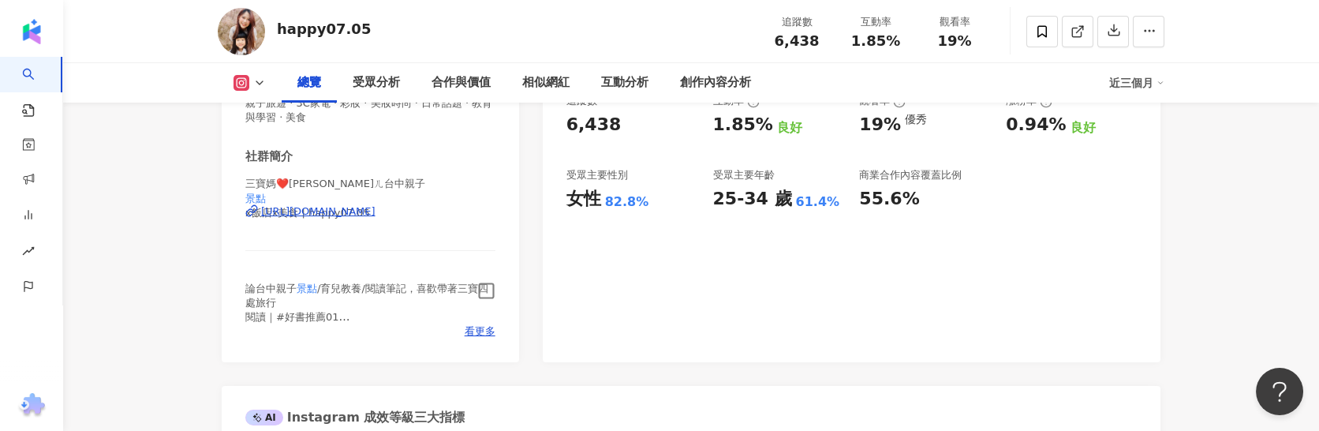
click at [485, 287] on icon "button" at bounding box center [486, 291] width 18 height 18
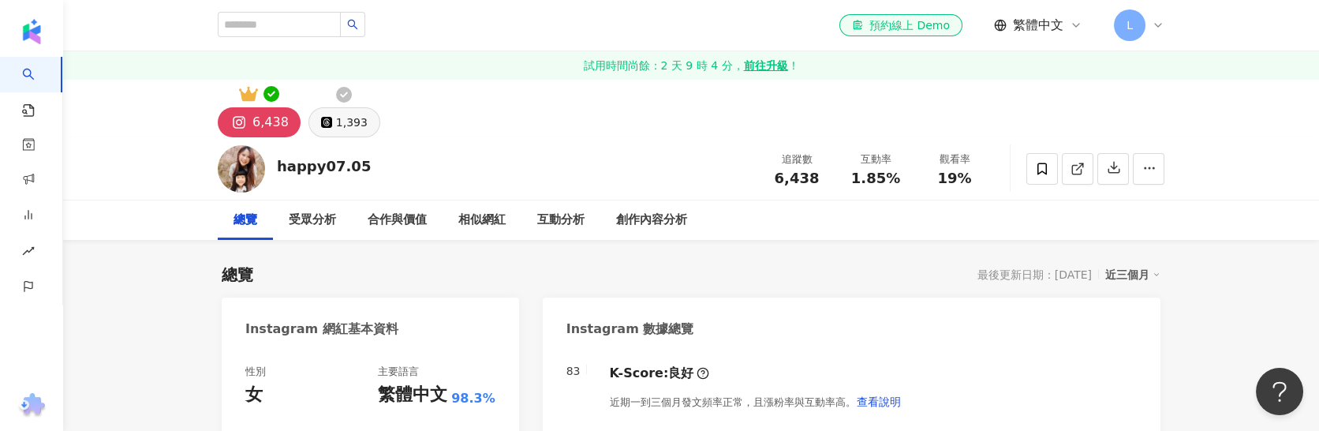
click at [340, 123] on div "1,393" at bounding box center [352, 122] width 32 height 22
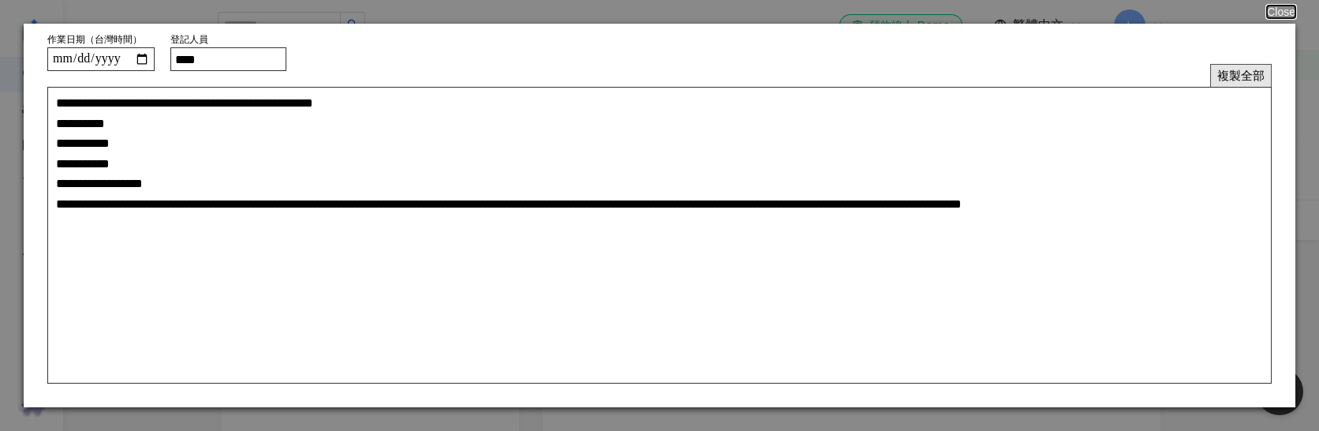
click at [1232, 77] on button "複製全部" at bounding box center [1241, 75] width 62 height 23
click at [1280, 8] on button "Close" at bounding box center [1280, 12] width 30 height 13
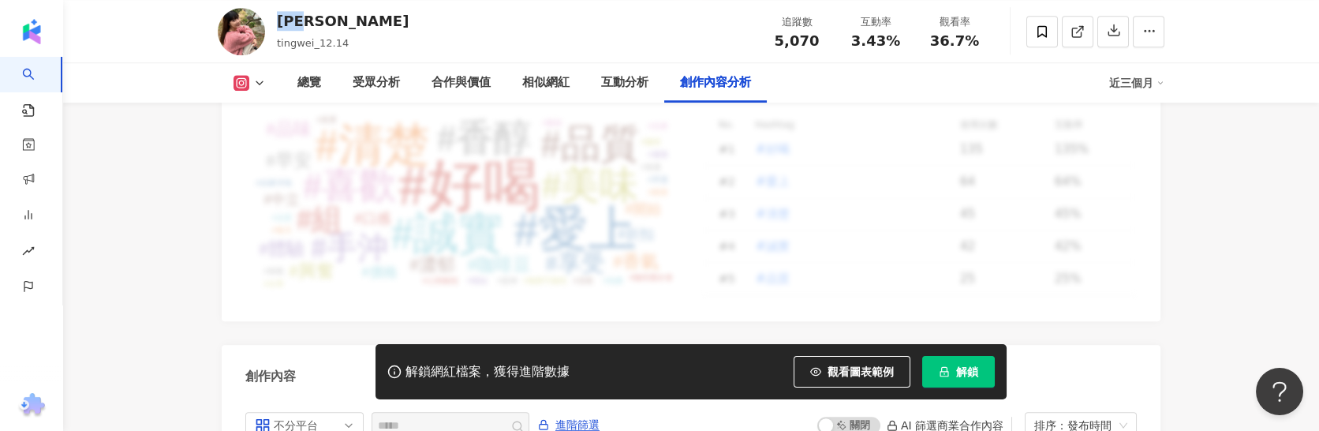
drag, startPoint x: 277, startPoint y: 13, endPoint x: 324, endPoint y: 22, distance: 48.3
click at [324, 22] on div "[PERSON_NAME]" at bounding box center [343, 21] width 132 height 20
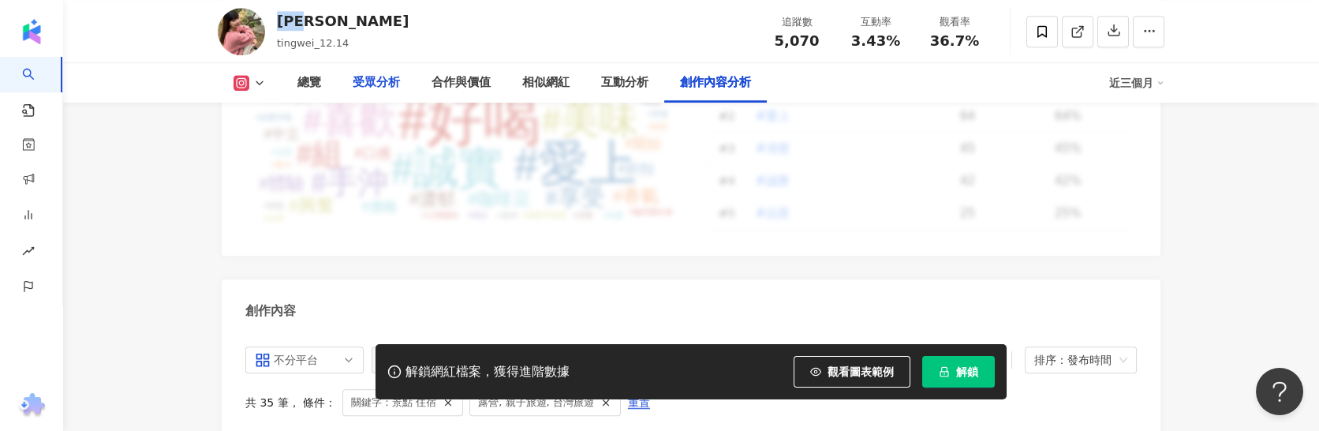
scroll to position [4612, 0]
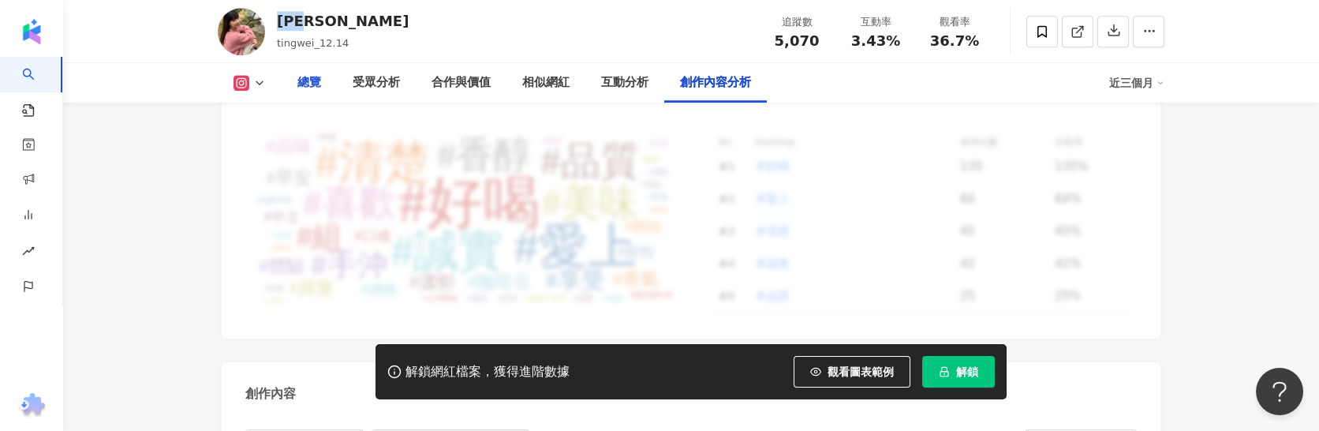
click at [308, 79] on div "總覽" at bounding box center [309, 82] width 24 height 19
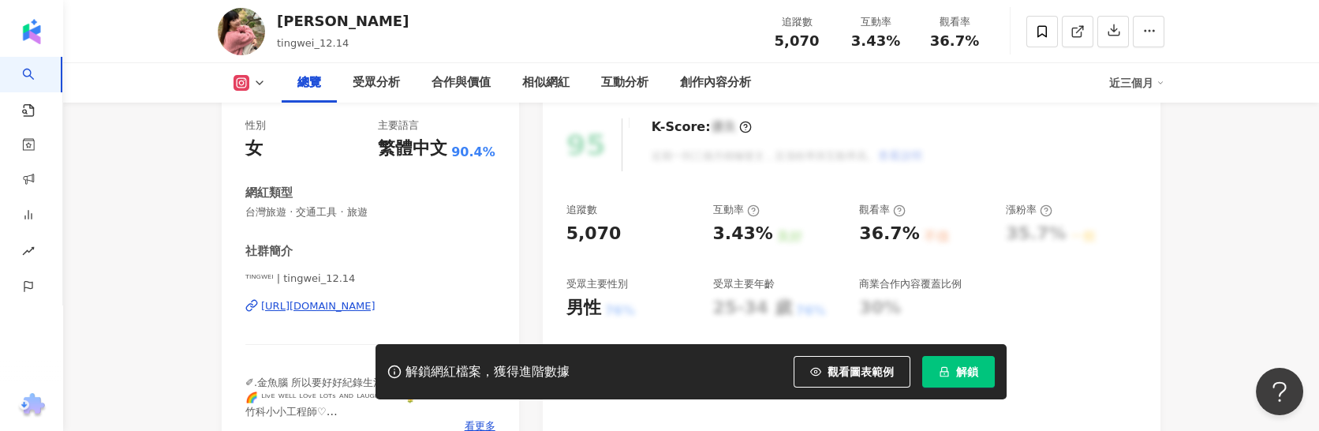
scroll to position [361, 0]
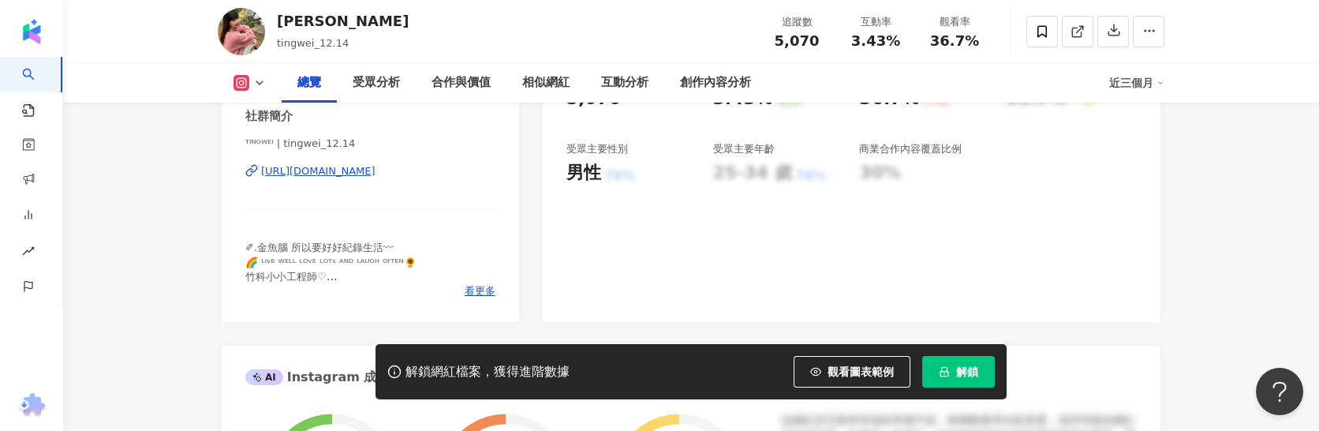
click at [376, 170] on div "[URL][DOMAIN_NAME]" at bounding box center [318, 171] width 114 height 14
click at [962, 368] on span "解鎖" at bounding box center [967, 371] width 22 height 13
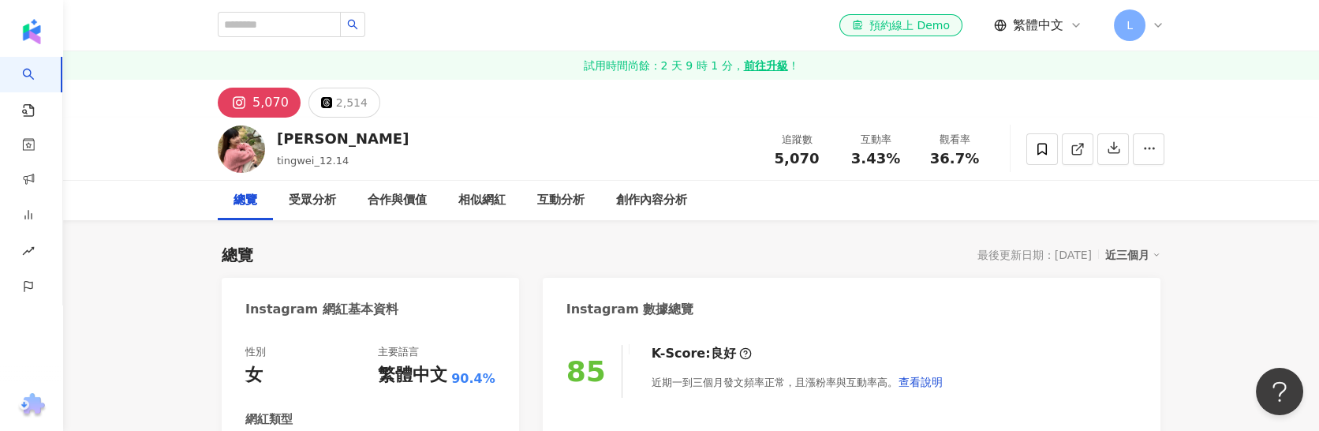
click at [277, 104] on div "5,070" at bounding box center [270, 103] width 36 height 22
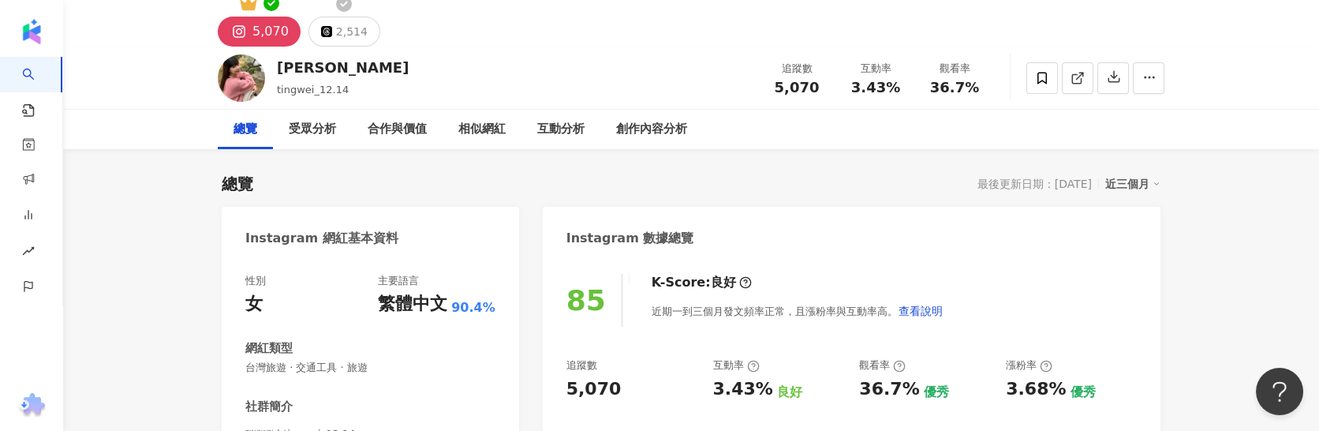
scroll to position [236, 0]
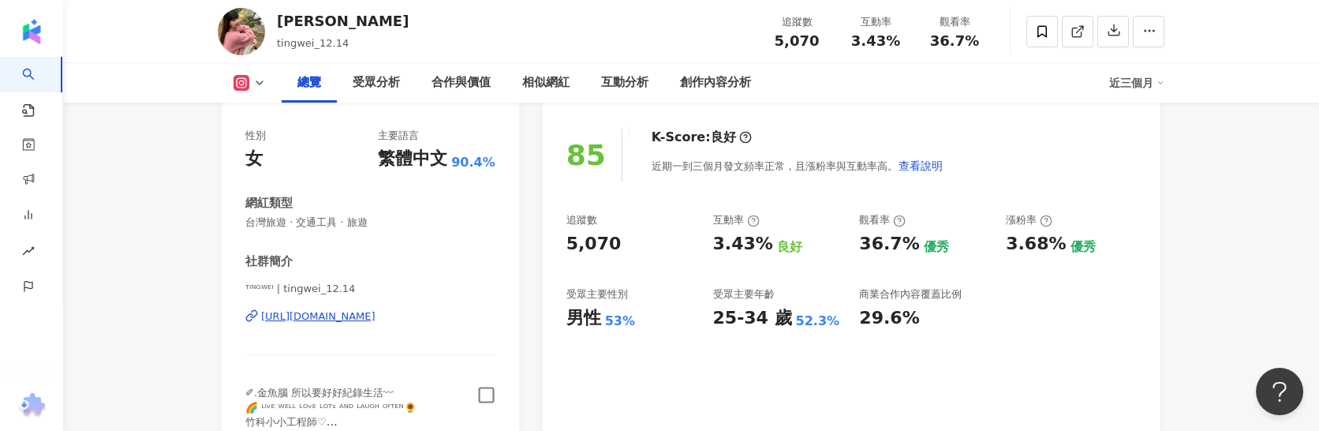
click at [484, 394] on icon "button" at bounding box center [486, 395] width 18 height 18
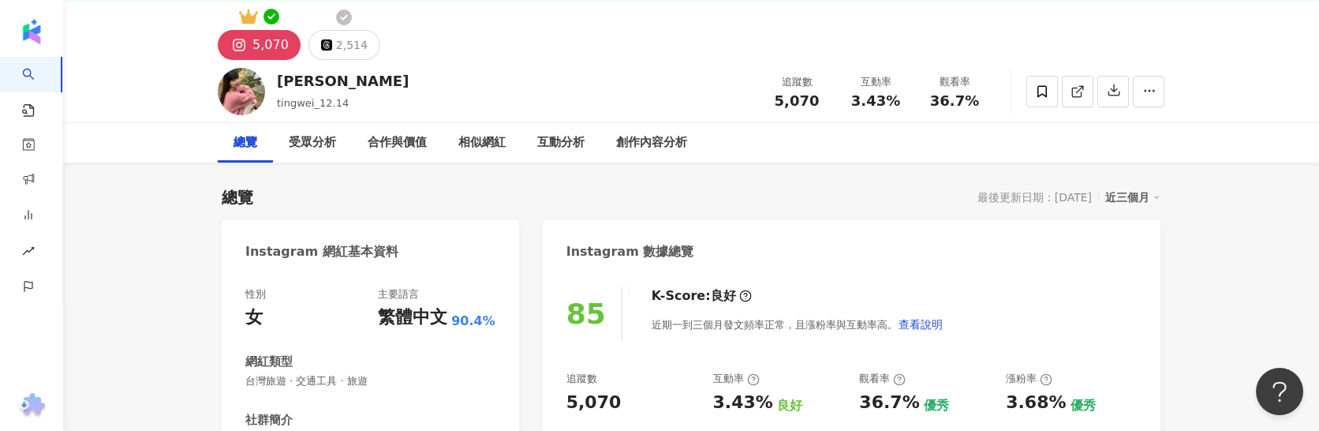
scroll to position [0, 0]
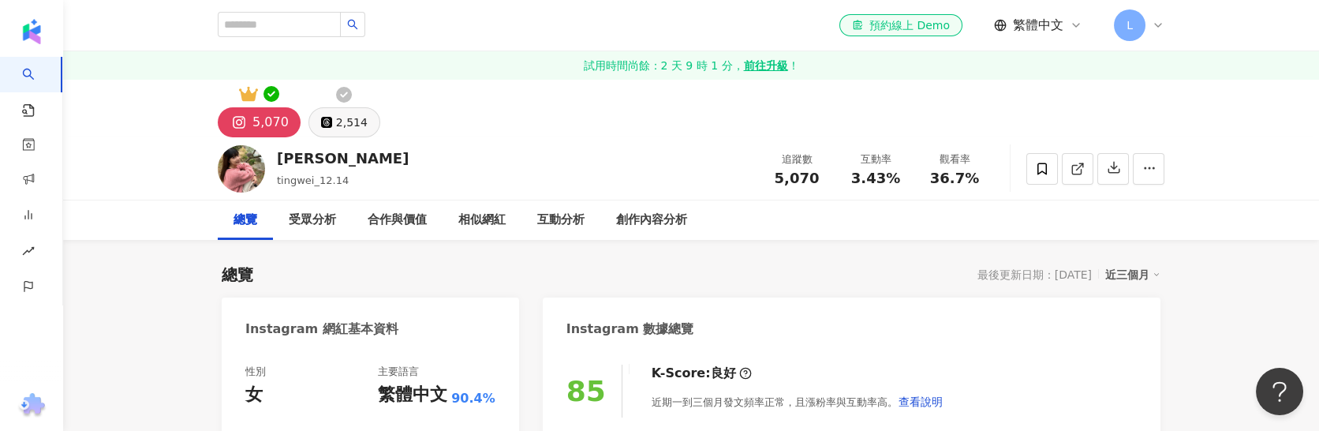
click at [349, 125] on div "2,514" at bounding box center [352, 122] width 32 height 22
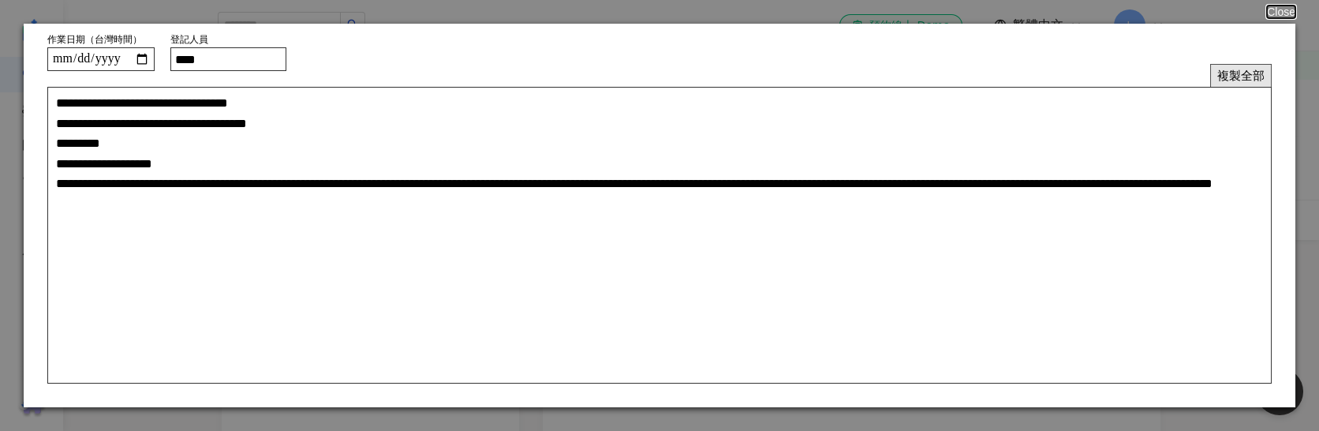
click at [1225, 80] on button "複製全部" at bounding box center [1241, 75] width 62 height 23
click at [1277, 12] on button "Close" at bounding box center [1281, 12] width 28 height 13
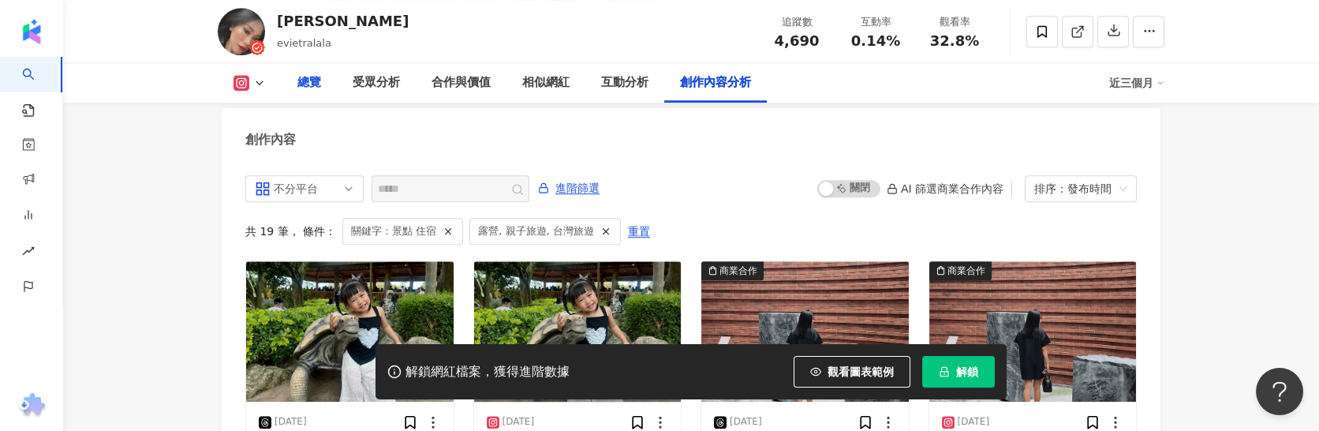
click at [316, 86] on div "總覽" at bounding box center [309, 82] width 24 height 19
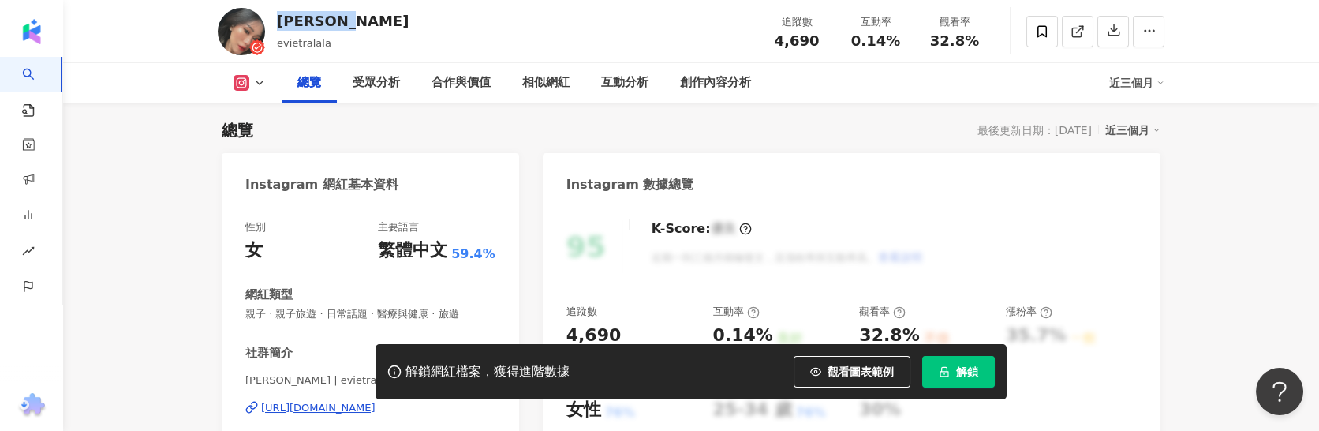
click at [338, 28] on div "Evie Liu evietralala 追蹤數 4,690 互動率 0.14% 觀看率 32.8%" at bounding box center [691, 31] width 1010 height 62
copy div "Evie Liu"
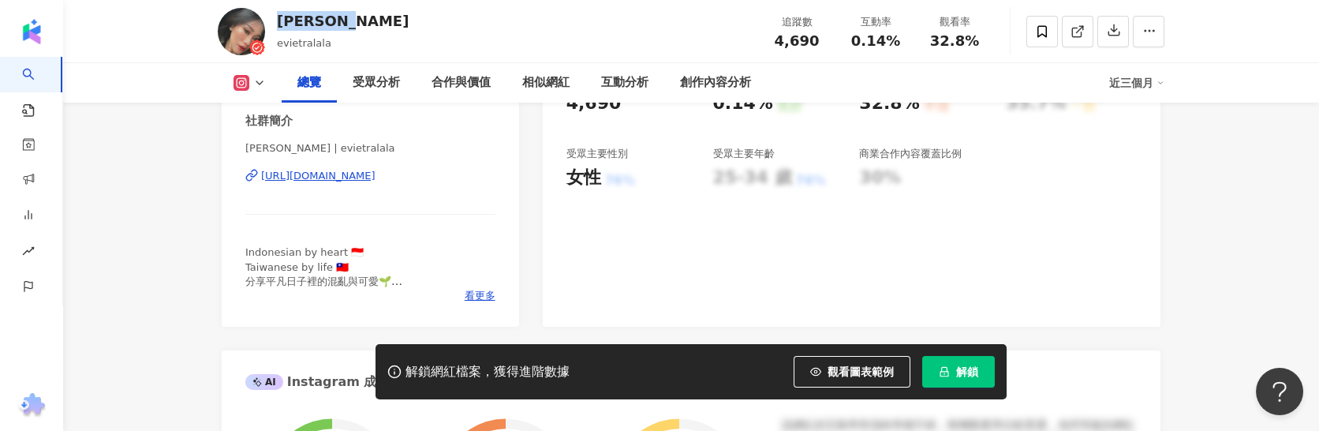
scroll to position [361, 0]
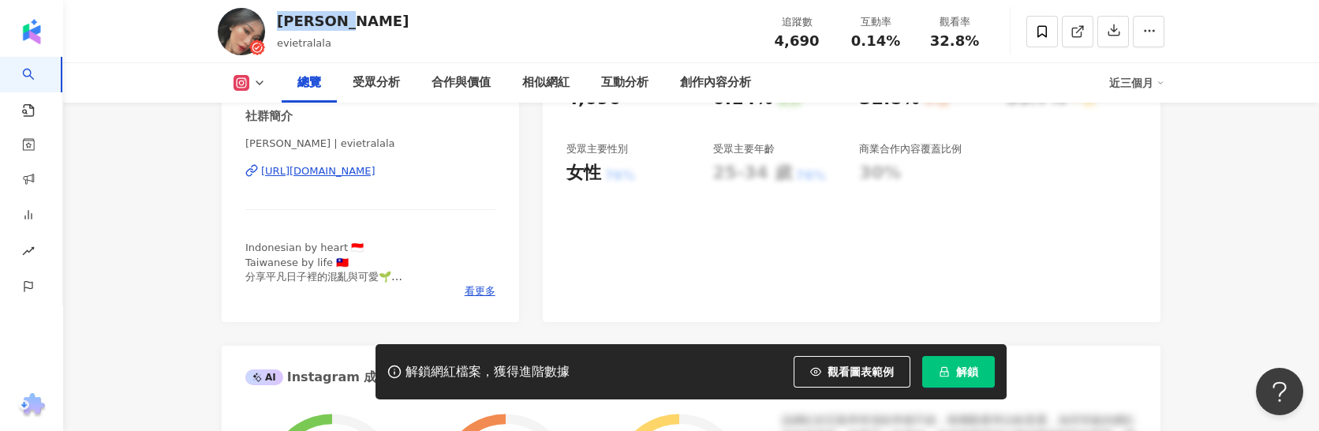
click at [376, 175] on div "https://www.instagram.com/evietralala/" at bounding box center [318, 171] width 114 height 14
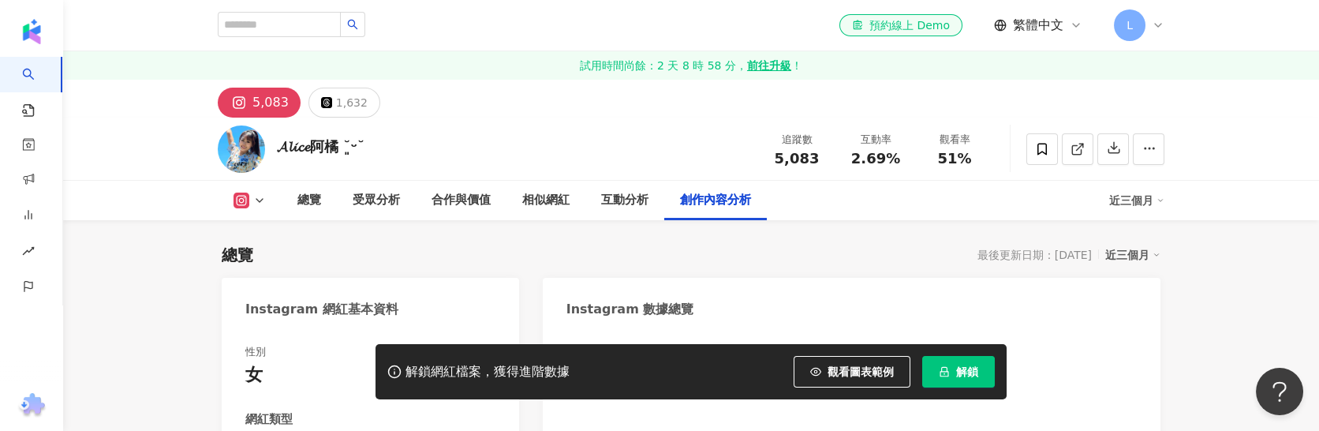
scroll to position [4901, 0]
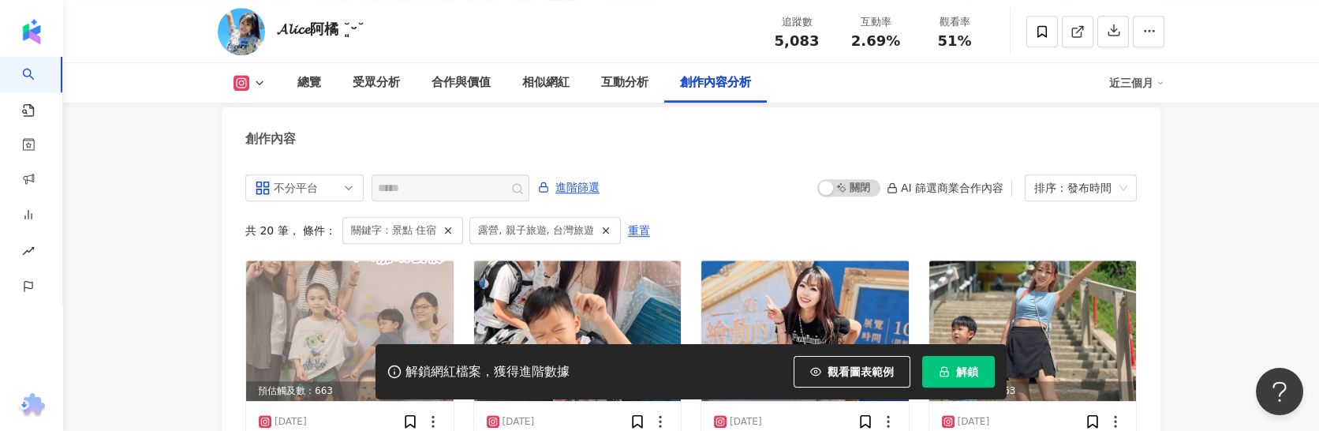
click at [700, 167] on div "不分平台 ***** 進階篩選 啟動 關閉 AI 篩選商業合作內容 排序：發布時間 共 20 筆 ， 條件： 關鍵字：景點 住宿 露營, 親子旅遊, 台灣旅遊…" at bounding box center [691, 357] width 939 height 396
drag, startPoint x: 275, startPoint y: 19, endPoint x: 398, endPoint y: 18, distance: 123.9
click at [398, 18] on div "𝓐𝓵𝓲𝓬𝓮阿橘 ˘͈ᵕ˘ 追蹤數 5,083 互動率 2.69% 觀看率 51%" at bounding box center [691, 31] width 1010 height 62
copy div "𝓐𝓵𝓲𝓬𝓮阿橘 ˘͈ᵕ˘"
click at [311, 75] on div "總覽" at bounding box center [309, 82] width 24 height 19
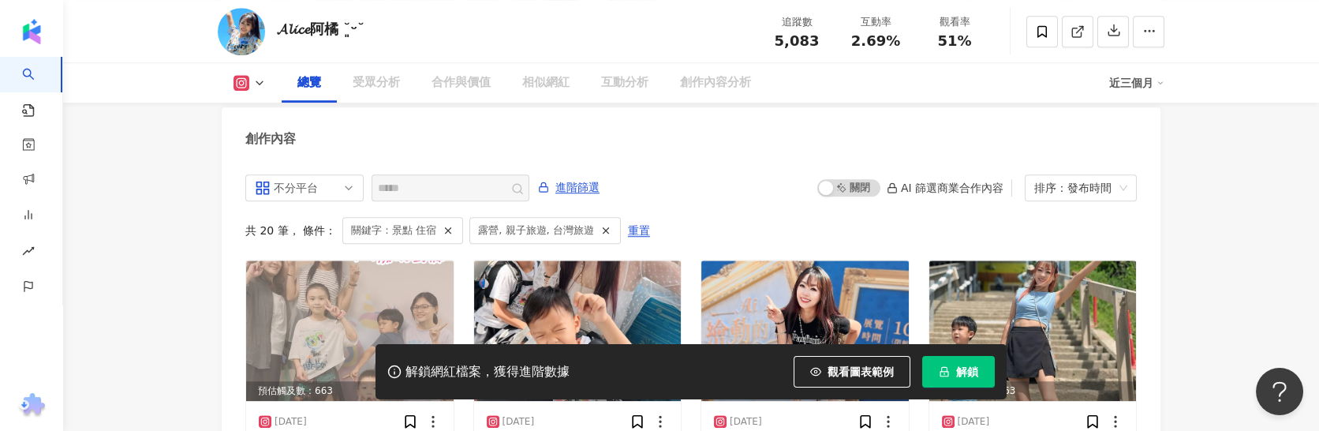
scroll to position [125, 0]
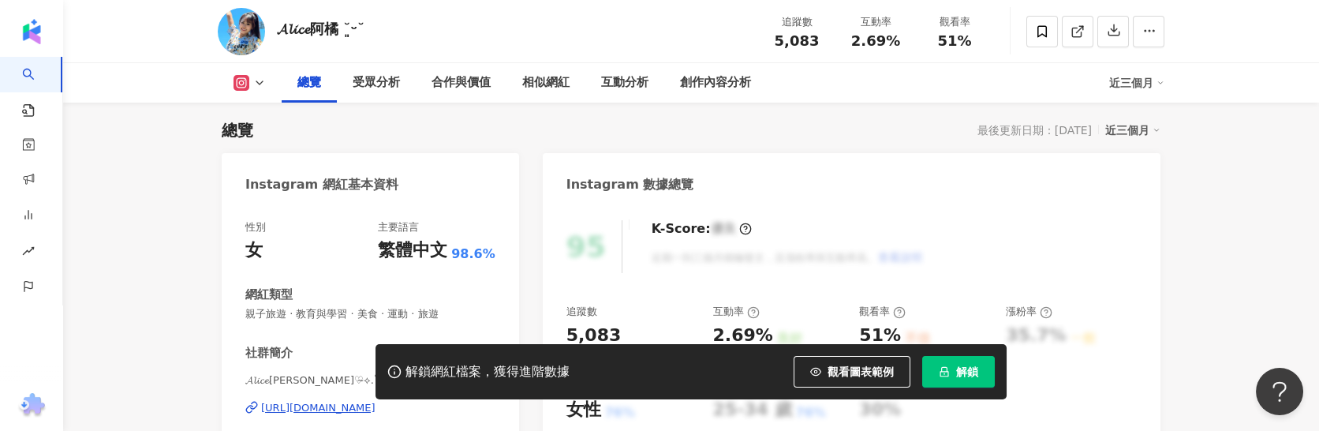
click at [373, 178] on div "Instagram 網紅基本資料" at bounding box center [321, 184] width 153 height 17
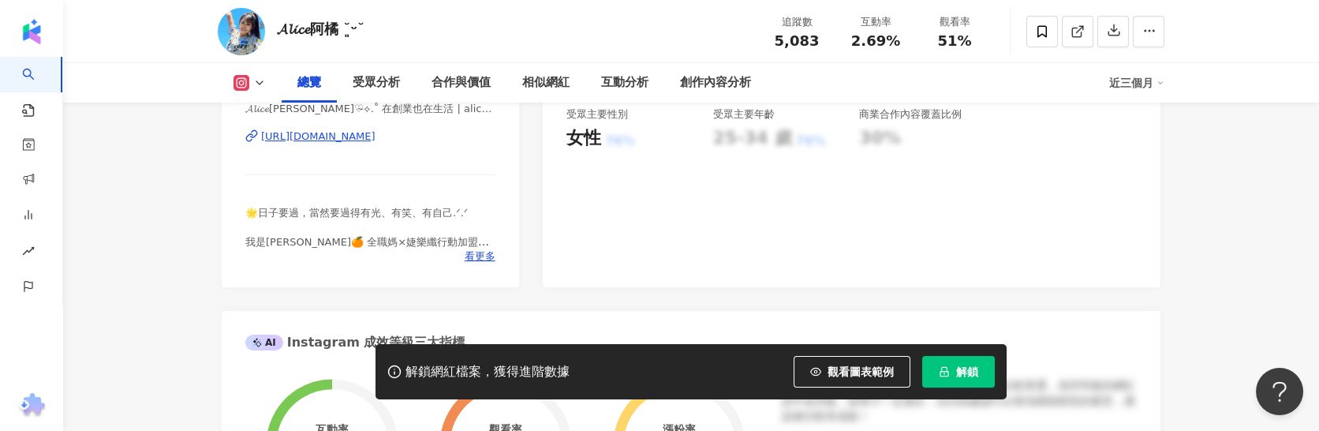
scroll to position [361, 0]
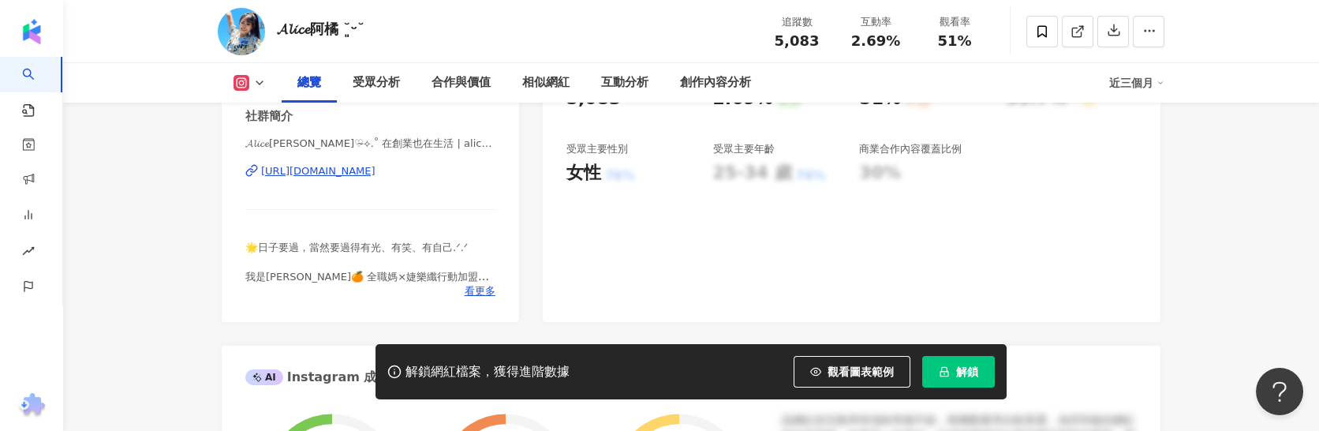
click at [376, 170] on div "https://www.instagram.com/alice30122/" at bounding box center [318, 171] width 114 height 14
click at [955, 373] on button "解鎖" at bounding box center [958, 372] width 73 height 32
click at [956, 370] on span "解鎖" at bounding box center [967, 371] width 22 height 13
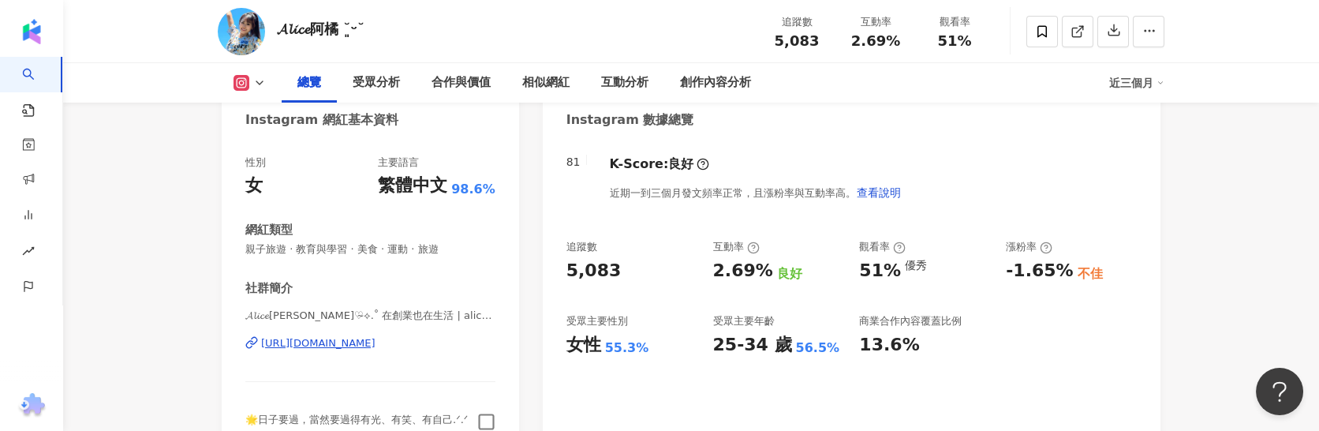
scroll to position [243, 0]
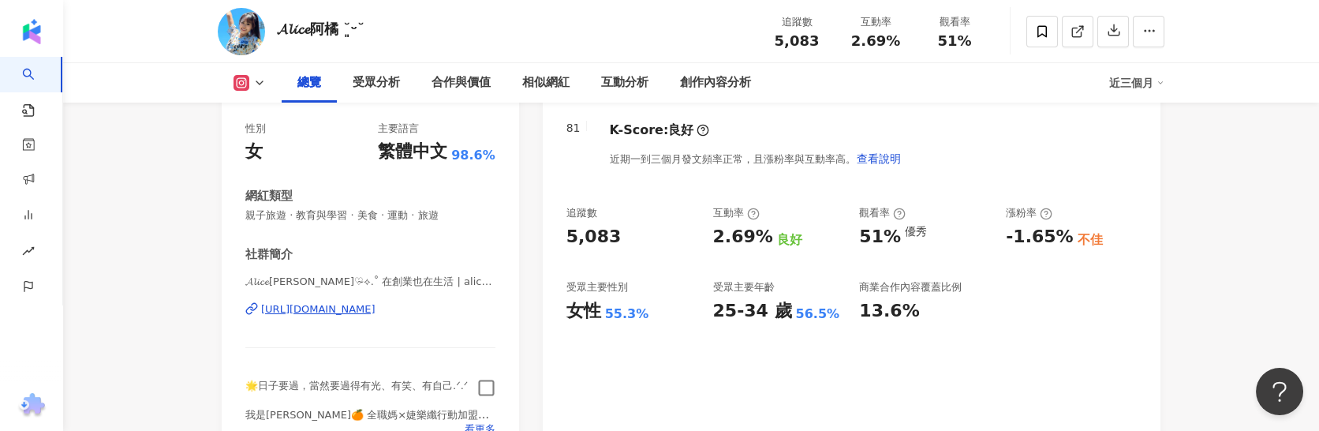
click at [483, 394] on icon "button" at bounding box center [486, 388] width 18 height 18
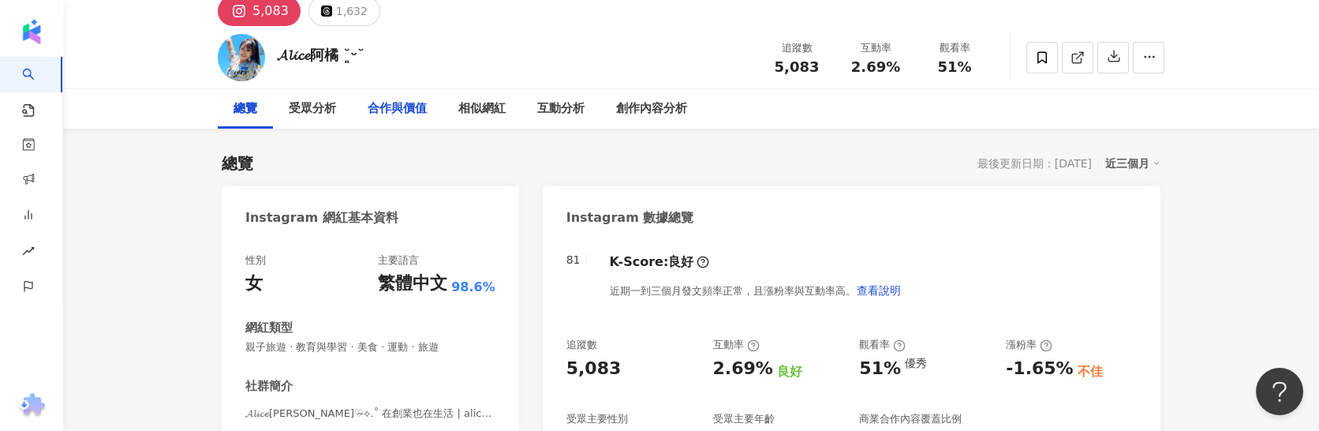
scroll to position [0, 0]
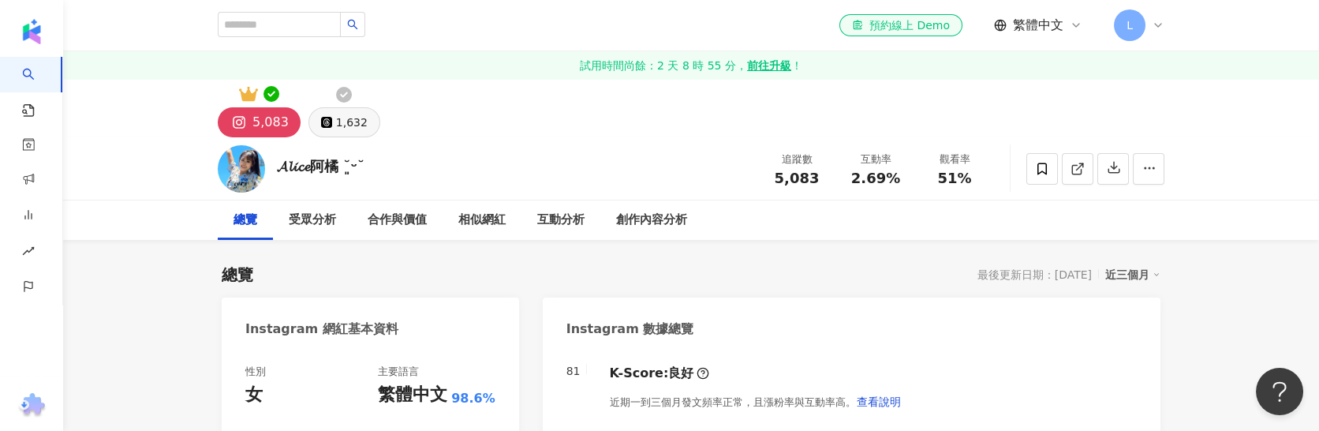
click at [335, 110] on button "1,632" at bounding box center [344, 122] width 72 height 30
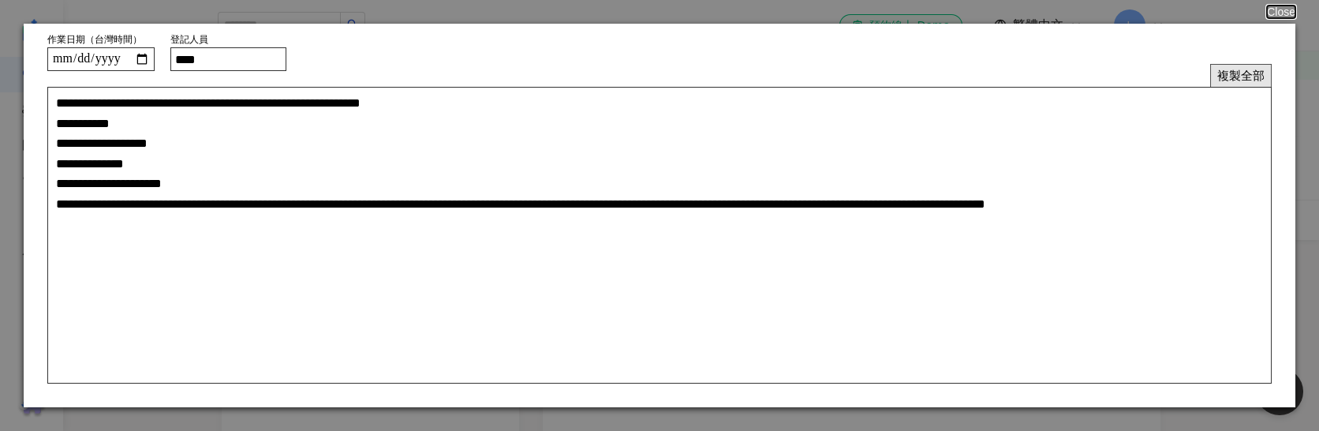
click at [1244, 72] on button "複製全部" at bounding box center [1241, 75] width 62 height 23
click at [1273, 6] on button "Close" at bounding box center [1280, 12] width 30 height 13
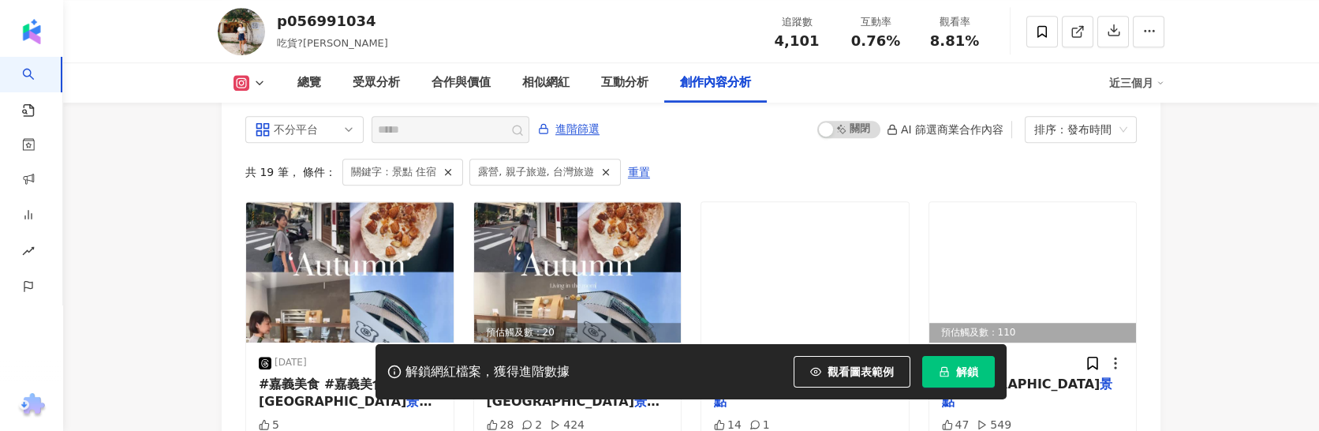
scroll to position [4856, 0]
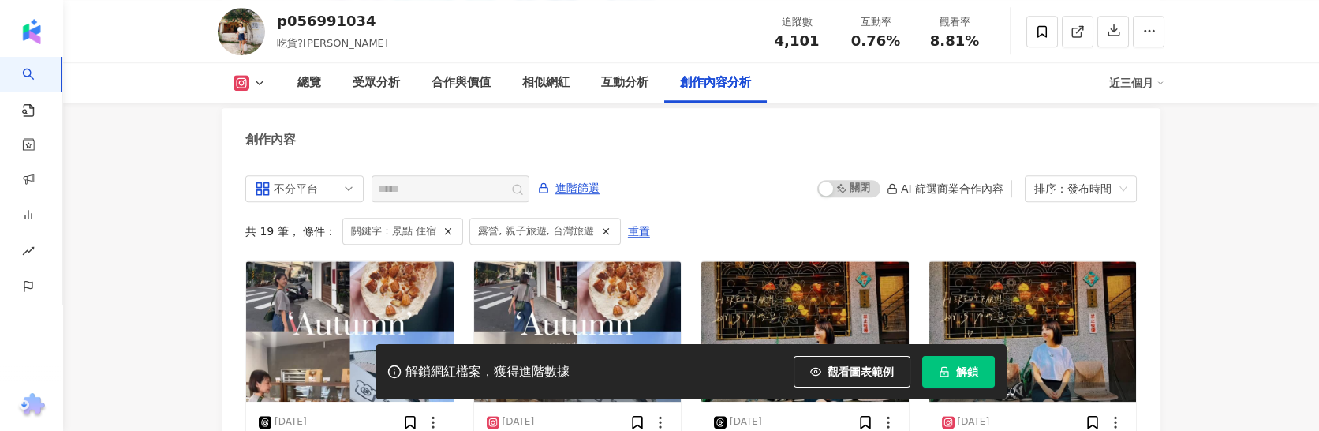
drag, startPoint x: 277, startPoint y: 18, endPoint x: 377, endPoint y: 28, distance: 100.6
click at [377, 28] on div "p056991034 吃貨?劉恩如 追蹤數 4,101 互動率 0.76% 觀看率 8.81%" at bounding box center [691, 31] width 1010 height 62
click at [304, 75] on div "總覽" at bounding box center [309, 82] width 24 height 19
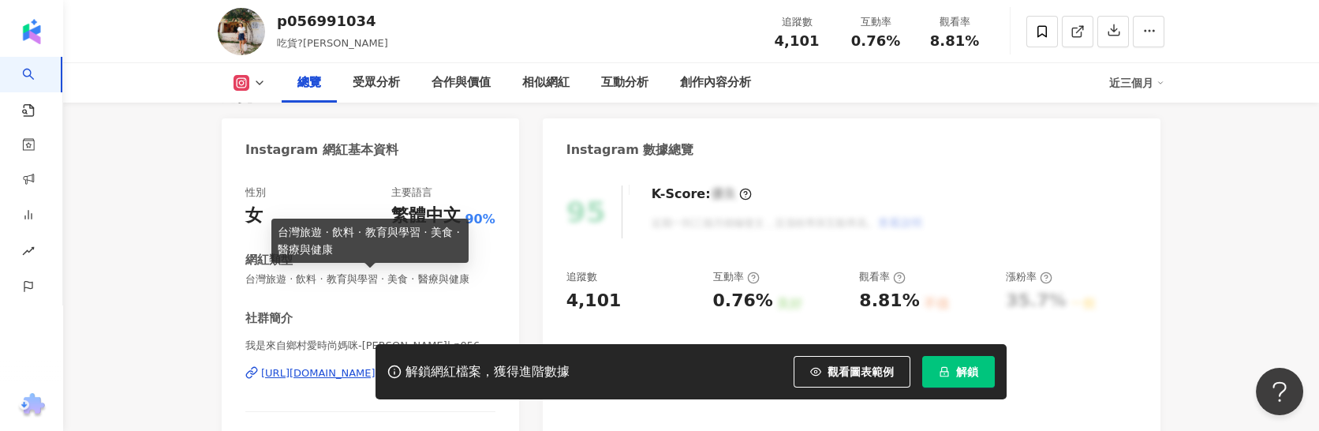
scroll to position [396, 0]
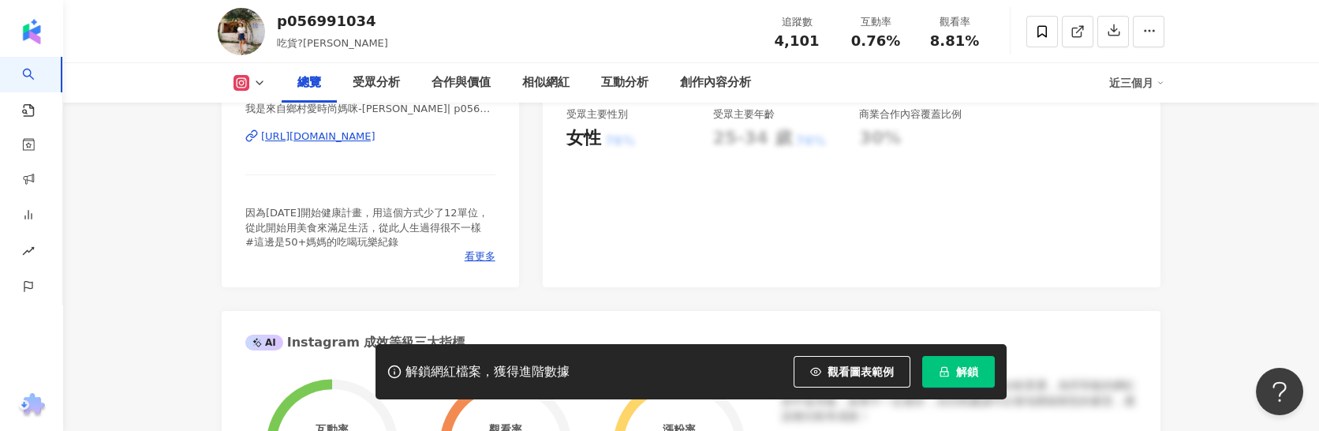
click at [376, 131] on div "https://www.instagram.com/p056991034/" at bounding box center [318, 136] width 114 height 14
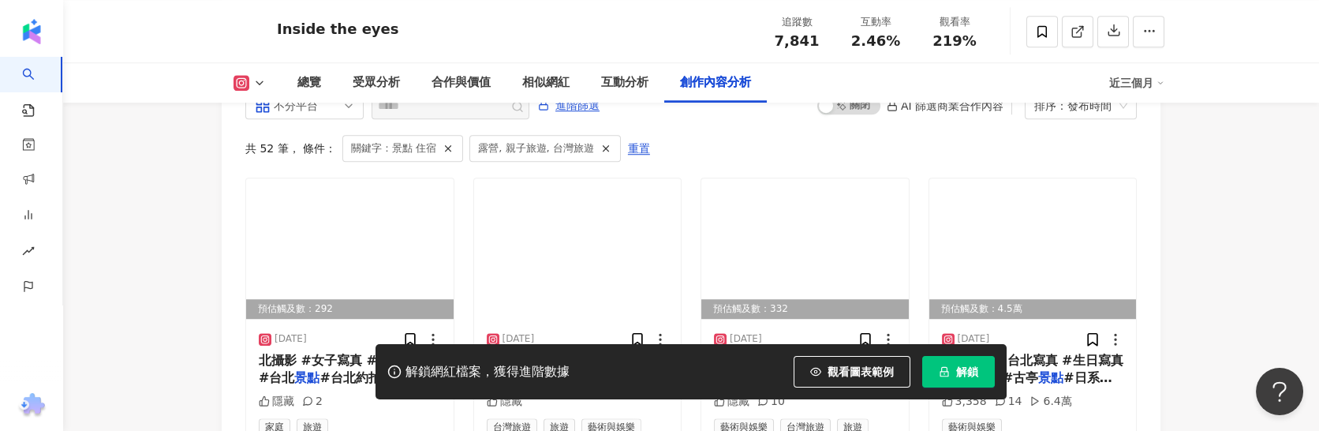
scroll to position [4831, 0]
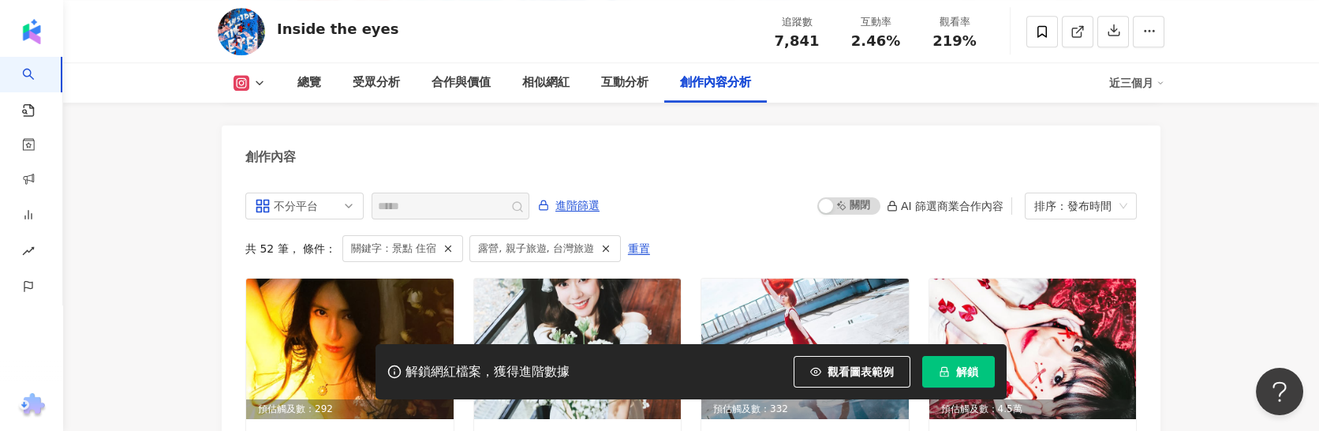
drag, startPoint x: 396, startPoint y: 37, endPoint x: 407, endPoint y: 52, distance: 18.6
click at [403, 37] on div "Inside the eyes 追蹤數 7,841 互動率 2.46% 觀看率 219%" at bounding box center [691, 31] width 1010 height 62
click at [312, 84] on div "總覽" at bounding box center [309, 82] width 24 height 19
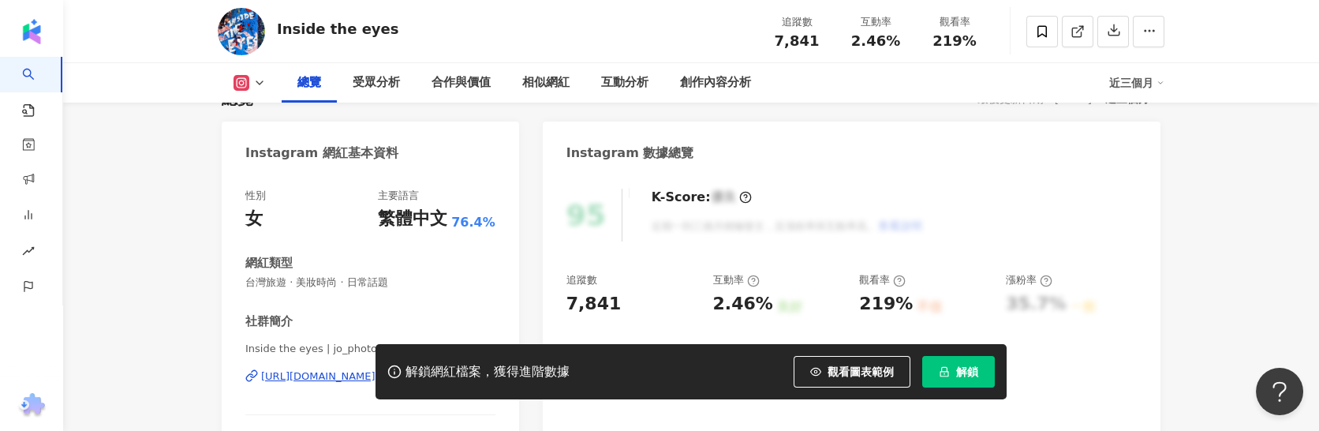
scroll to position [243, 0]
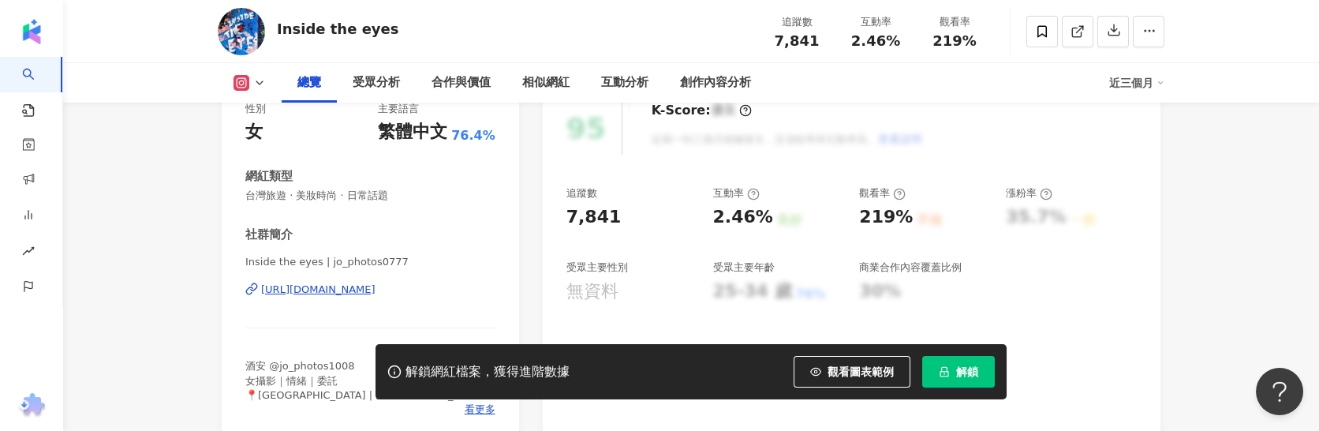
click at [376, 293] on div "[URL][DOMAIN_NAME]" at bounding box center [318, 289] width 114 height 14
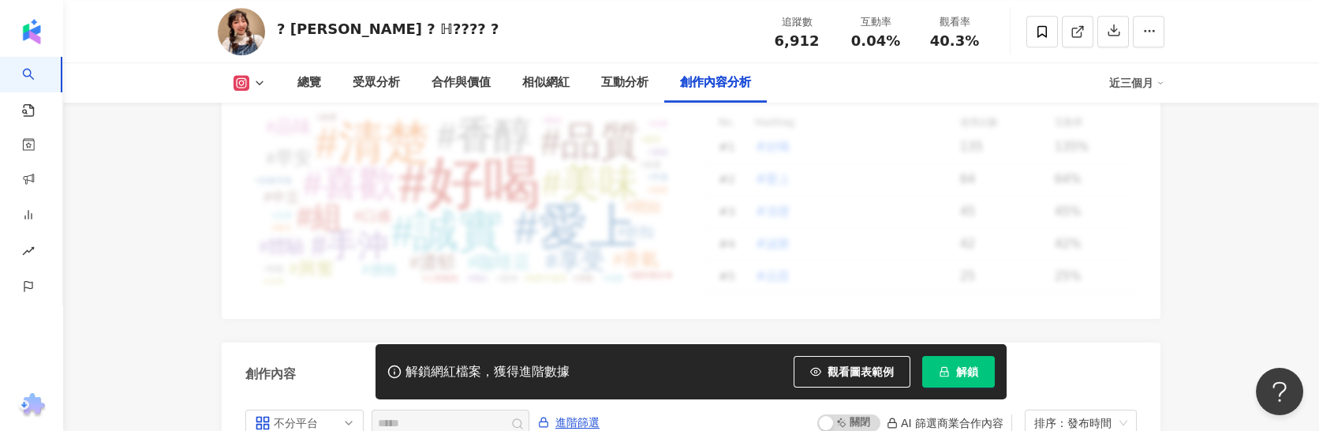
scroll to position [4871, 0]
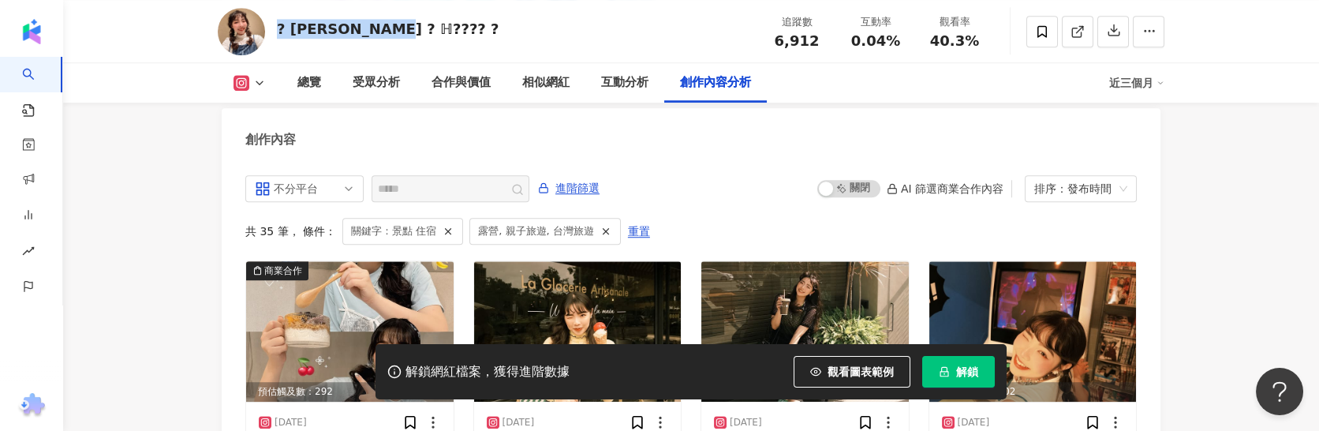
drag, startPoint x: 320, startPoint y: 25, endPoint x: 386, endPoint y: 26, distance: 65.5
click at [386, 26] on div "? 嘿娜 ? ℍ???? ? 追蹤數 6,912 互動率 0.04% 觀看率 40.3%" at bounding box center [691, 31] width 1010 height 62
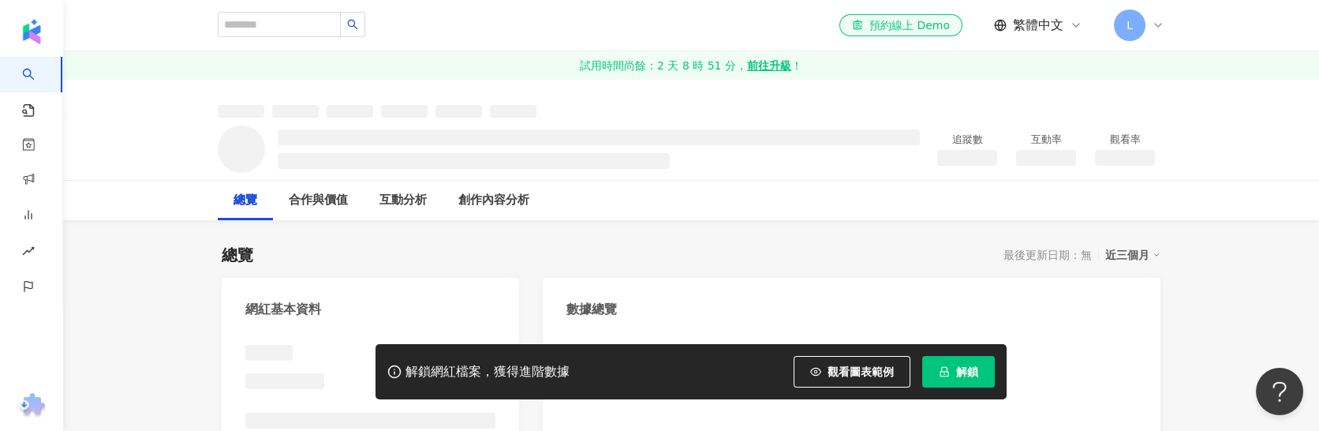
scroll to position [236, 0]
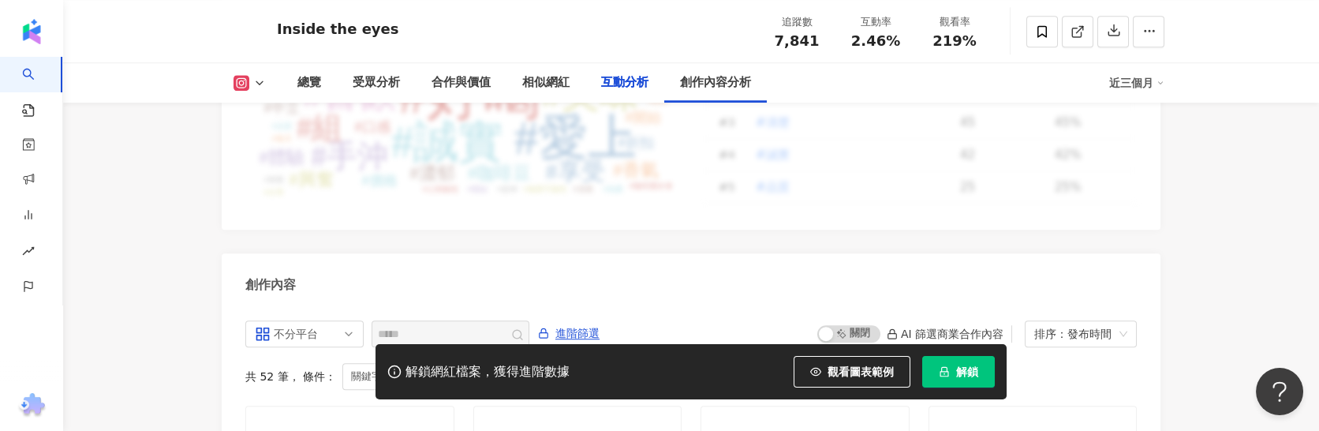
scroll to position [4232, 0]
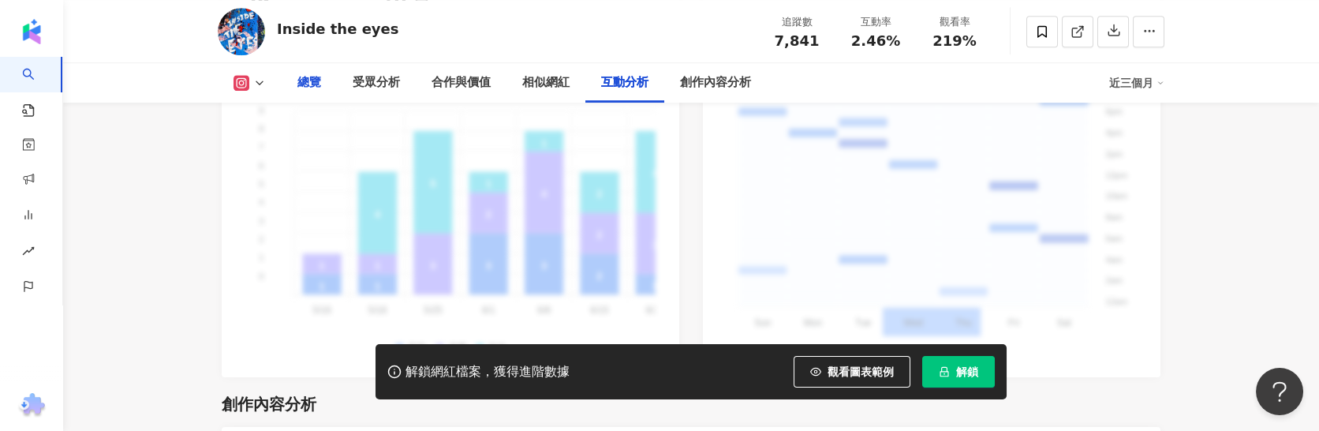
click at [301, 81] on div "總覽" at bounding box center [309, 82] width 24 height 19
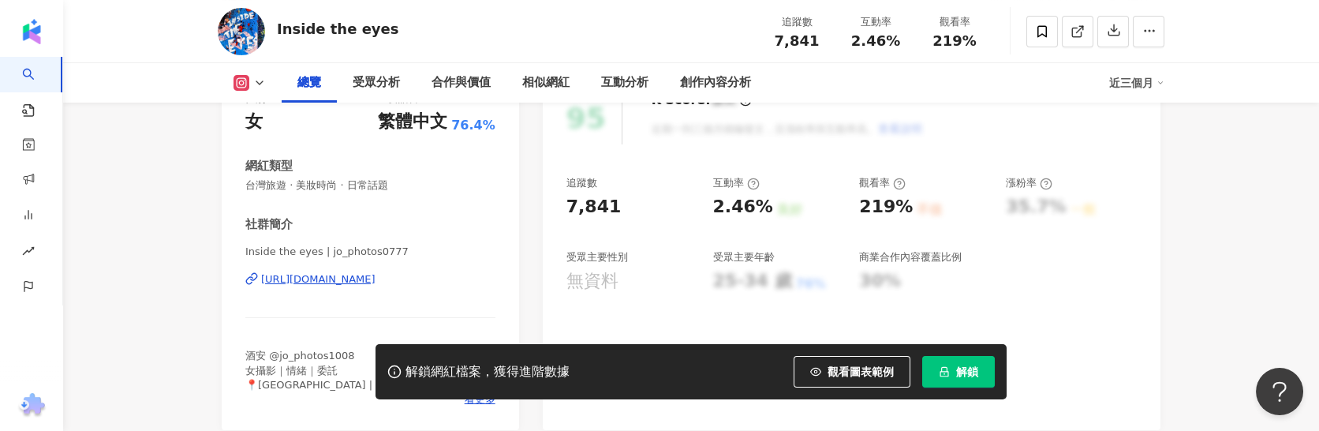
scroll to position [361, 0]
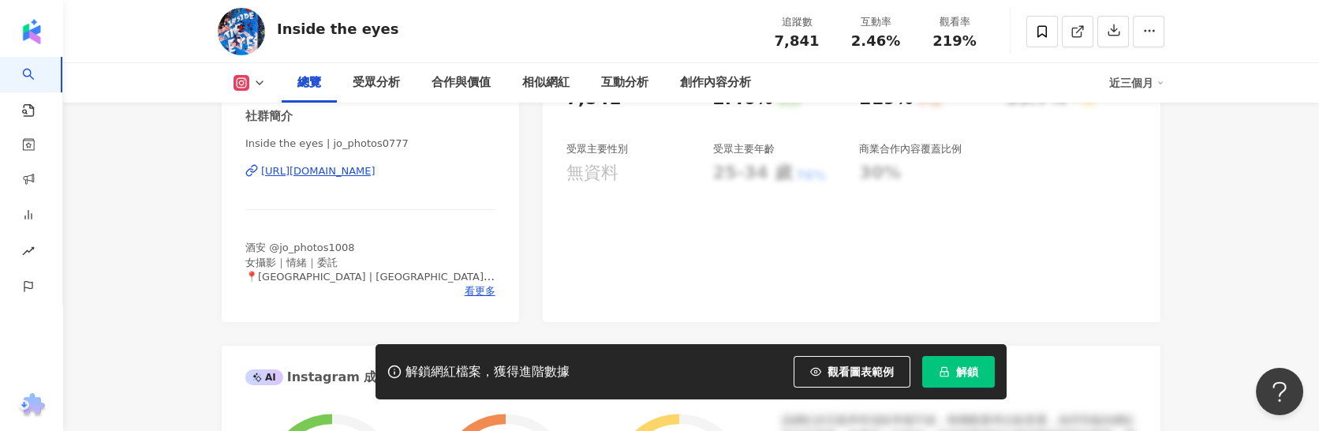
click at [351, 175] on div "https://www.instagram.com/jo_photos0777/" at bounding box center [318, 171] width 114 height 14
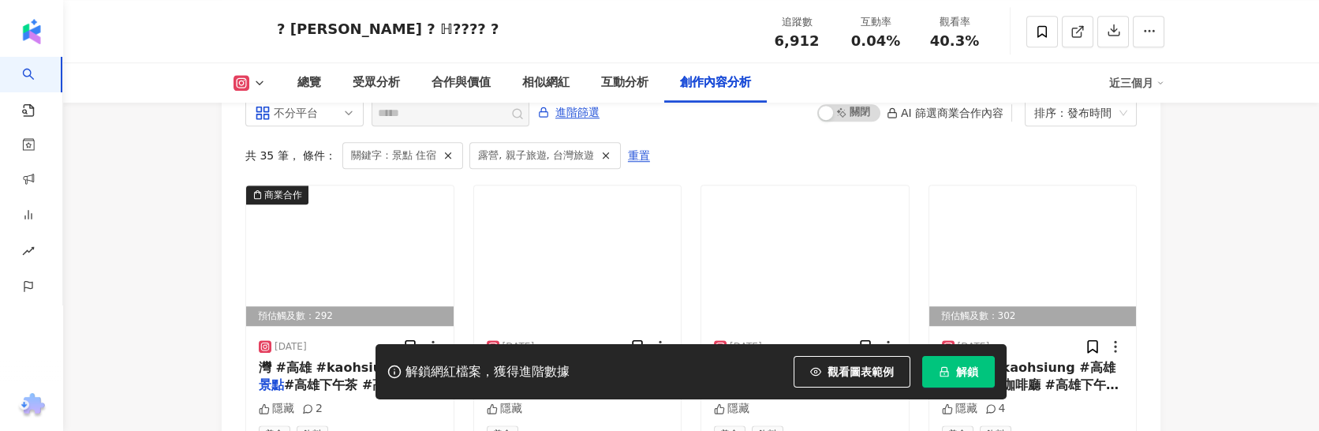
scroll to position [4871, 0]
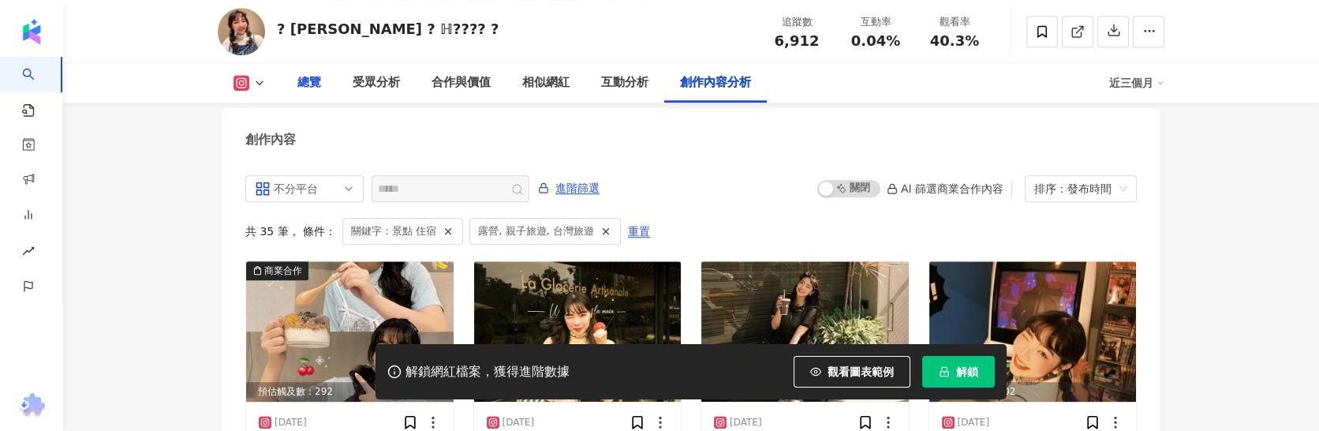
click at [310, 77] on div "總覽" at bounding box center [309, 82] width 24 height 19
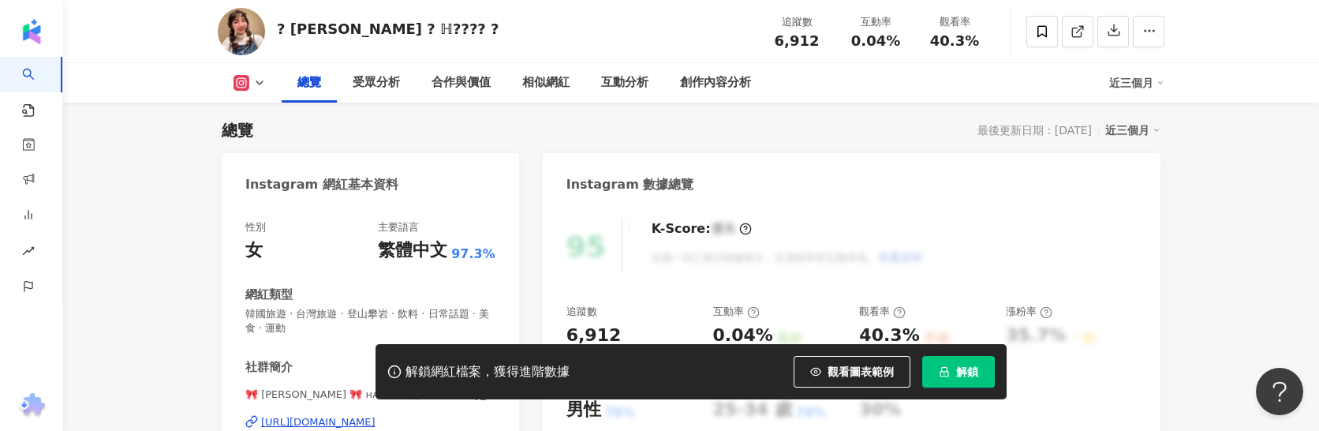
scroll to position [361, 0]
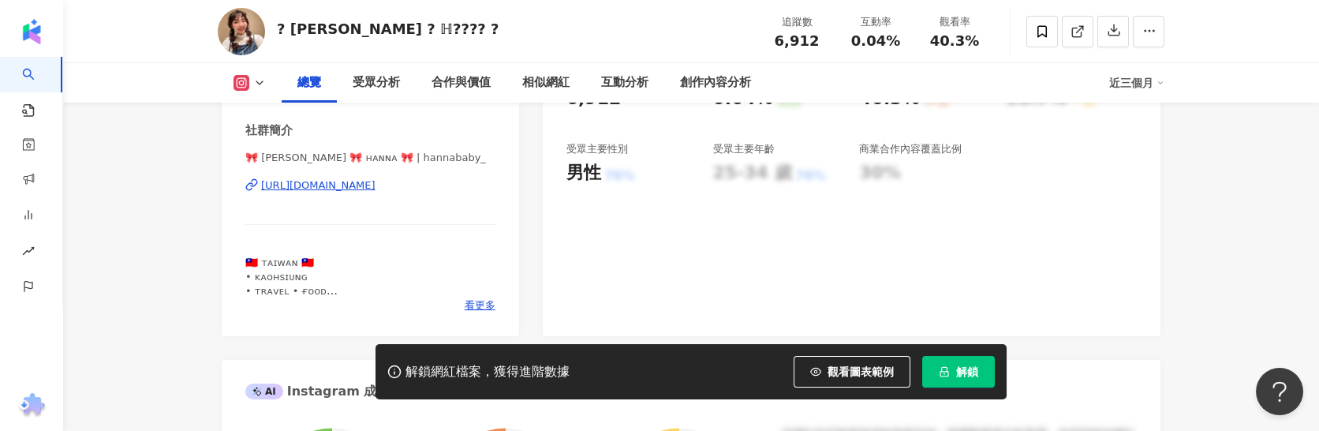
click at [327, 190] on div "[URL][DOMAIN_NAME]" at bounding box center [318, 185] width 114 height 14
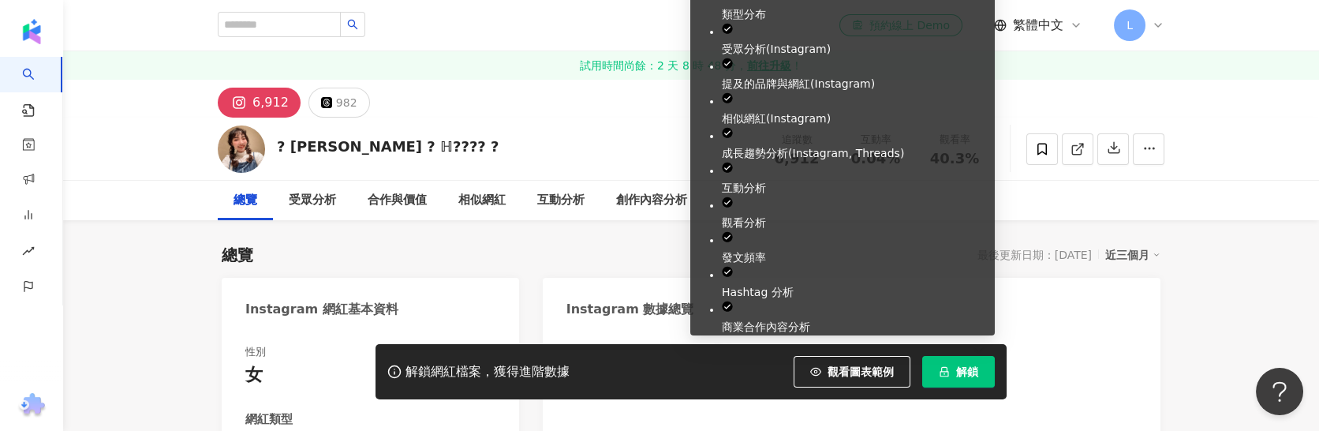
click at [959, 365] on span "解鎖" at bounding box center [967, 371] width 22 height 13
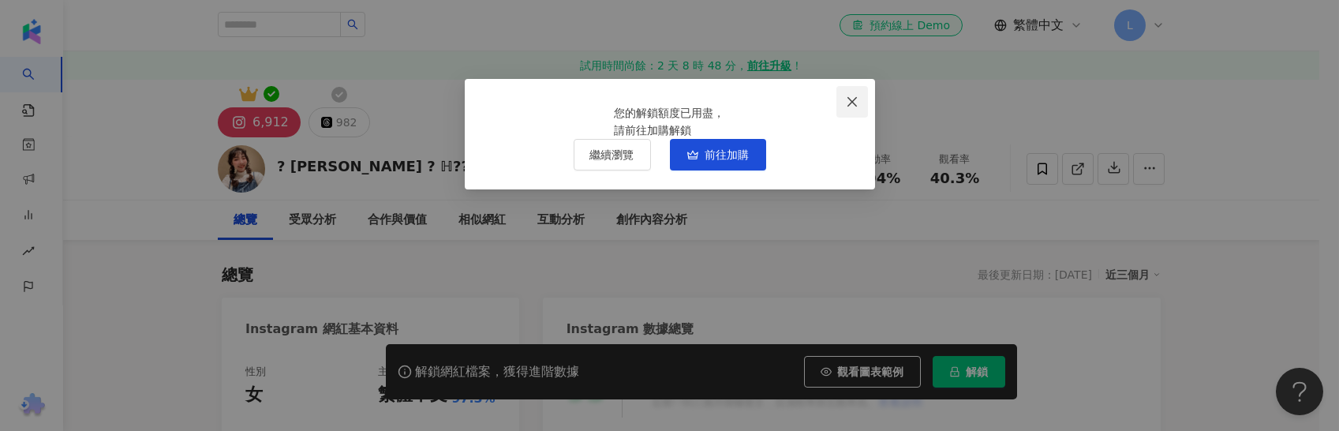
click at [851, 99] on icon "close" at bounding box center [852, 101] width 13 height 13
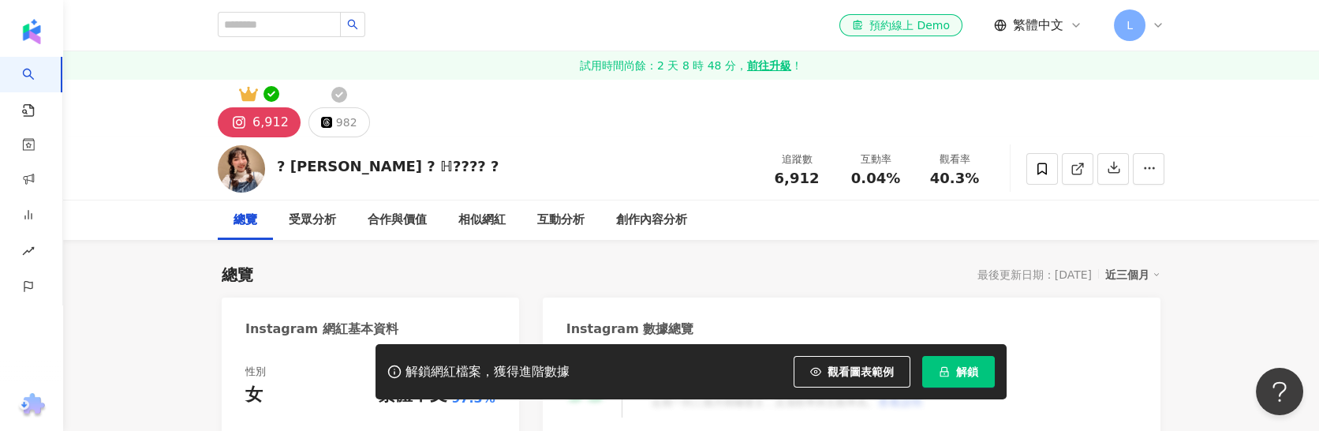
click at [491, 124] on div "6,912 982" at bounding box center [691, 109] width 1010 height 58
